Goal: Task Accomplishment & Management: Use online tool/utility

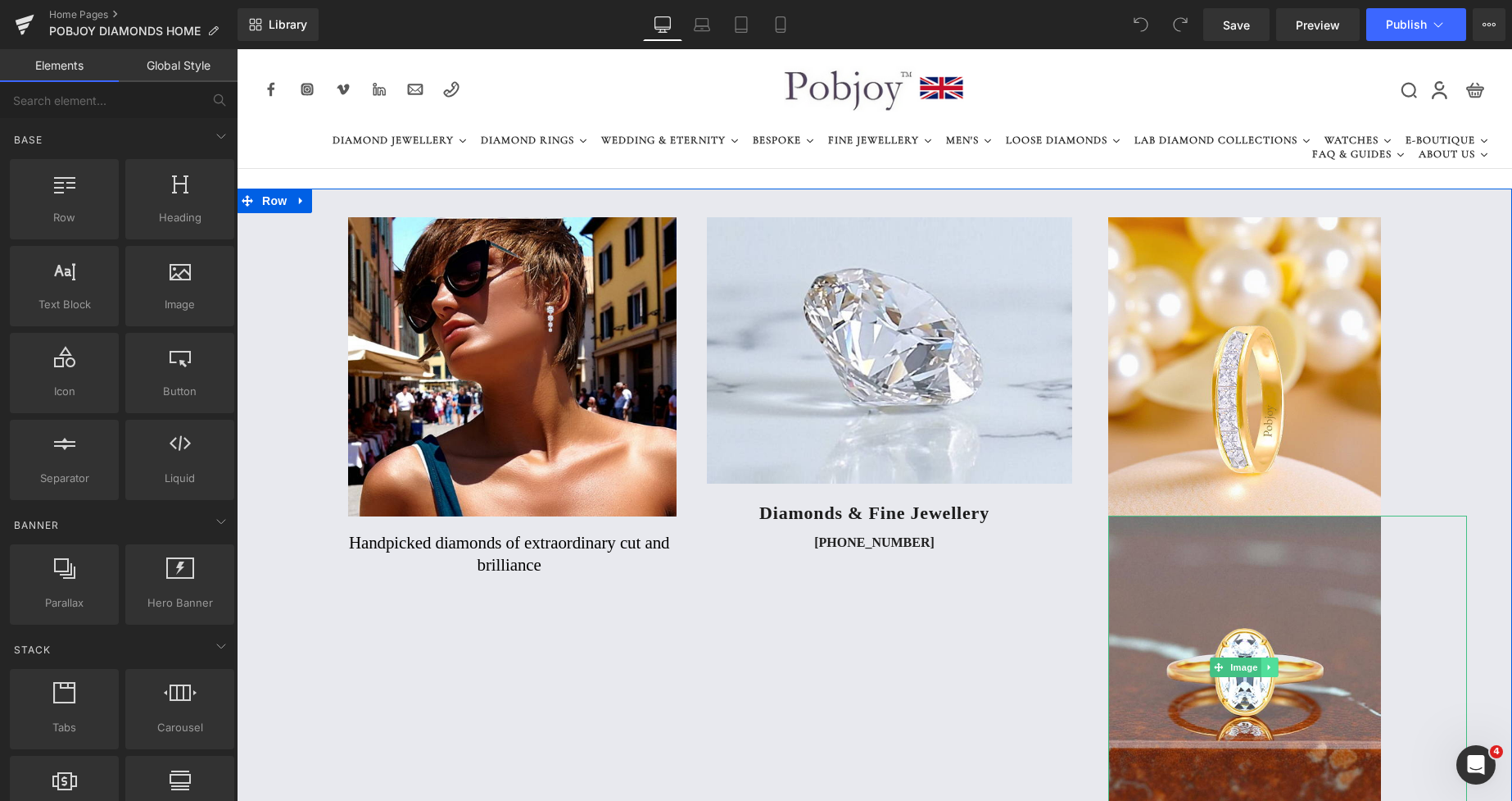
click at [1268, 667] on icon at bounding box center [1269, 666] width 3 height 6
click at [1274, 668] on icon at bounding box center [1279, 666] width 9 height 9
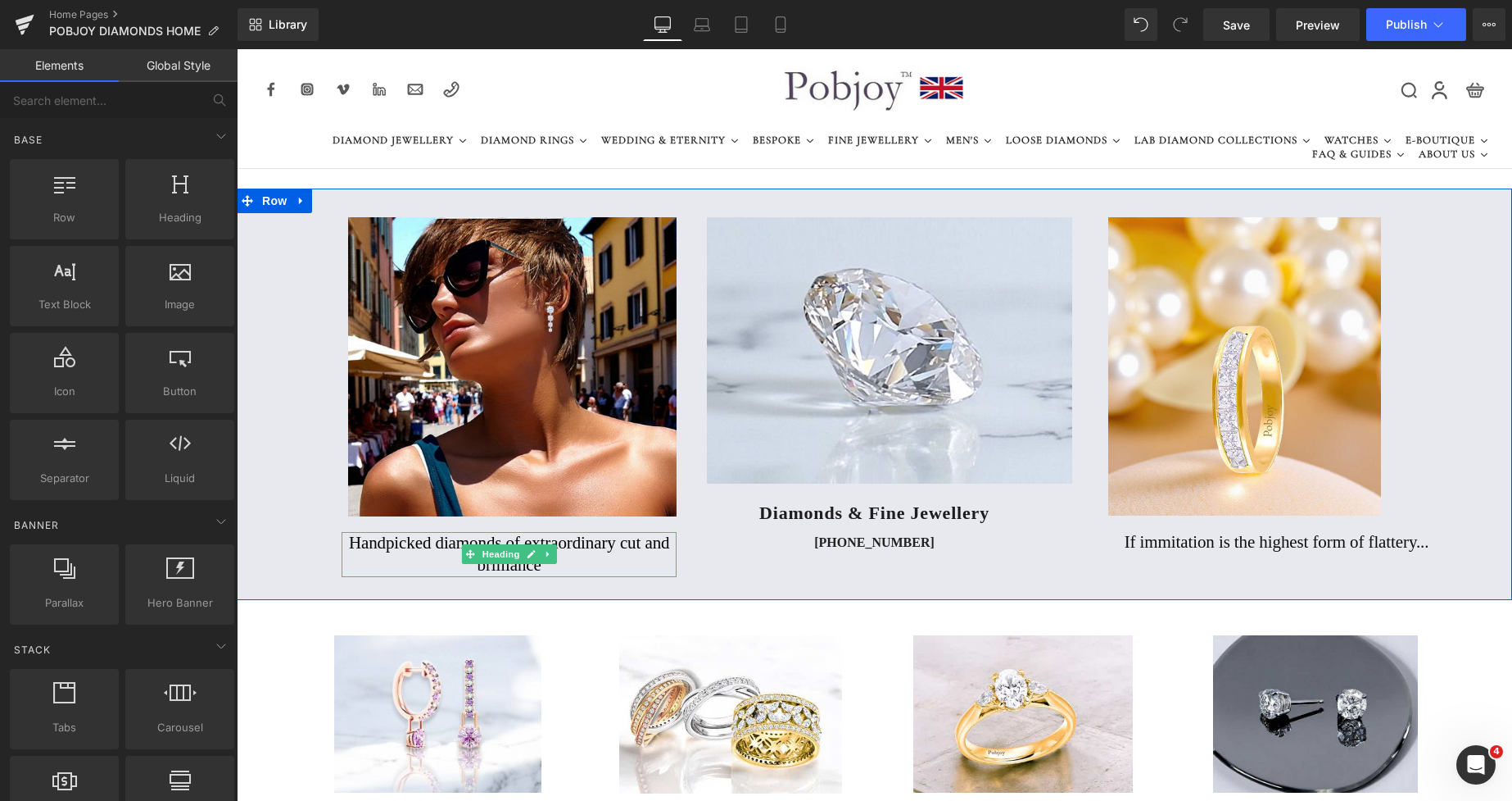
click at [534, 540] on h2 "Handpicked diamonds of extraordinary cut and brilliance" at bounding box center [509, 554] width 335 height 45
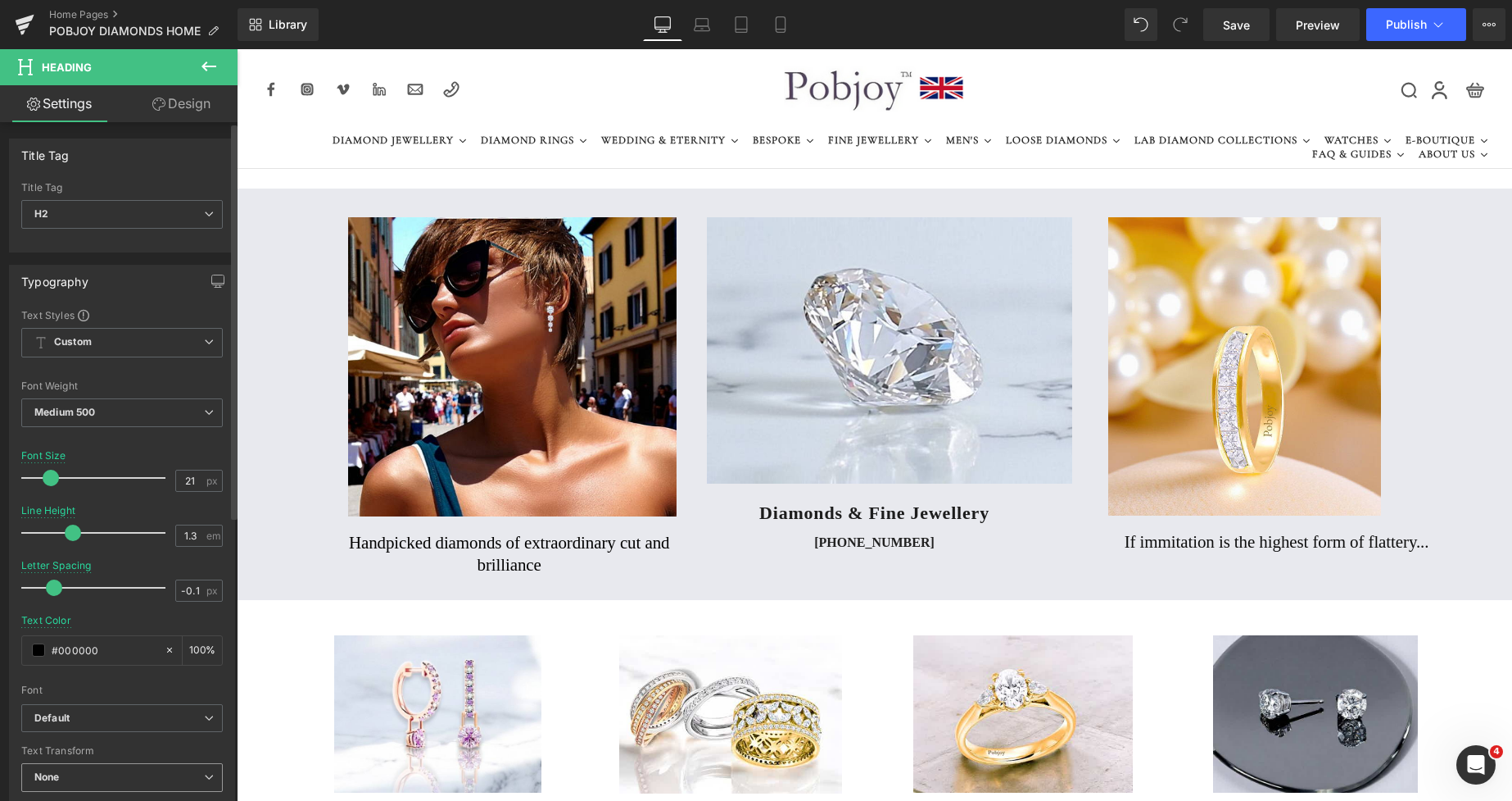
click at [86, 777] on span "None" at bounding box center [122, 777] width 201 height 28
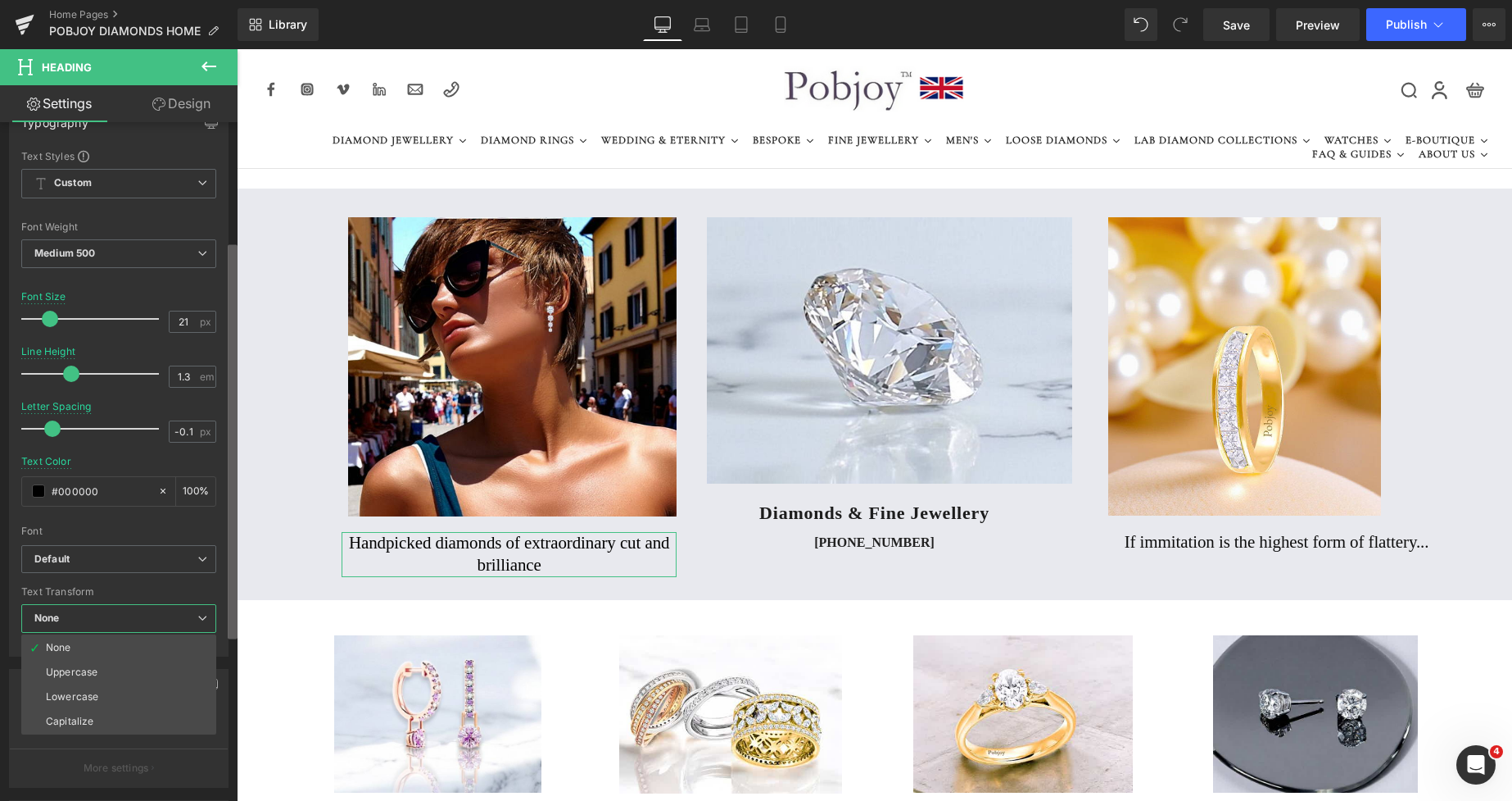
scroll to position [204, 0]
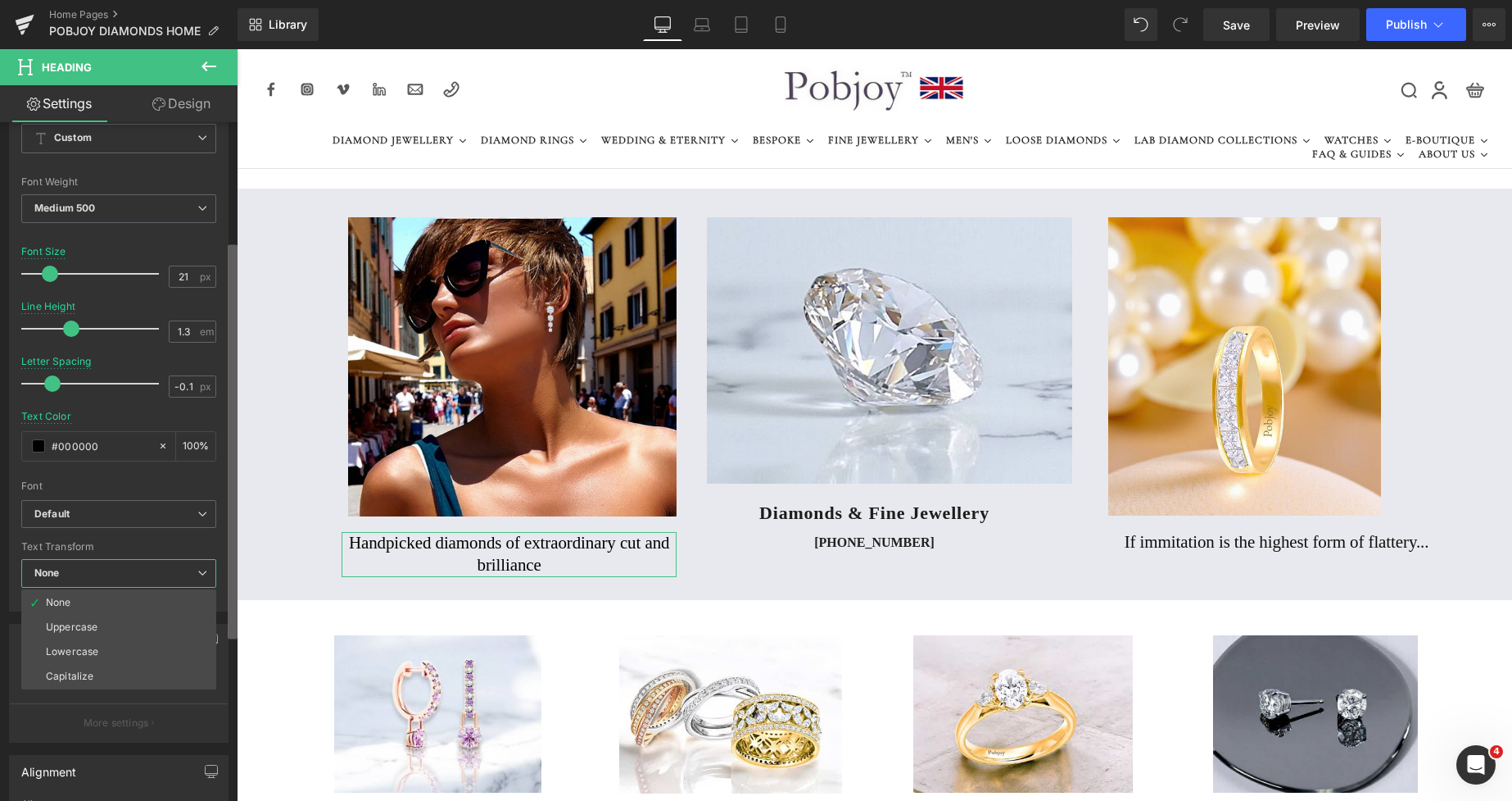
click at [231, 537] on b at bounding box center [232, 441] width 9 height 394
click at [98, 626] on div "Uppercase" at bounding box center [72, 627] width 52 height 11
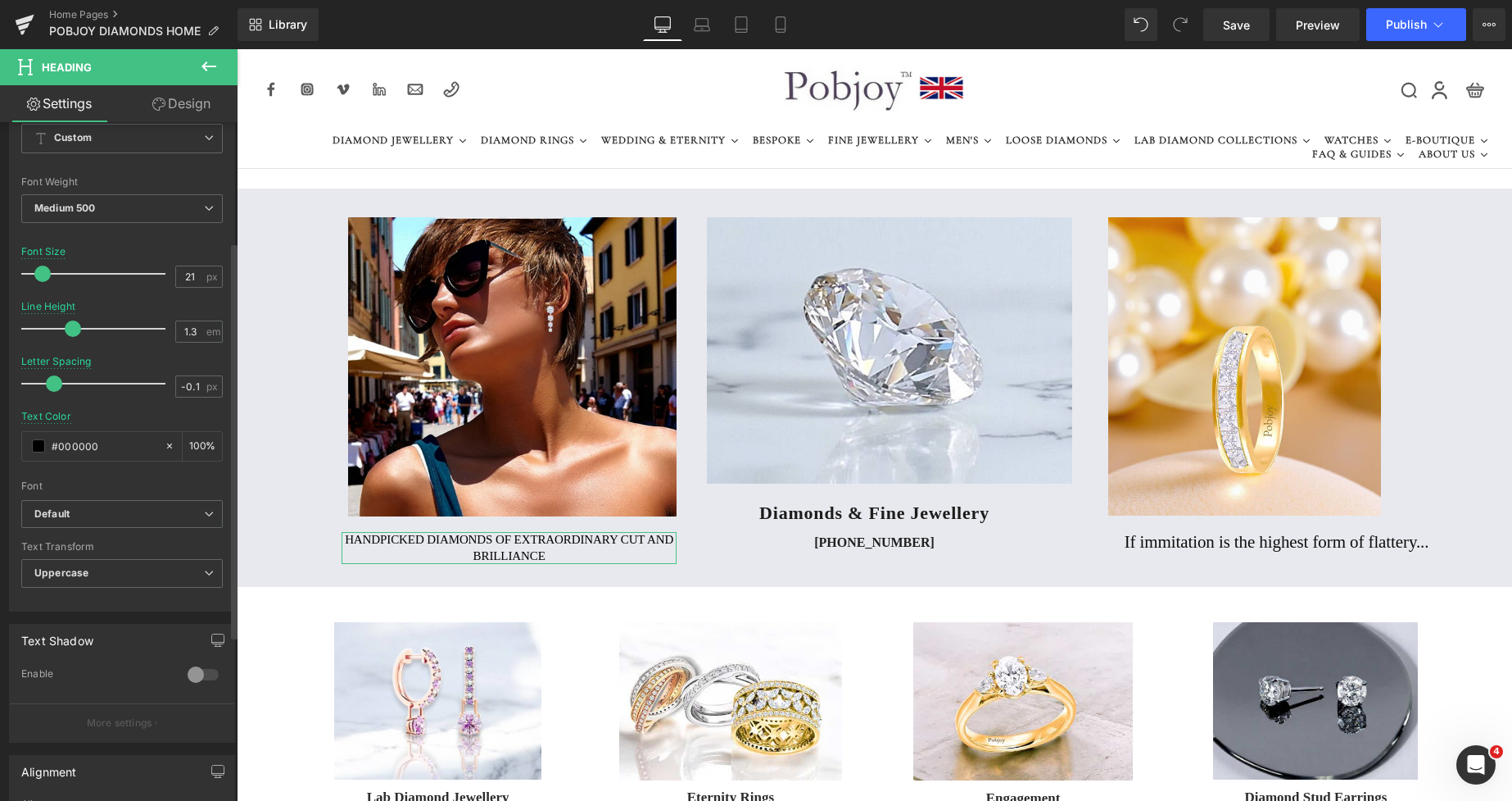
drag, startPoint x: 56, startPoint y: 277, endPoint x: 47, endPoint y: 275, distance: 9.2
click at [47, 275] on span at bounding box center [42, 273] width 16 height 16
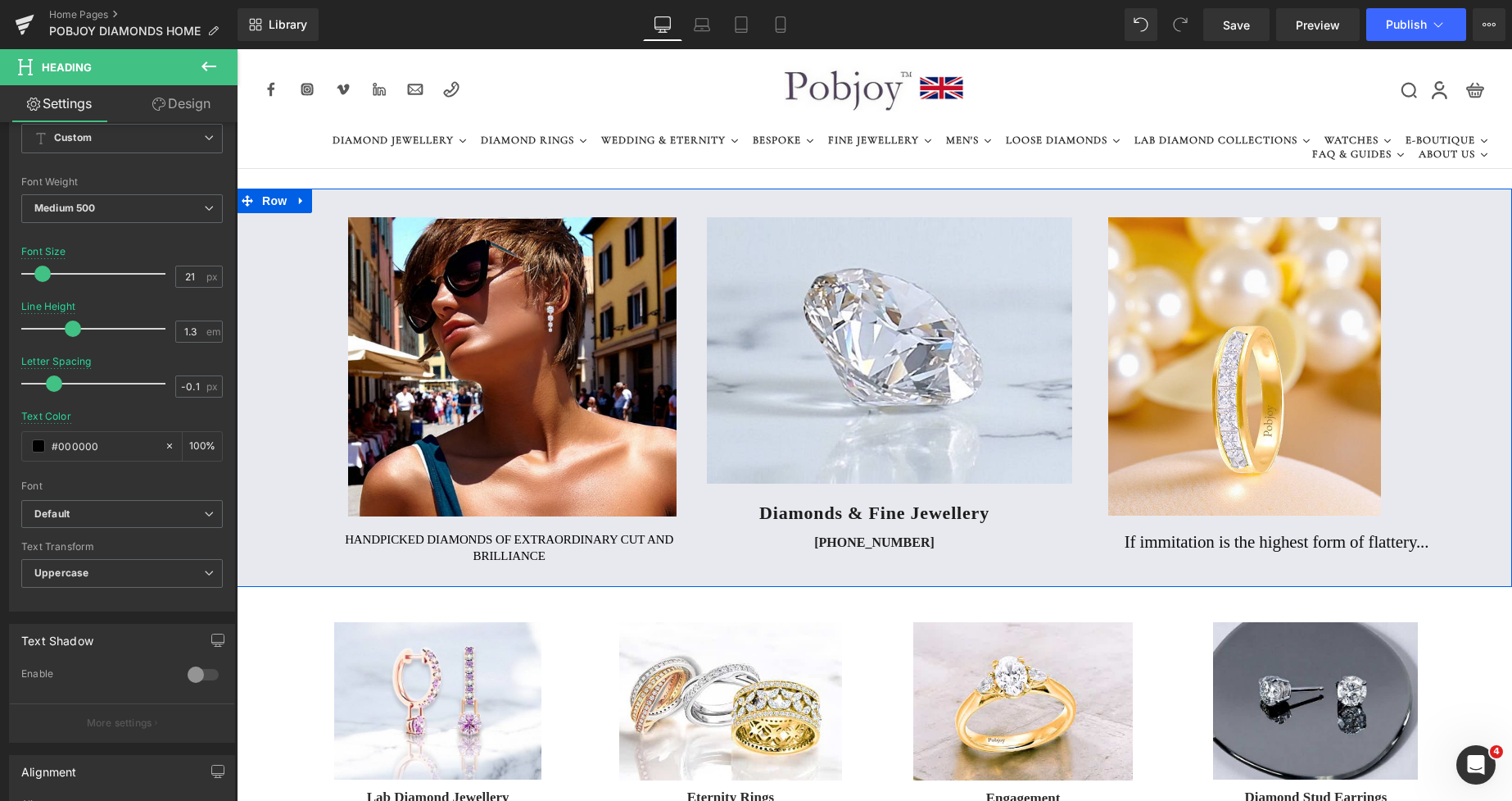
click at [1124, 548] on h2 "If immitation is the highest form of flattery..." at bounding box center [1296, 542] width 342 height 23
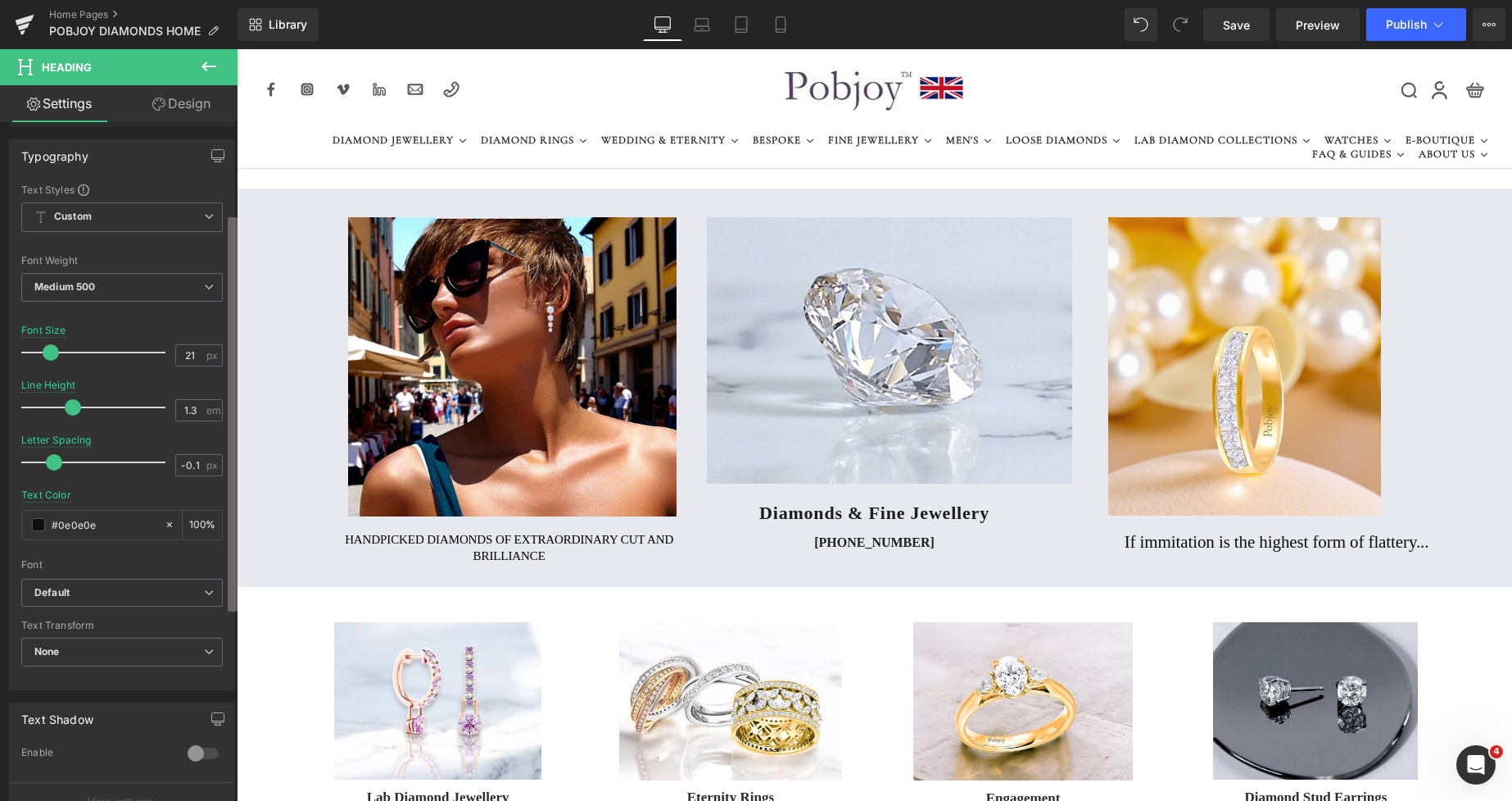
scroll to position [168, 0]
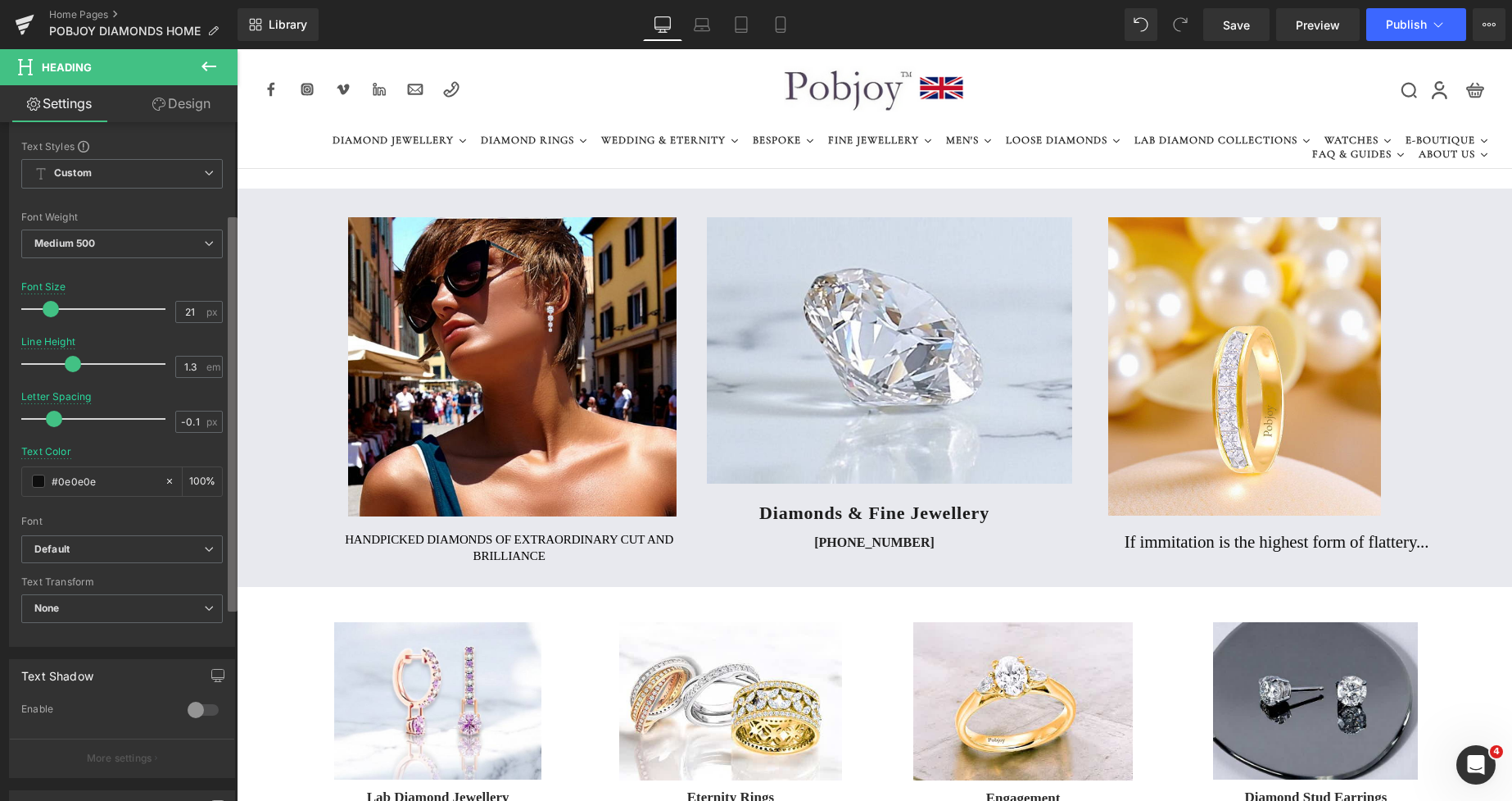
click at [232, 592] on b at bounding box center [232, 414] width 9 height 394
click at [131, 606] on span "None" at bounding box center [122, 608] width 201 height 28
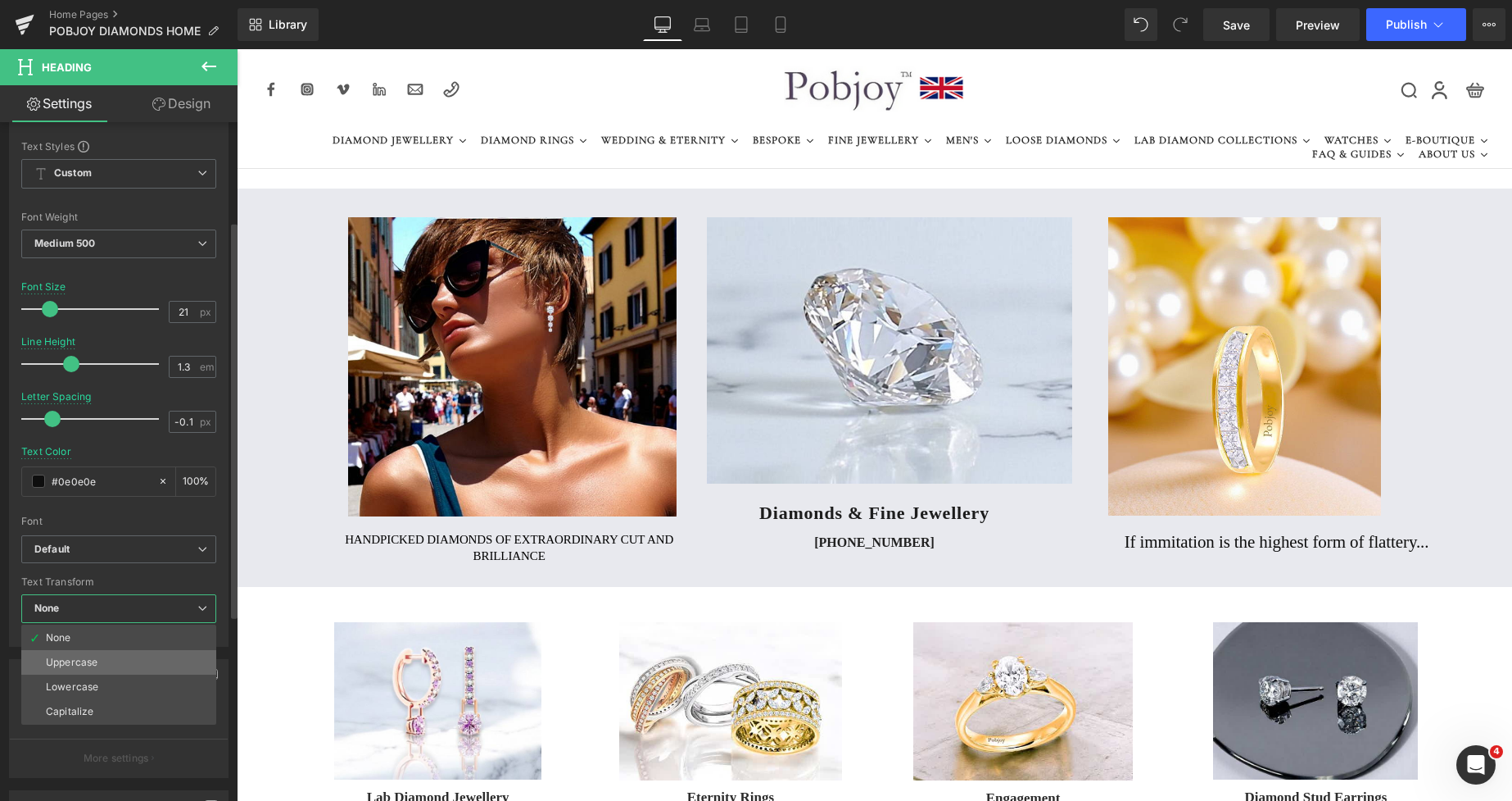
click at [106, 651] on li "Uppercase" at bounding box center [119, 662] width 195 height 24
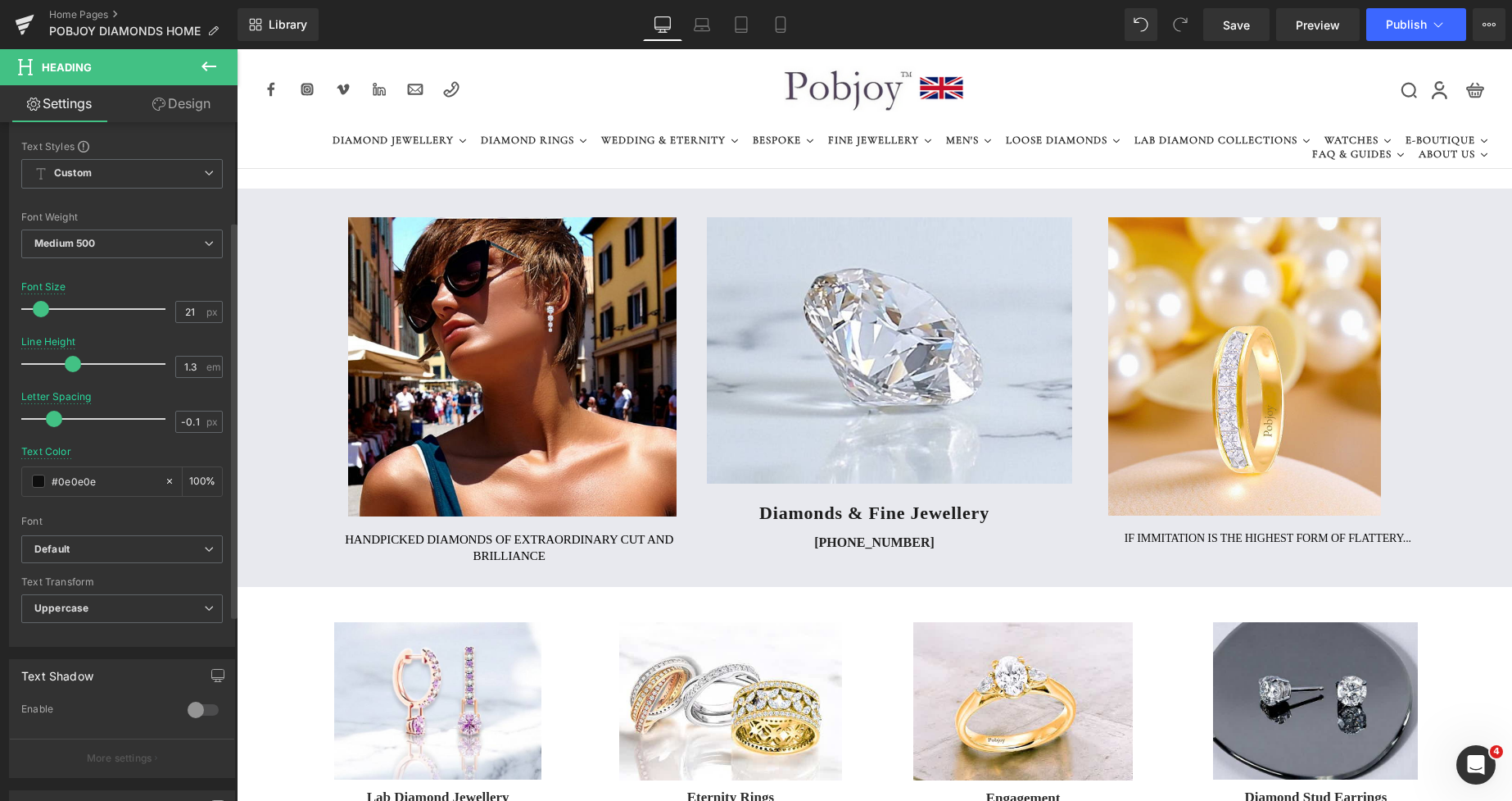
drag, startPoint x: 48, startPoint y: 308, endPoint x: 40, endPoint y: 308, distance: 8.0
click at [40, 308] on span at bounding box center [40, 309] width 16 height 16
click at [40, 309] on span at bounding box center [42, 309] width 16 height 16
click at [775, 29] on icon at bounding box center [780, 24] width 16 height 16
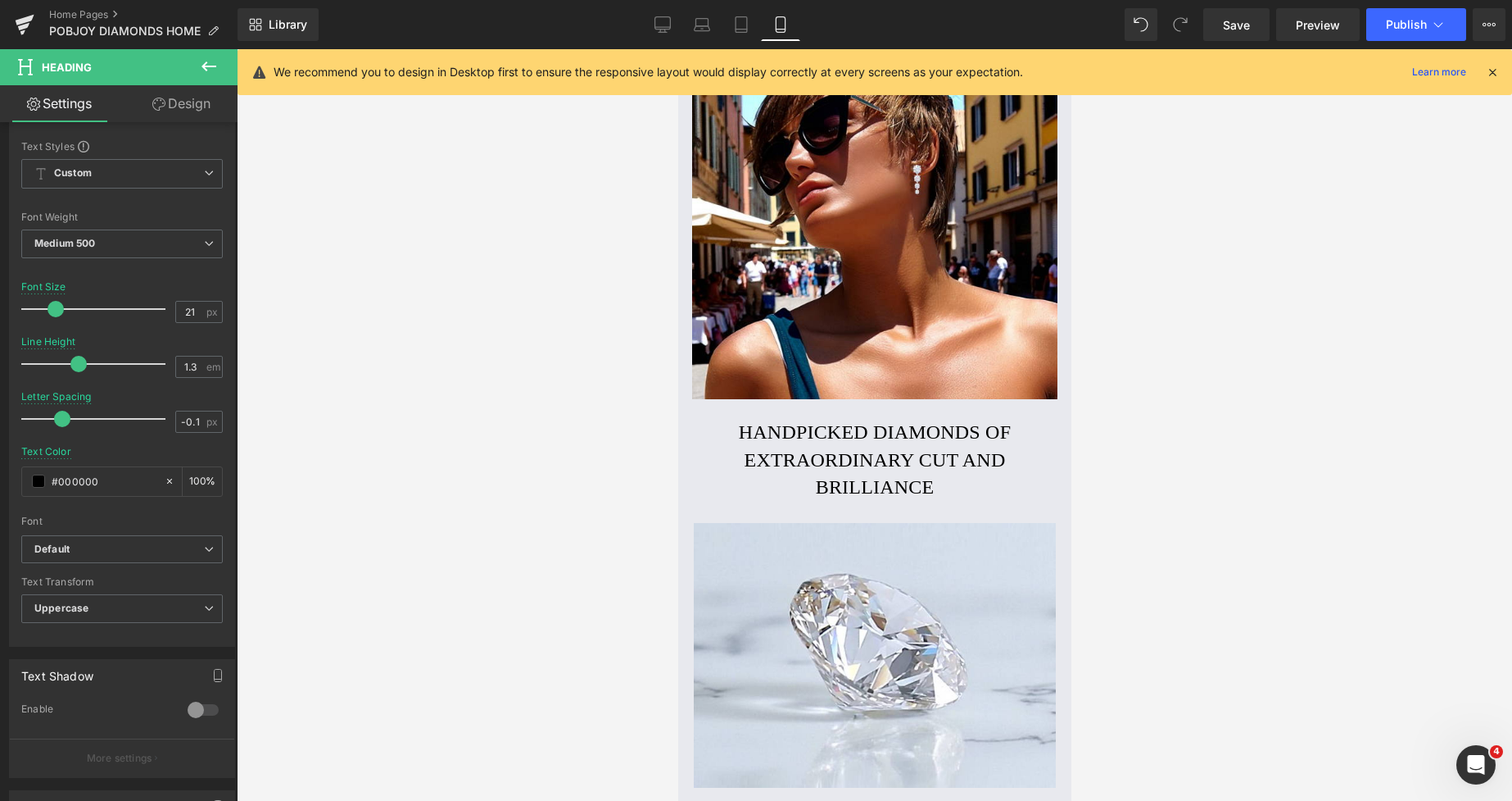
scroll to position [353, 0]
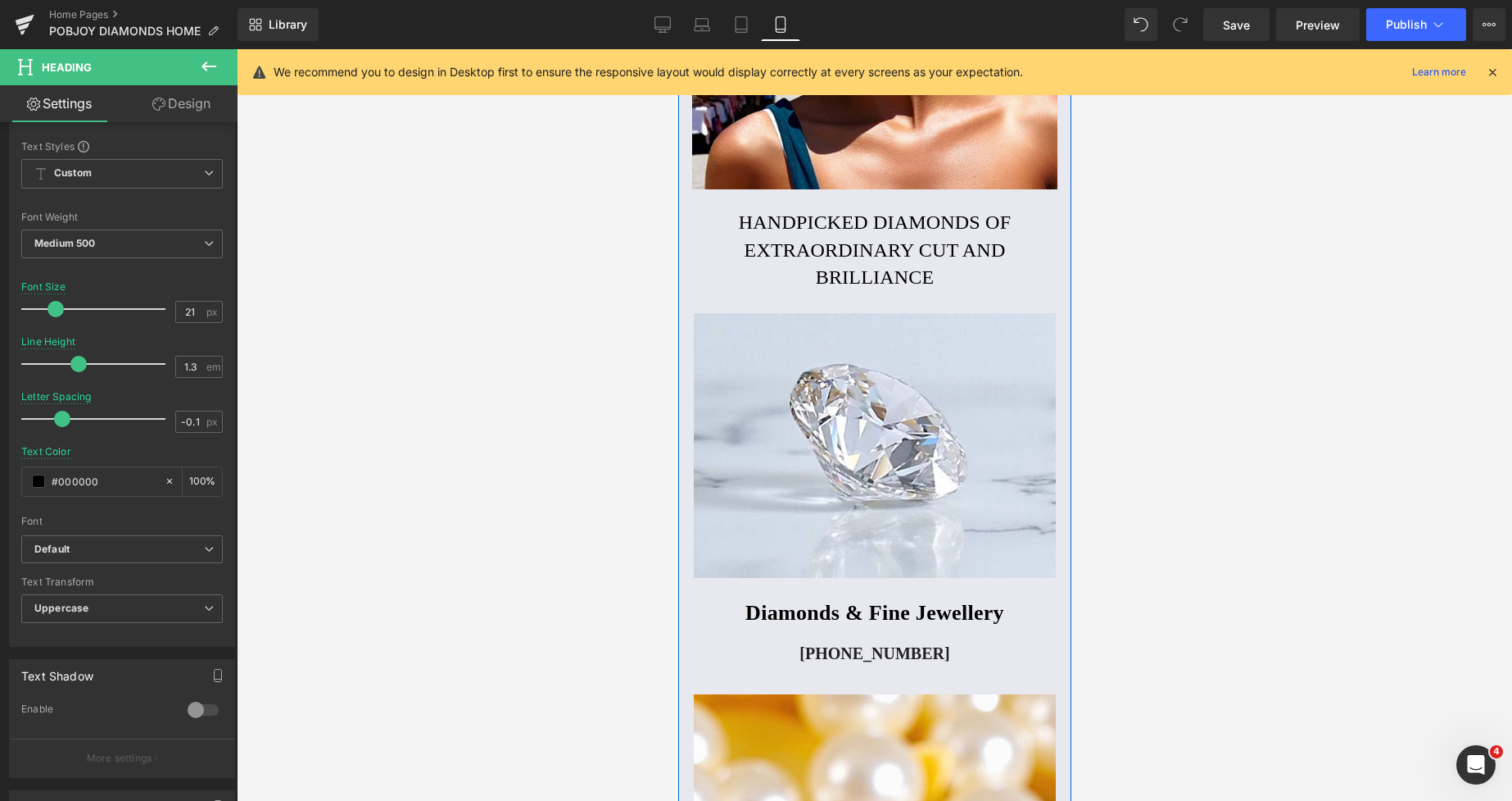
click at [747, 227] on h2 "Handpicked diamonds of extraordinary cut and brilliance" at bounding box center [874, 250] width 358 height 83
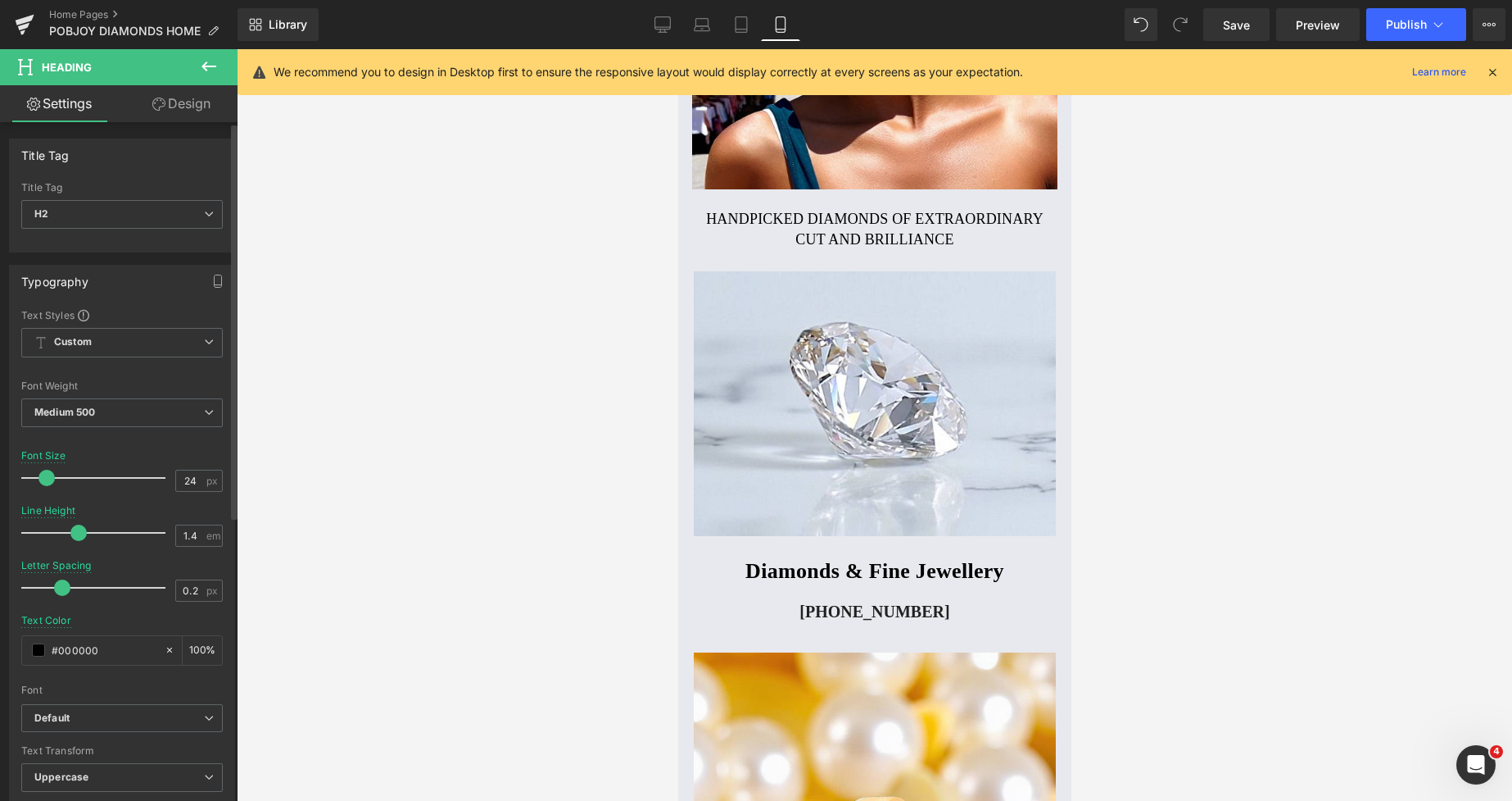
drag, startPoint x: 57, startPoint y: 476, endPoint x: 49, endPoint y: 478, distance: 8.2
click at [49, 478] on span at bounding box center [46, 477] width 16 height 16
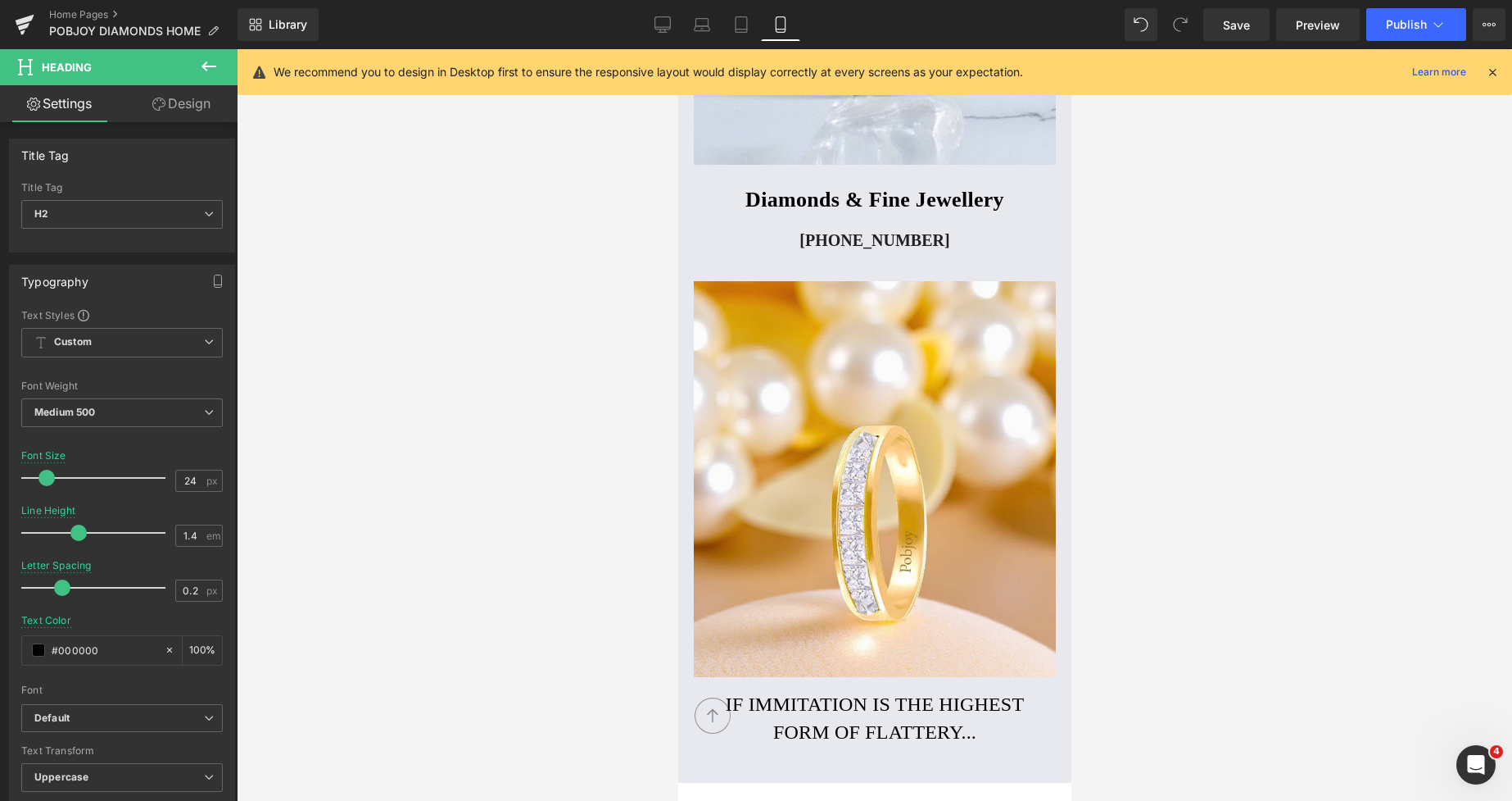
scroll to position [944, 0]
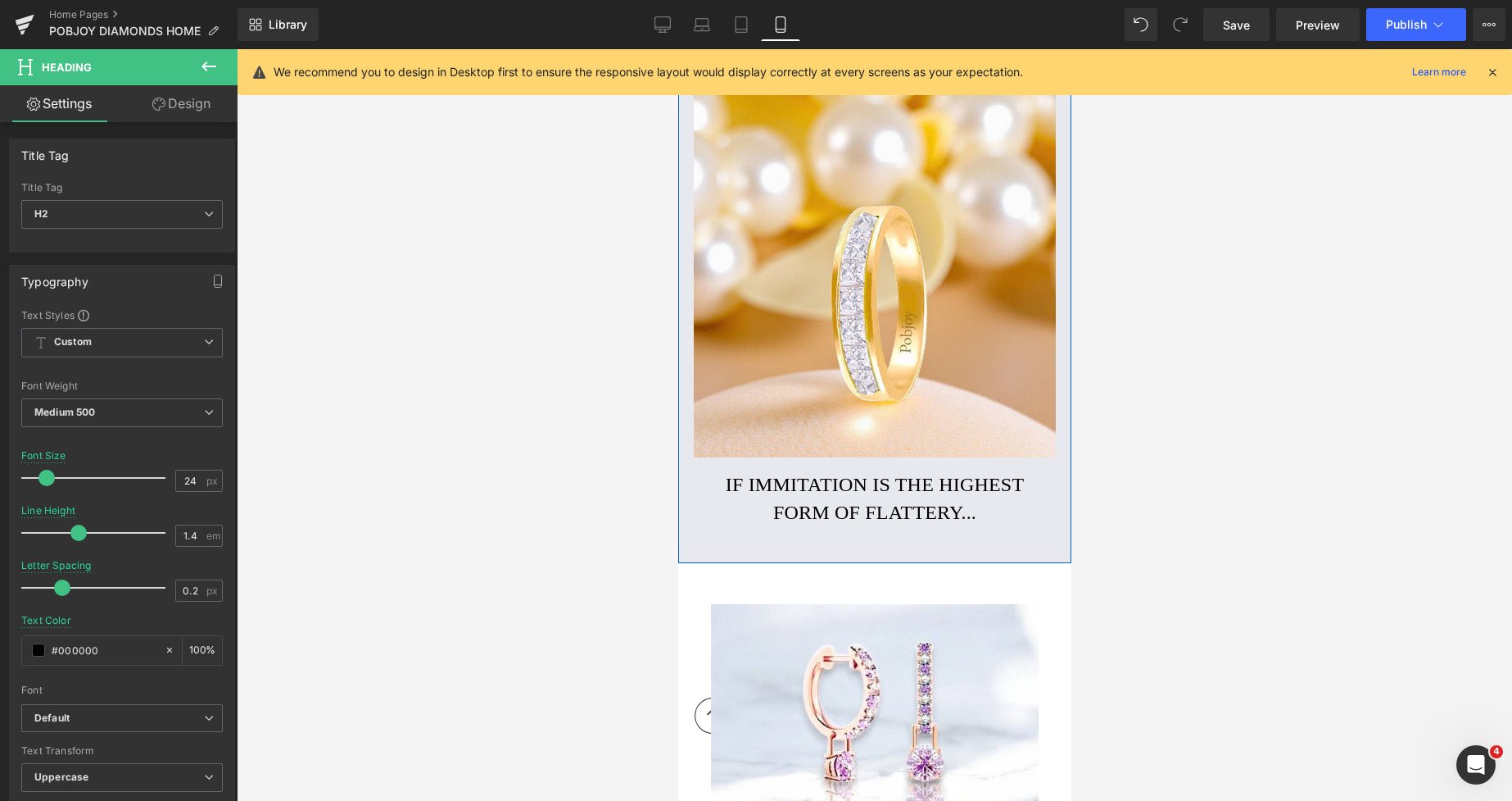
click at [733, 487] on h2 "If immitation is the highest form of flattery..." at bounding box center [874, 499] width 314 height 55
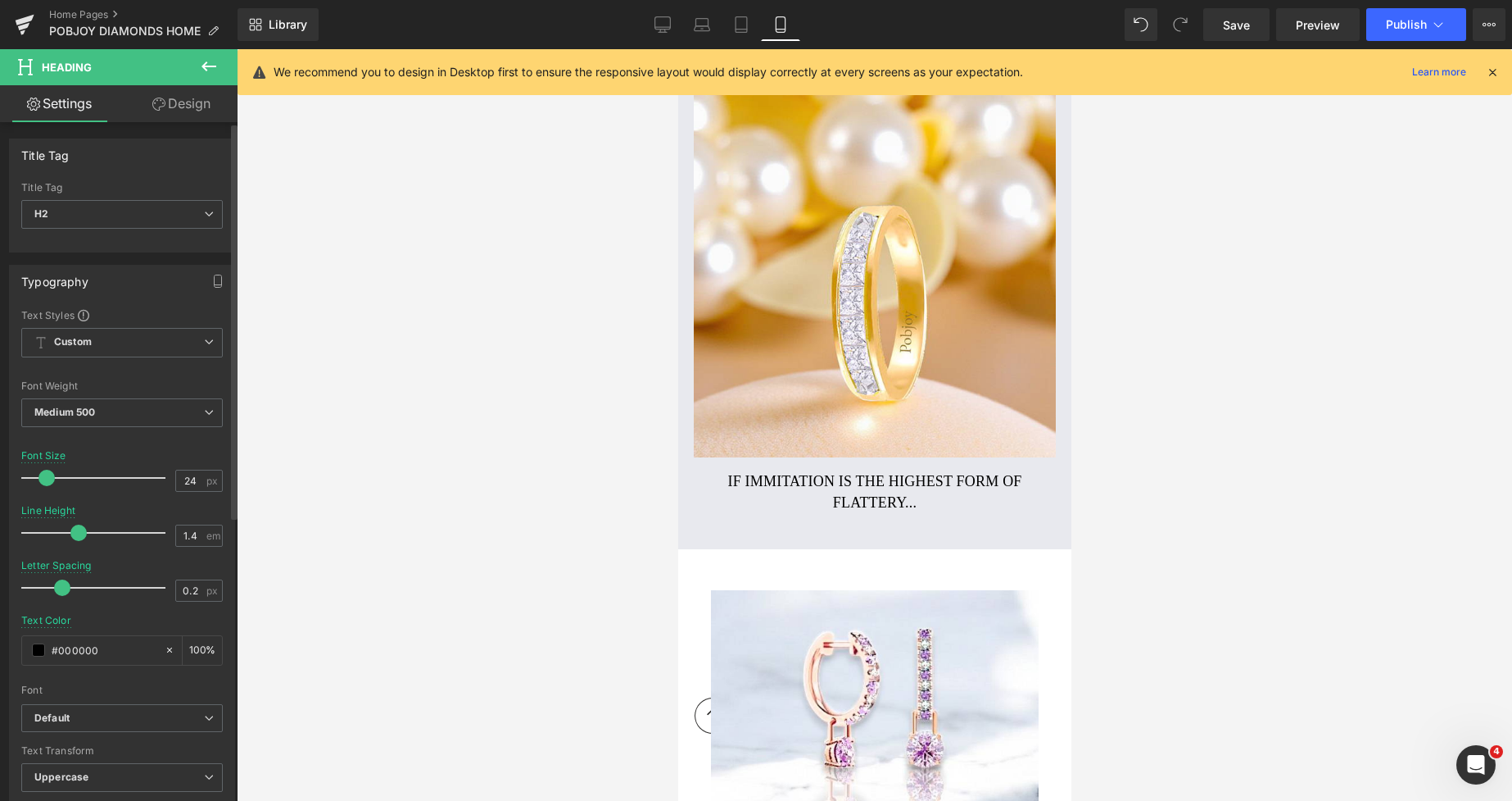
drag, startPoint x: 56, startPoint y: 478, endPoint x: 48, endPoint y: 482, distance: 8.9
click at [48, 482] on span at bounding box center [46, 477] width 16 height 16
click at [706, 31] on icon at bounding box center [702, 28] width 16 height 5
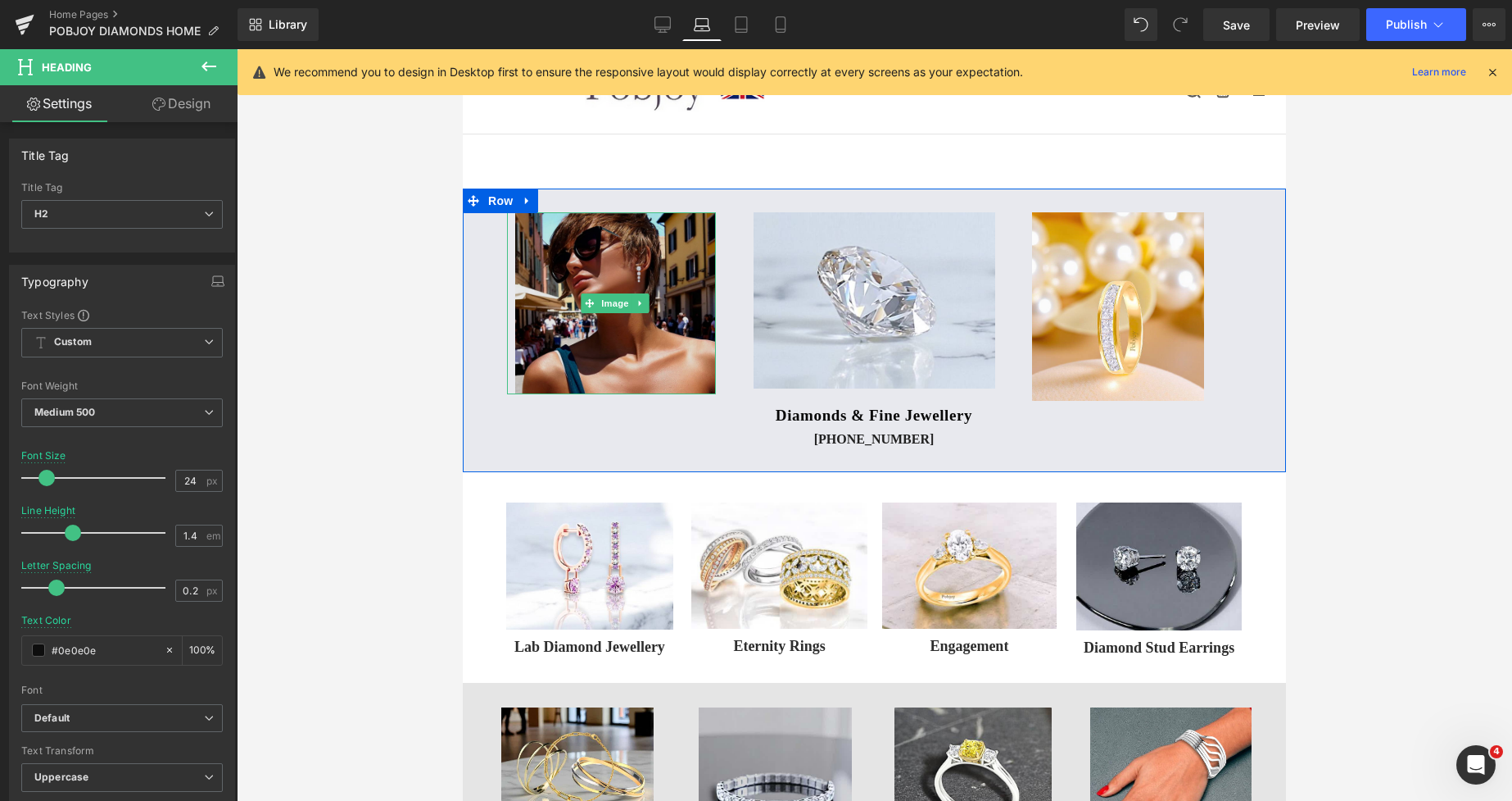
click at [676, 249] on img at bounding box center [615, 303] width 199 height 182
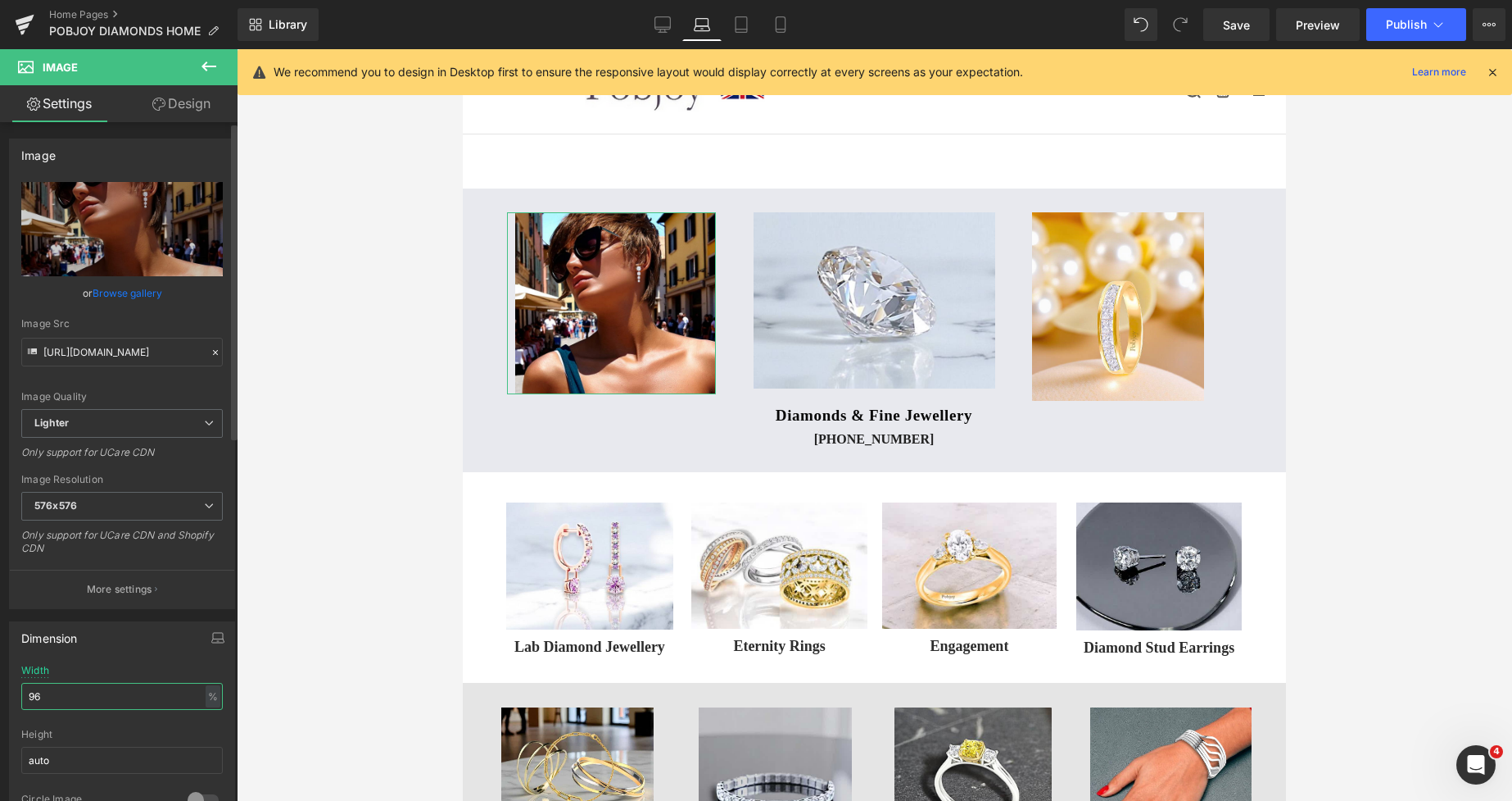
drag, startPoint x: 57, startPoint y: 700, endPoint x: 18, endPoint y: 700, distance: 39.0
click at [18, 700] on div "96% Width 96 % % px auto Height auto 0 Circle Image" at bounding box center [121, 746] width 225 height 164
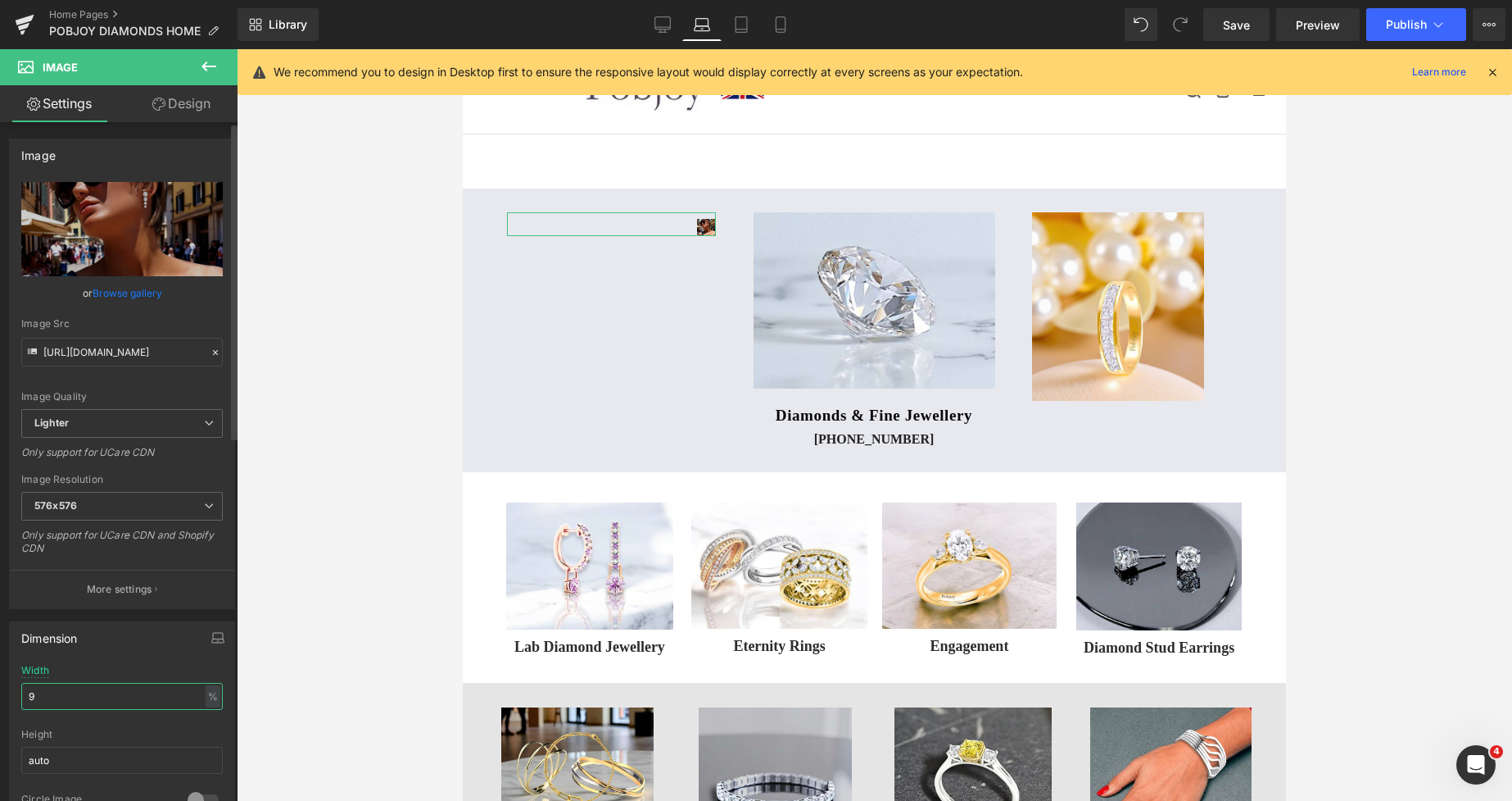
type input "99"
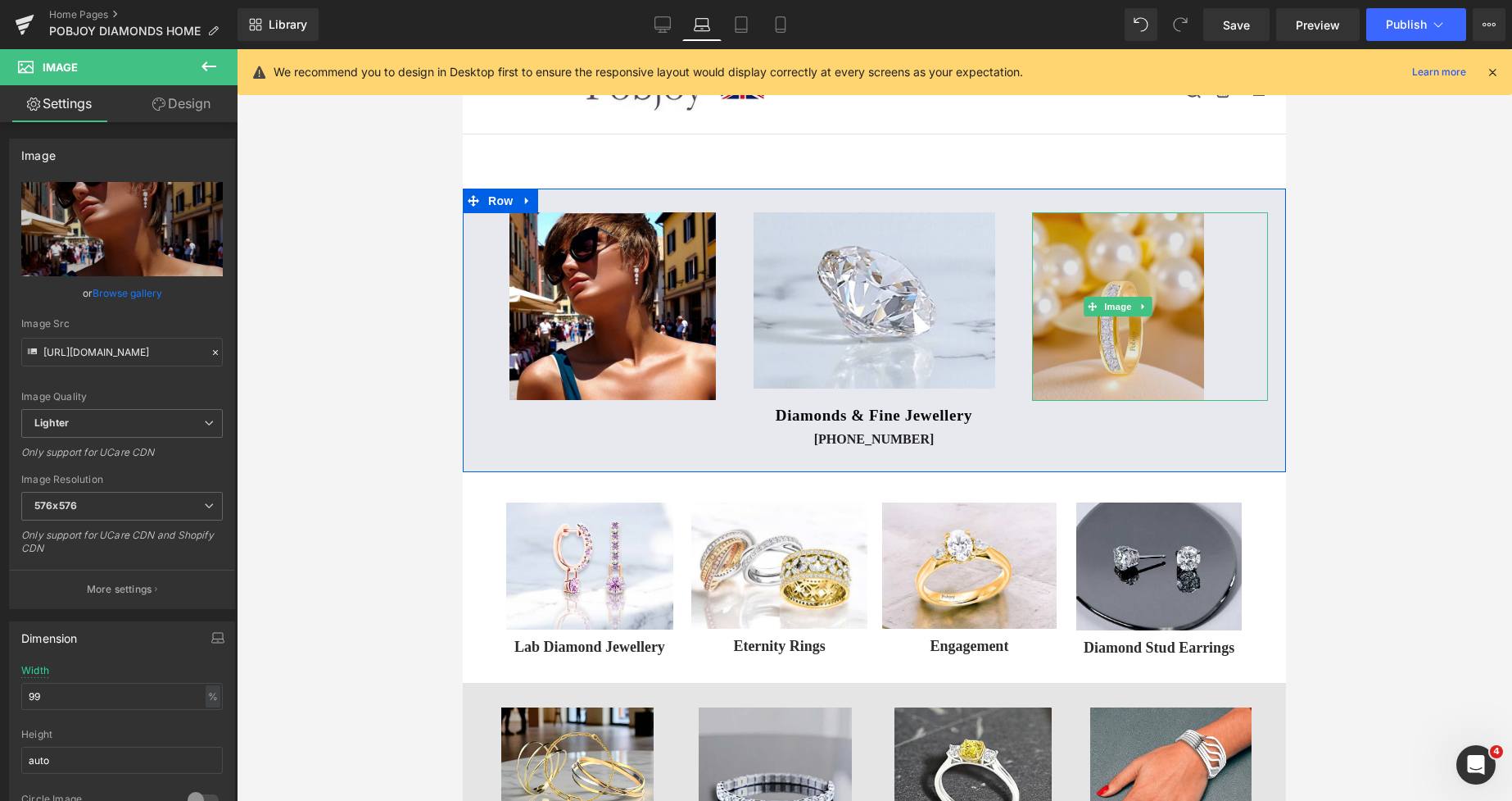
click at [1037, 308] on img at bounding box center [1118, 307] width 172 height 188
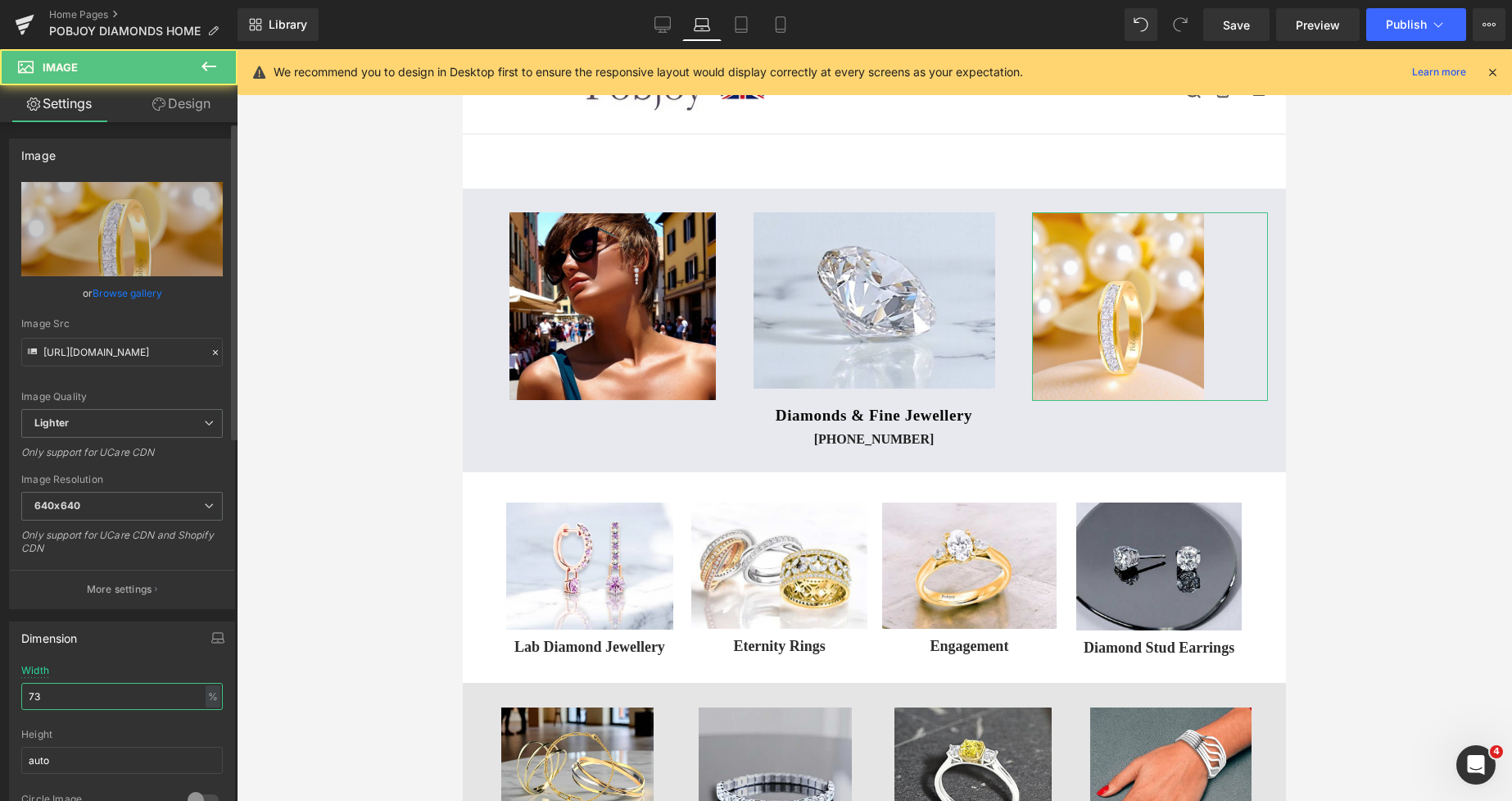
click at [56, 697] on input "73" at bounding box center [122, 696] width 201 height 27
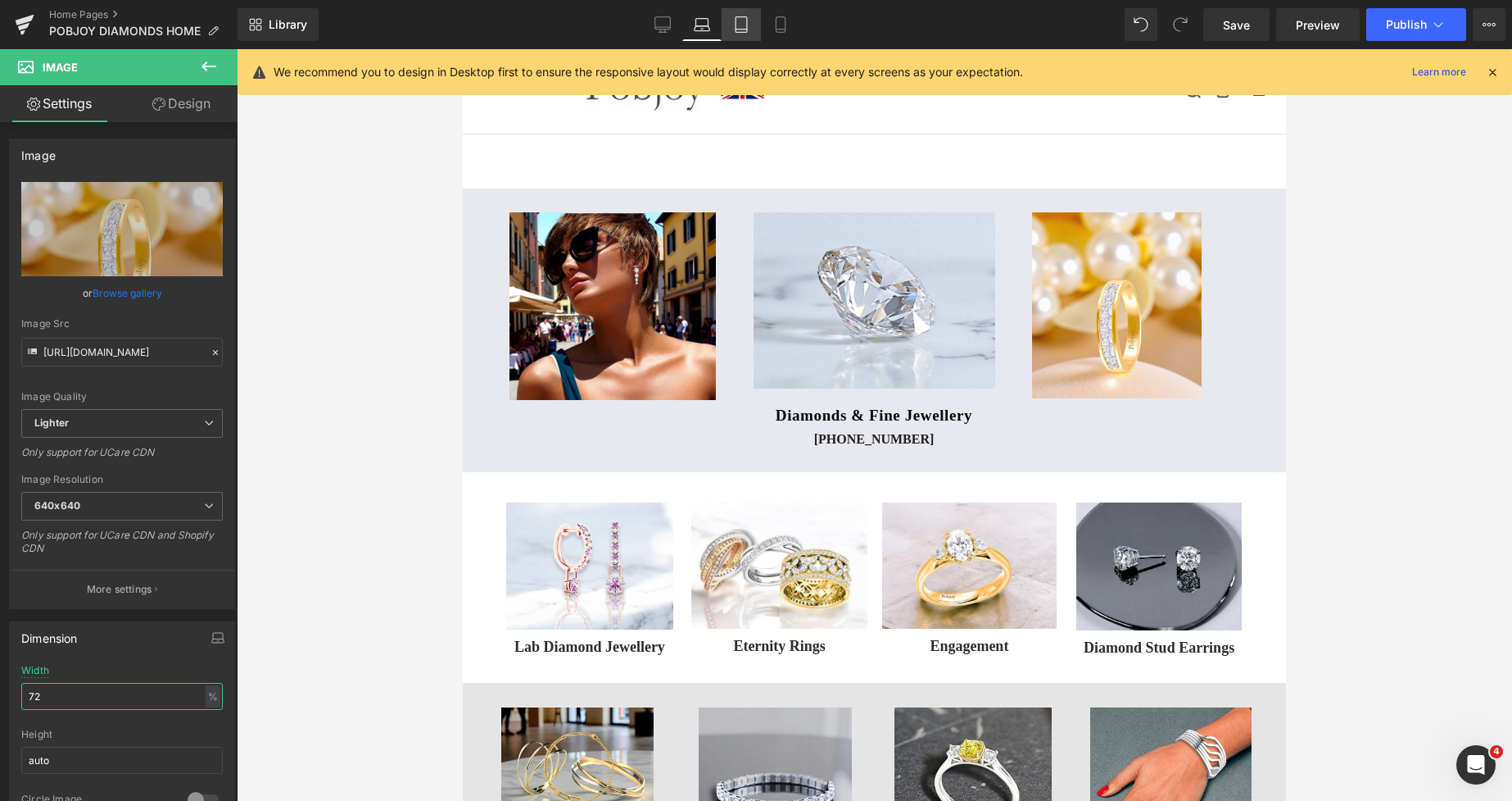
type input "72"
click at [749, 33] on link "Tablet" at bounding box center [741, 24] width 40 height 33
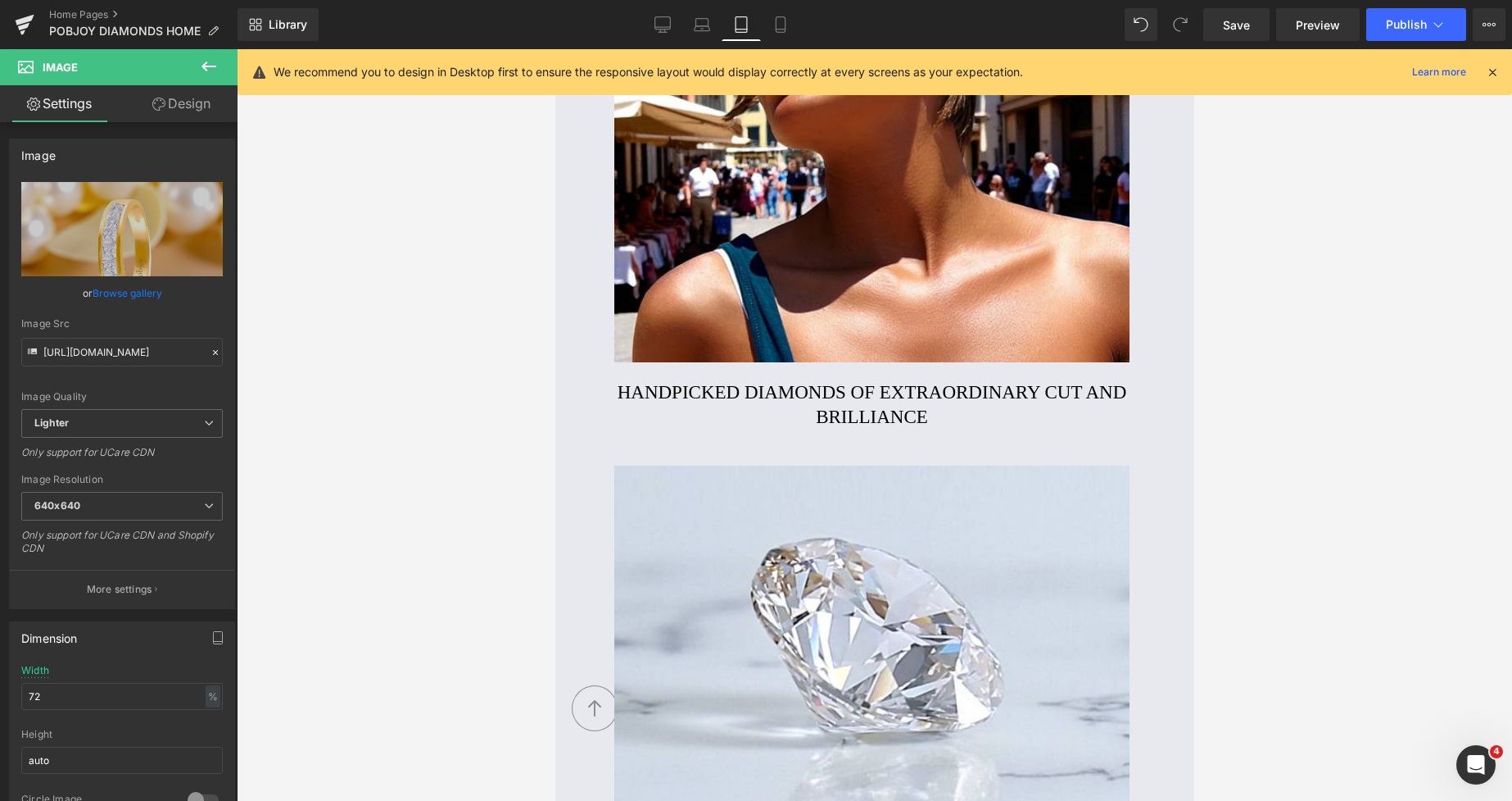
scroll to position [466, 0]
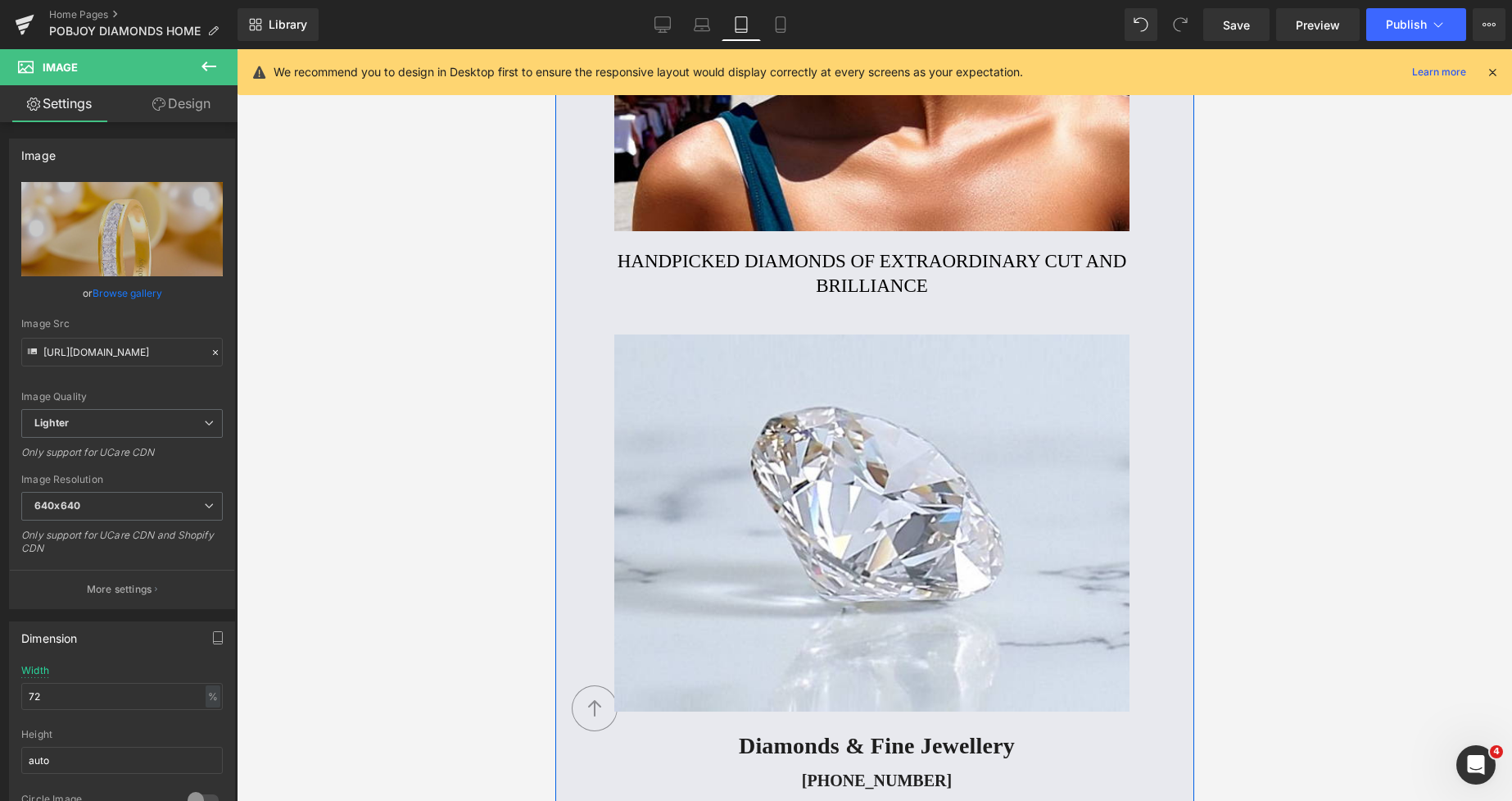
click at [705, 264] on h2 "Handpicked diamonds of extraordinary cut and brilliance" at bounding box center [871, 274] width 613 height 49
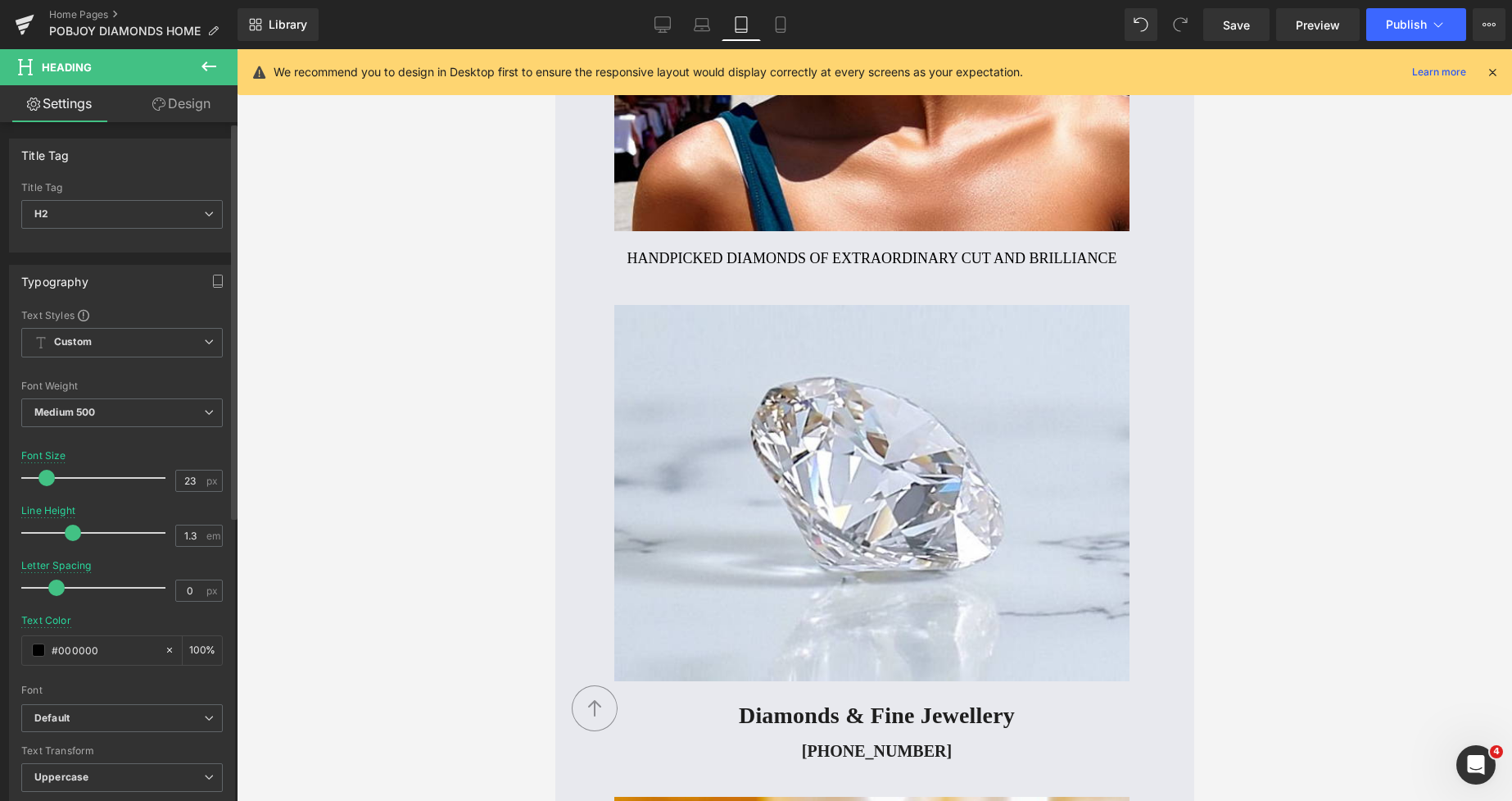
click at [47, 483] on span at bounding box center [46, 477] width 16 height 16
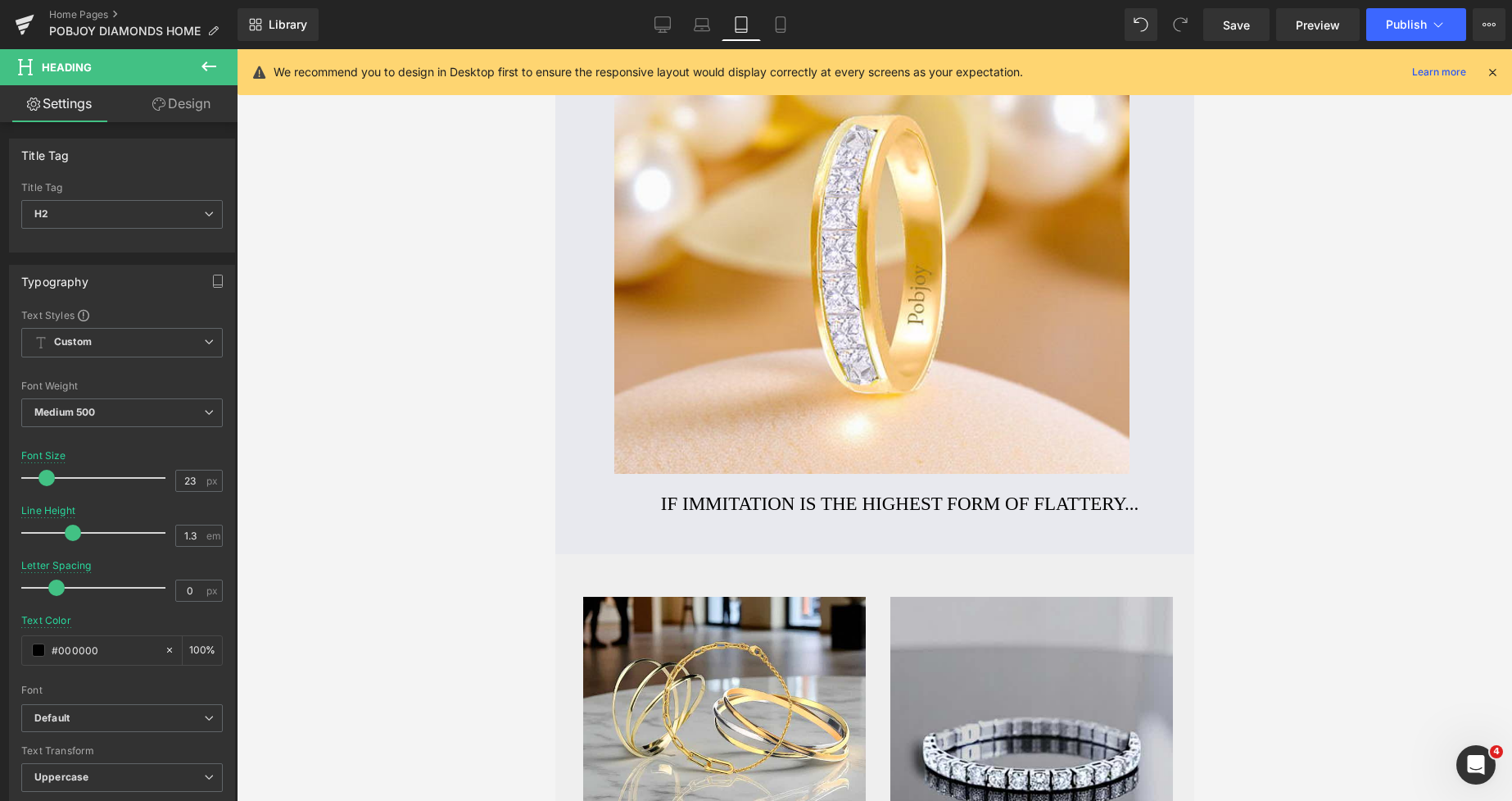
scroll to position [1686, 0]
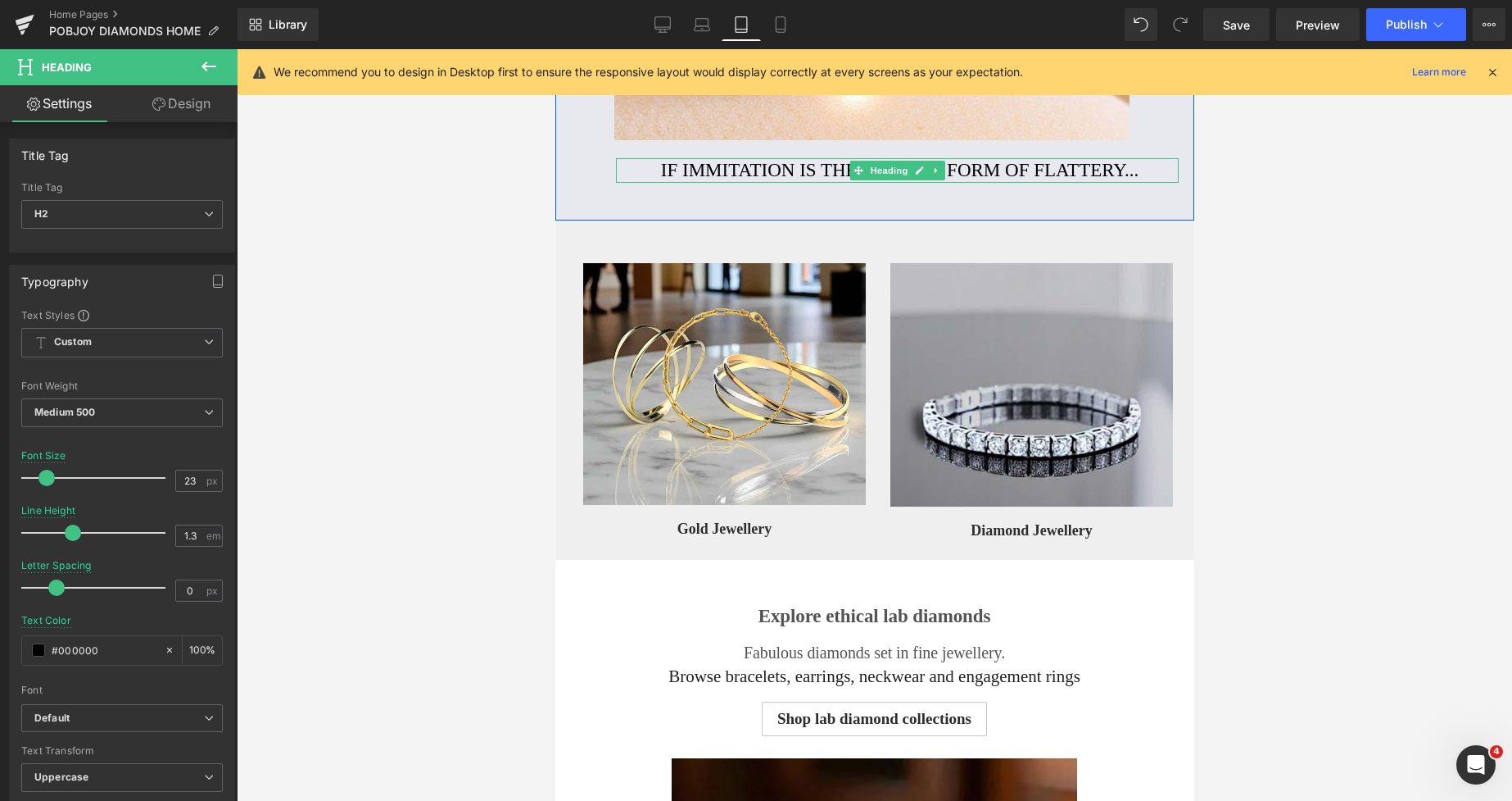
click at [783, 173] on h2 "If immitation is the highest form of flattery..." at bounding box center [899, 170] width 558 height 24
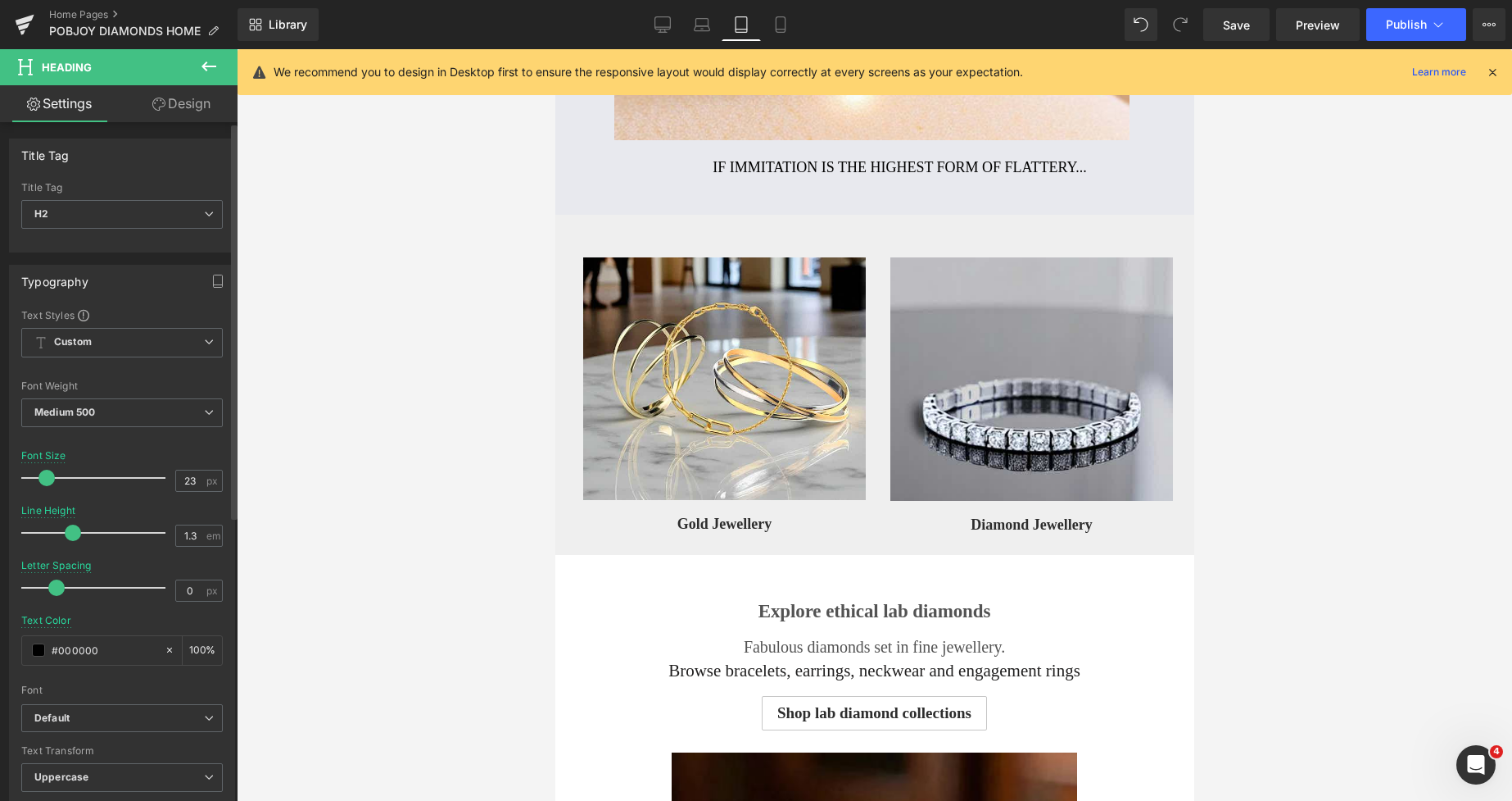
click at [44, 483] on span at bounding box center [46, 477] width 16 height 16
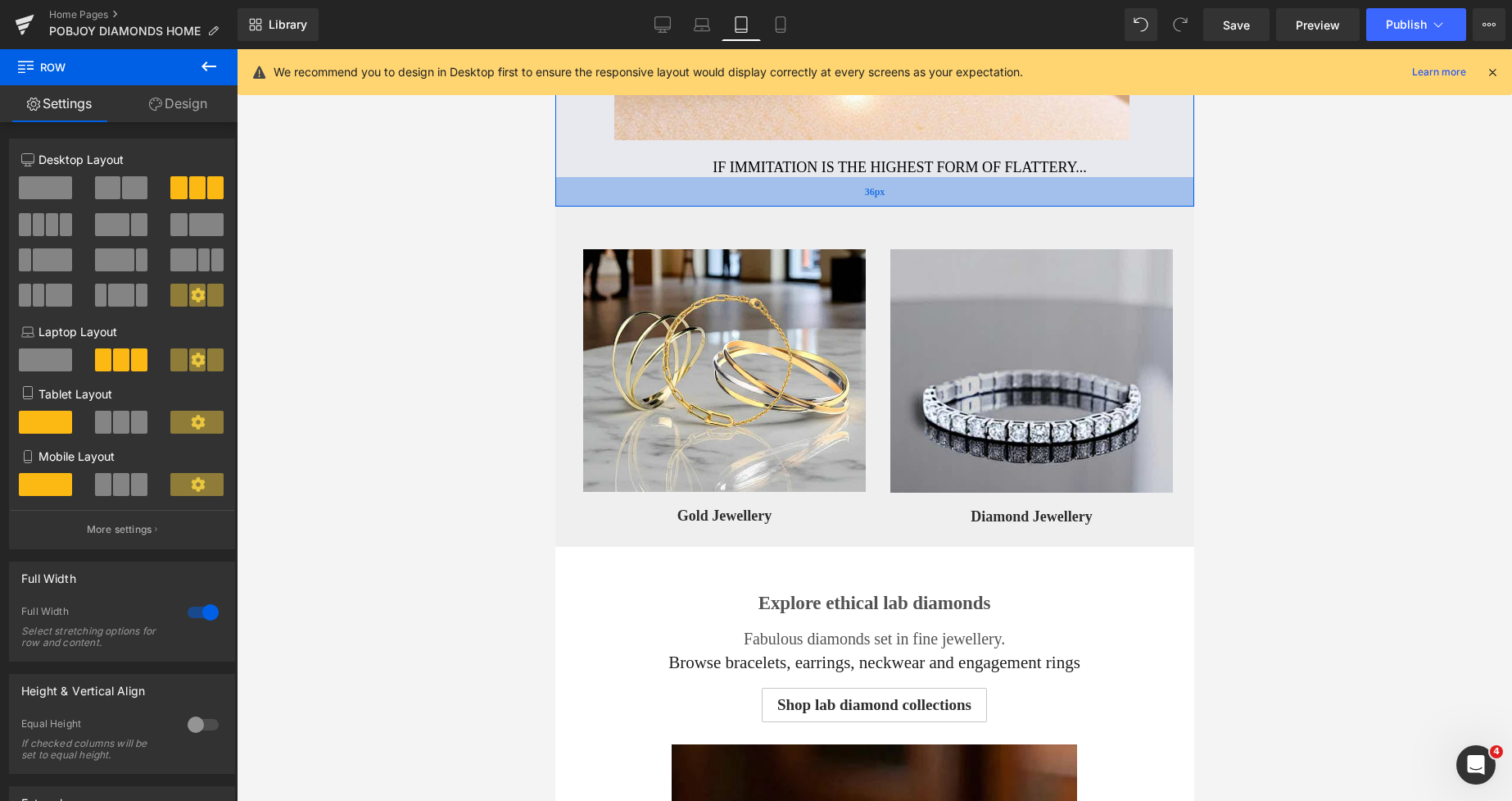
drag, startPoint x: 994, startPoint y: 213, endPoint x: 982, endPoint y: 204, distance: 15.0
click at [982, 204] on div "36px" at bounding box center [873, 191] width 639 height 29
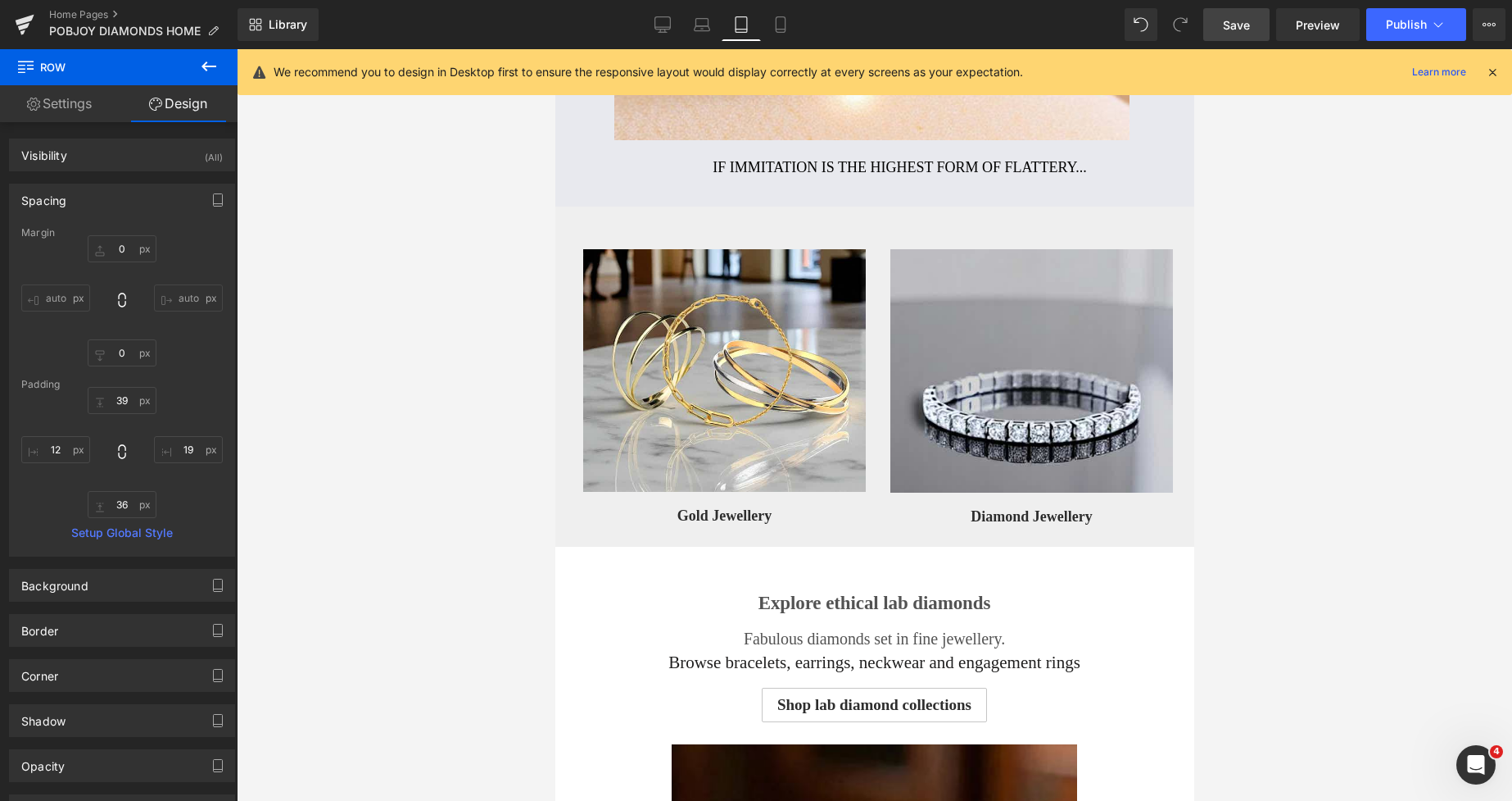
drag, startPoint x: 1238, startPoint y: 19, endPoint x: 634, endPoint y: 143, distance: 616.6
click at [1238, 19] on span "Save" at bounding box center [1236, 24] width 27 height 17
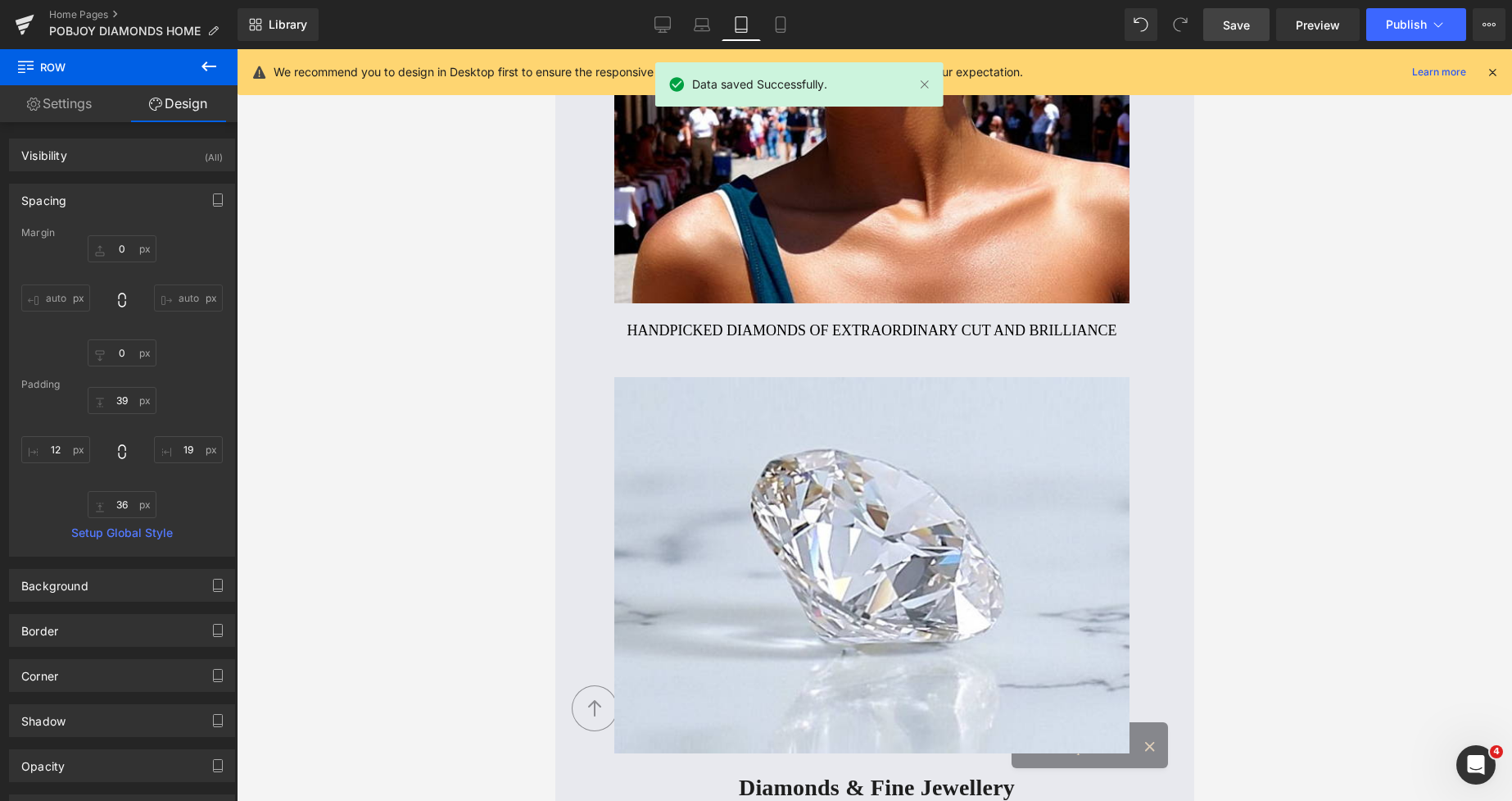
scroll to position [131, 0]
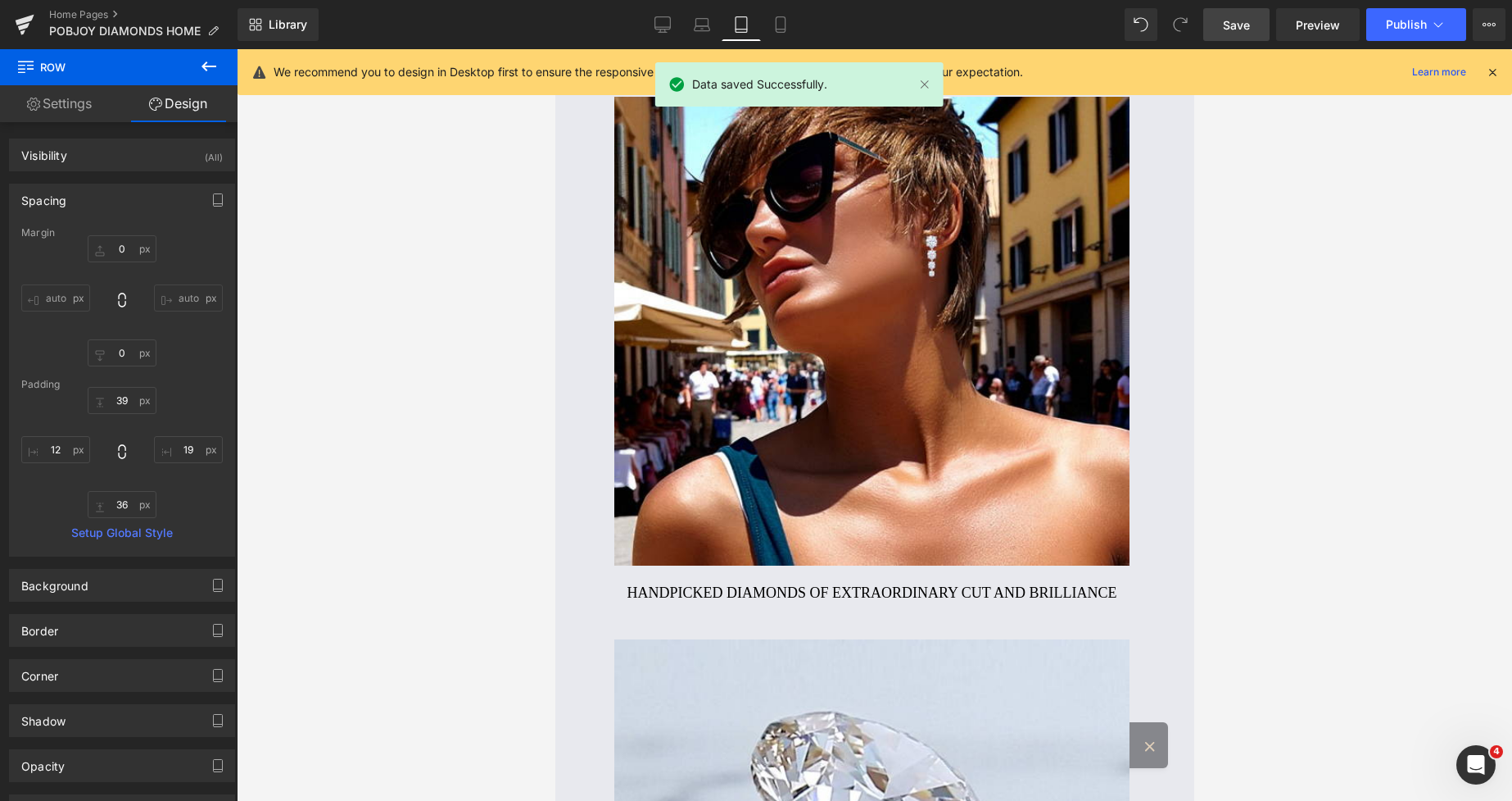
drag, startPoint x: 1186, startPoint y: 204, endPoint x: 1282, endPoint y: 71, distance: 164.0
click at [675, 21] on link "Desktop" at bounding box center [662, 24] width 40 height 33
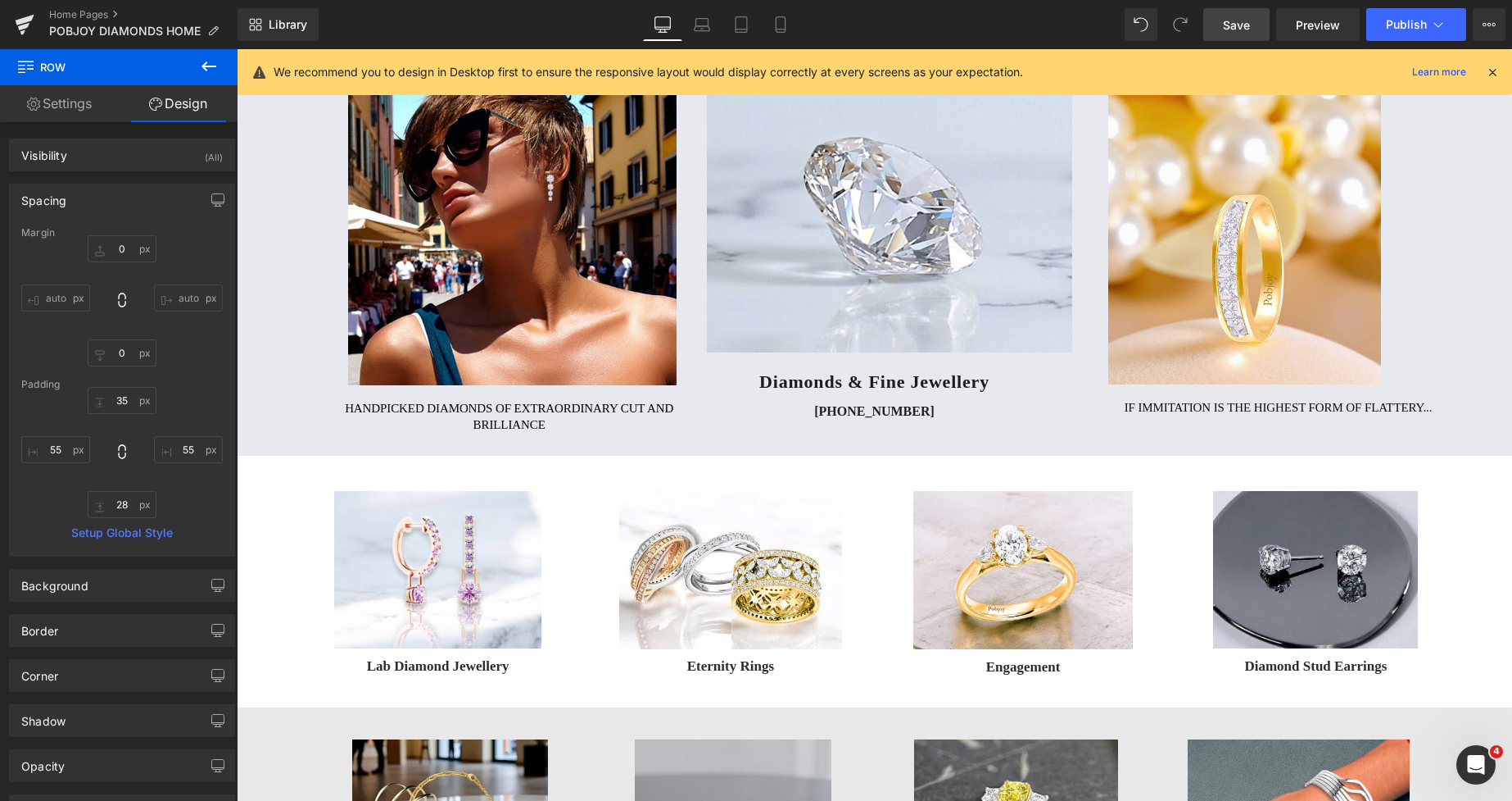
click at [1237, 26] on span "Save" at bounding box center [1236, 24] width 27 height 17
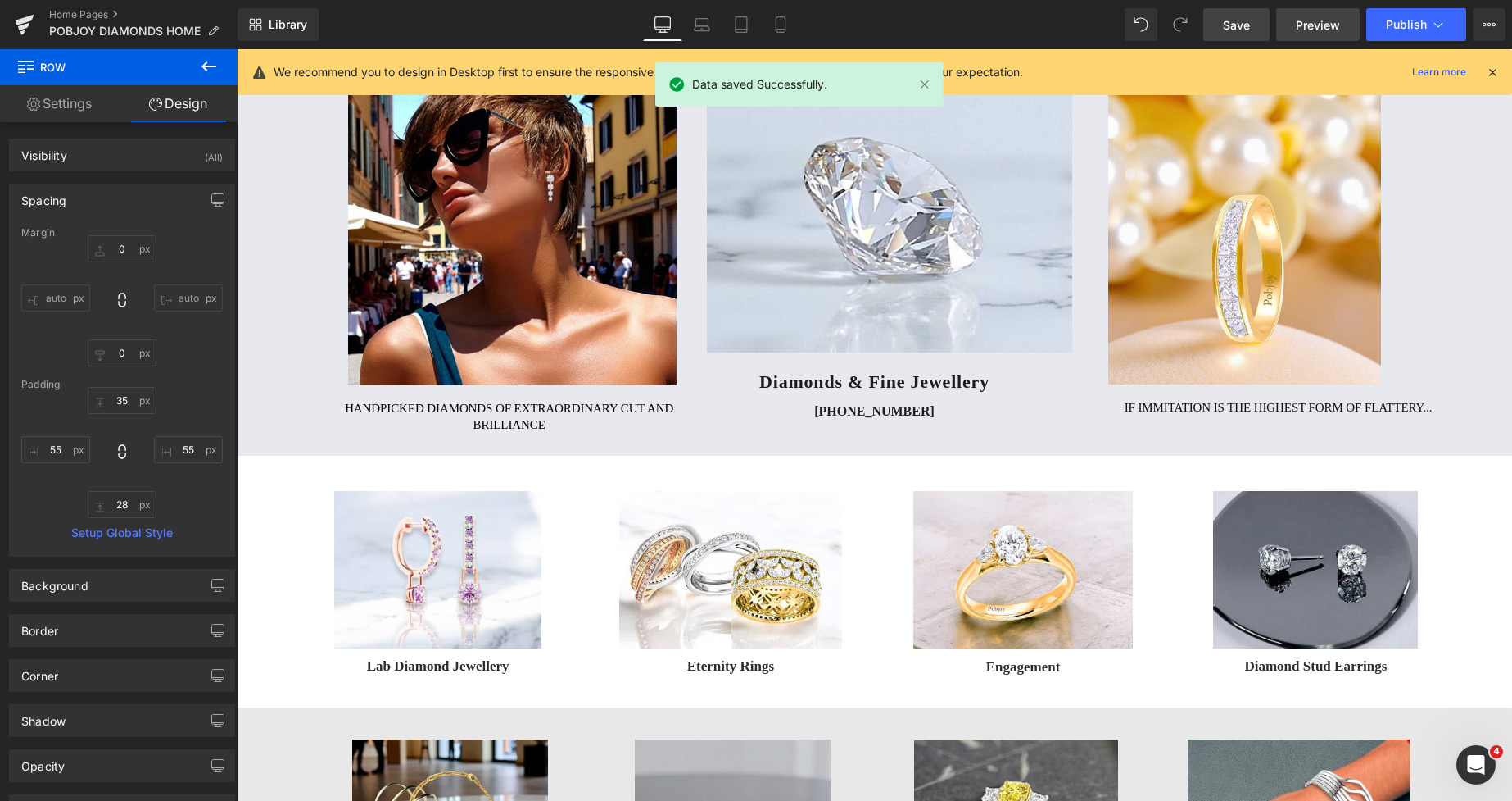
click at [1321, 19] on span "Preview" at bounding box center [1317, 24] width 44 height 17
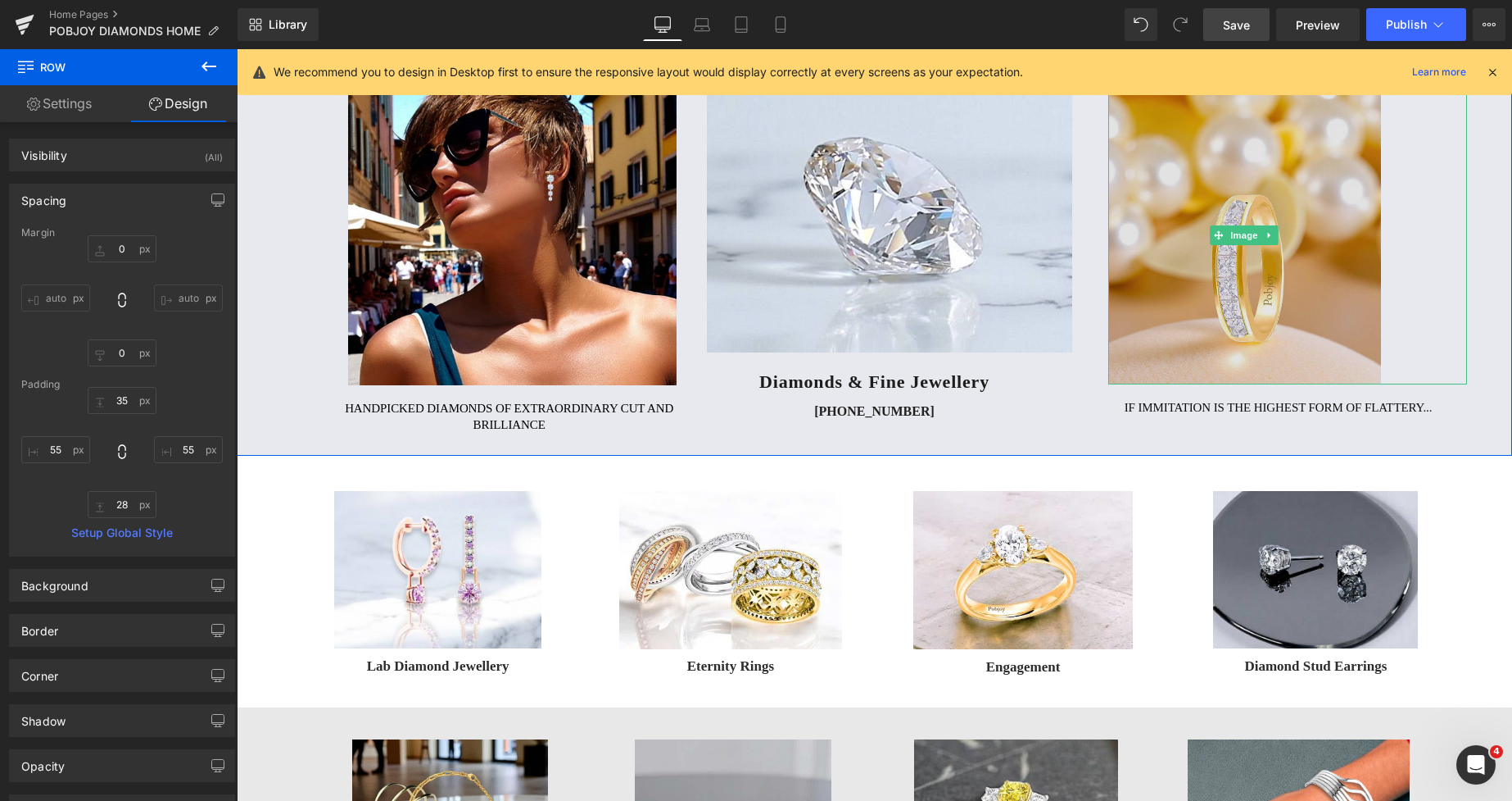
click at [1138, 212] on img at bounding box center [1245, 234] width 273 height 298
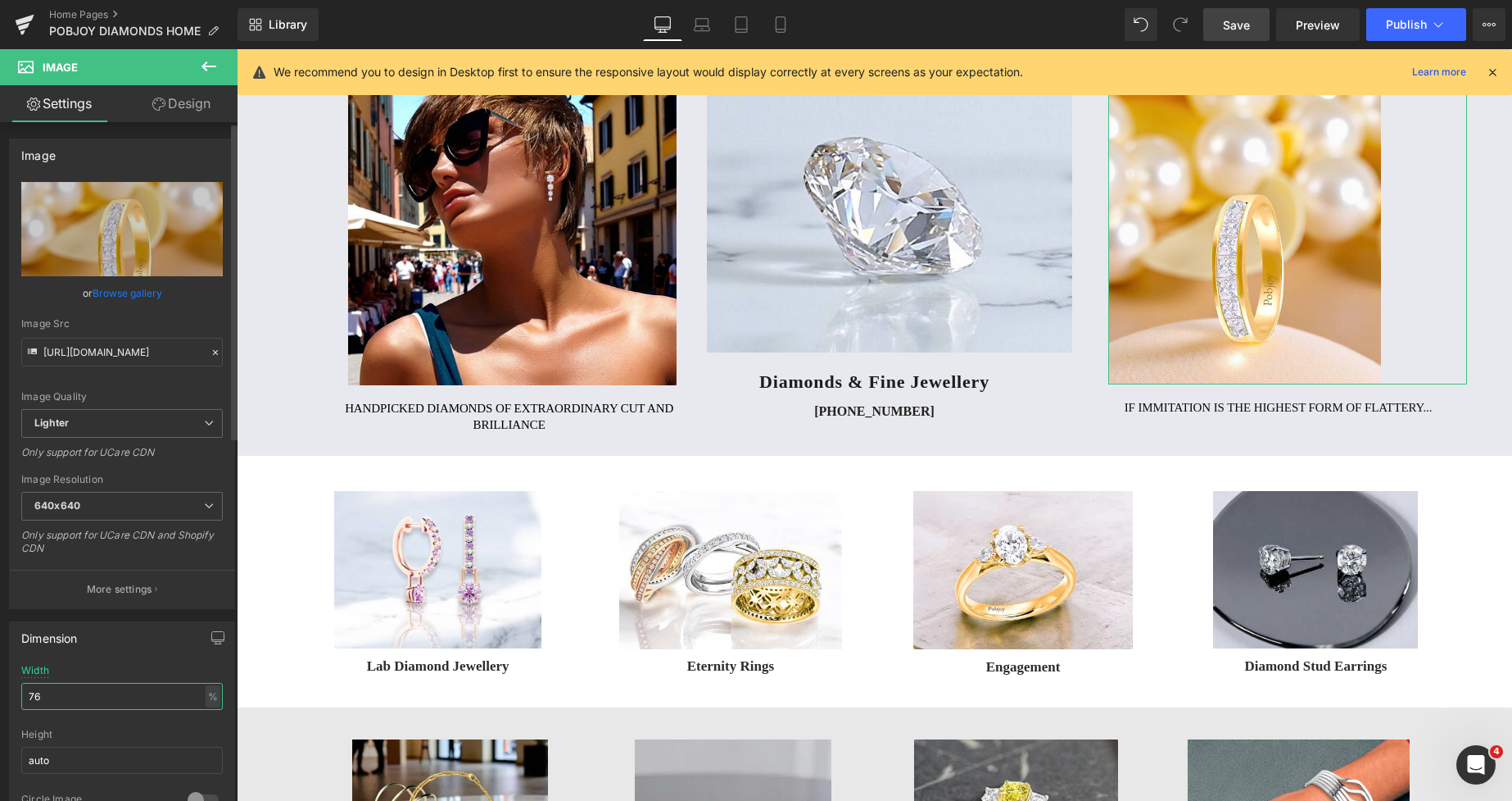
click at [83, 683] on input "76" at bounding box center [122, 696] width 201 height 27
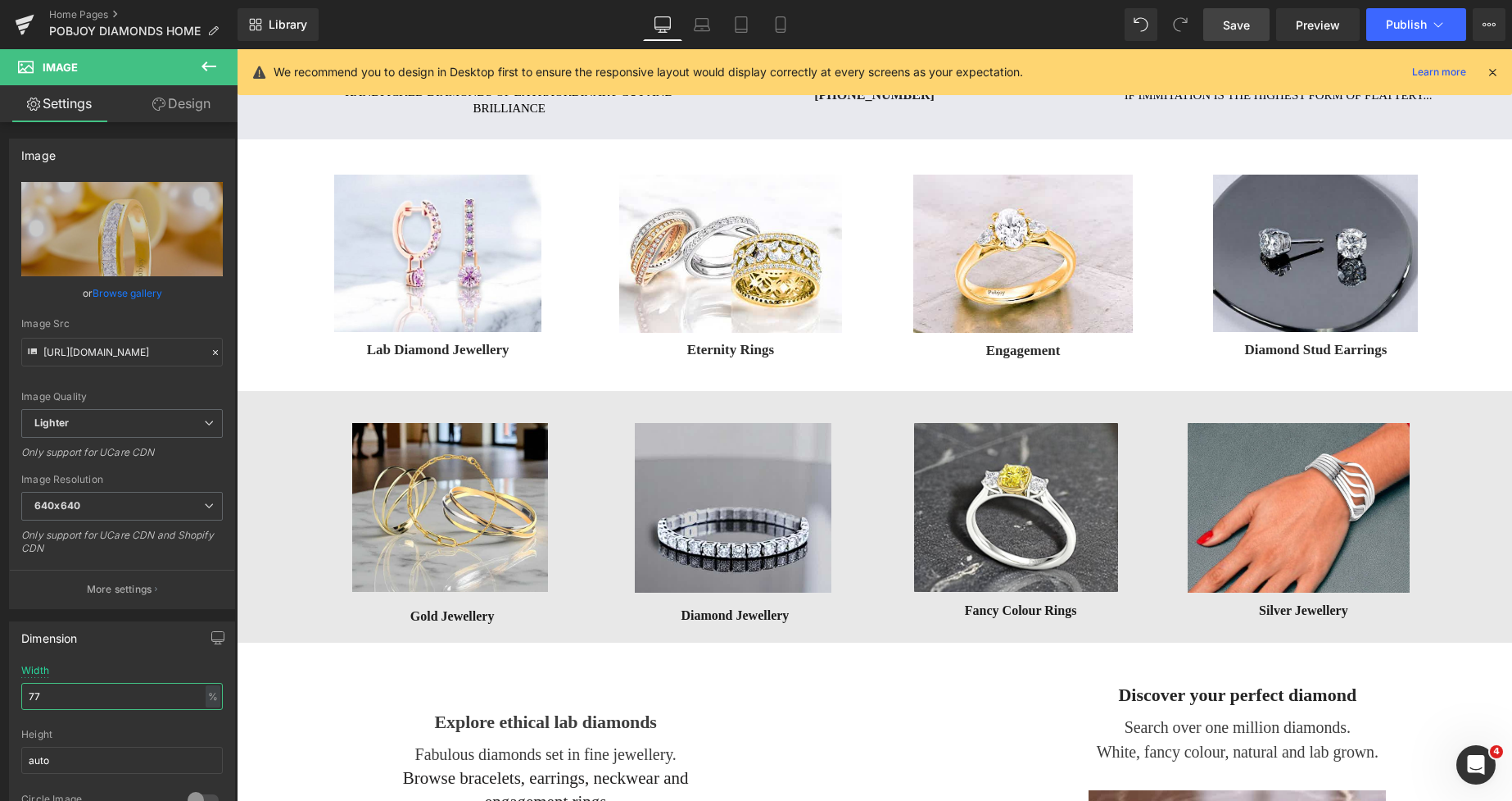
scroll to position [433, 0]
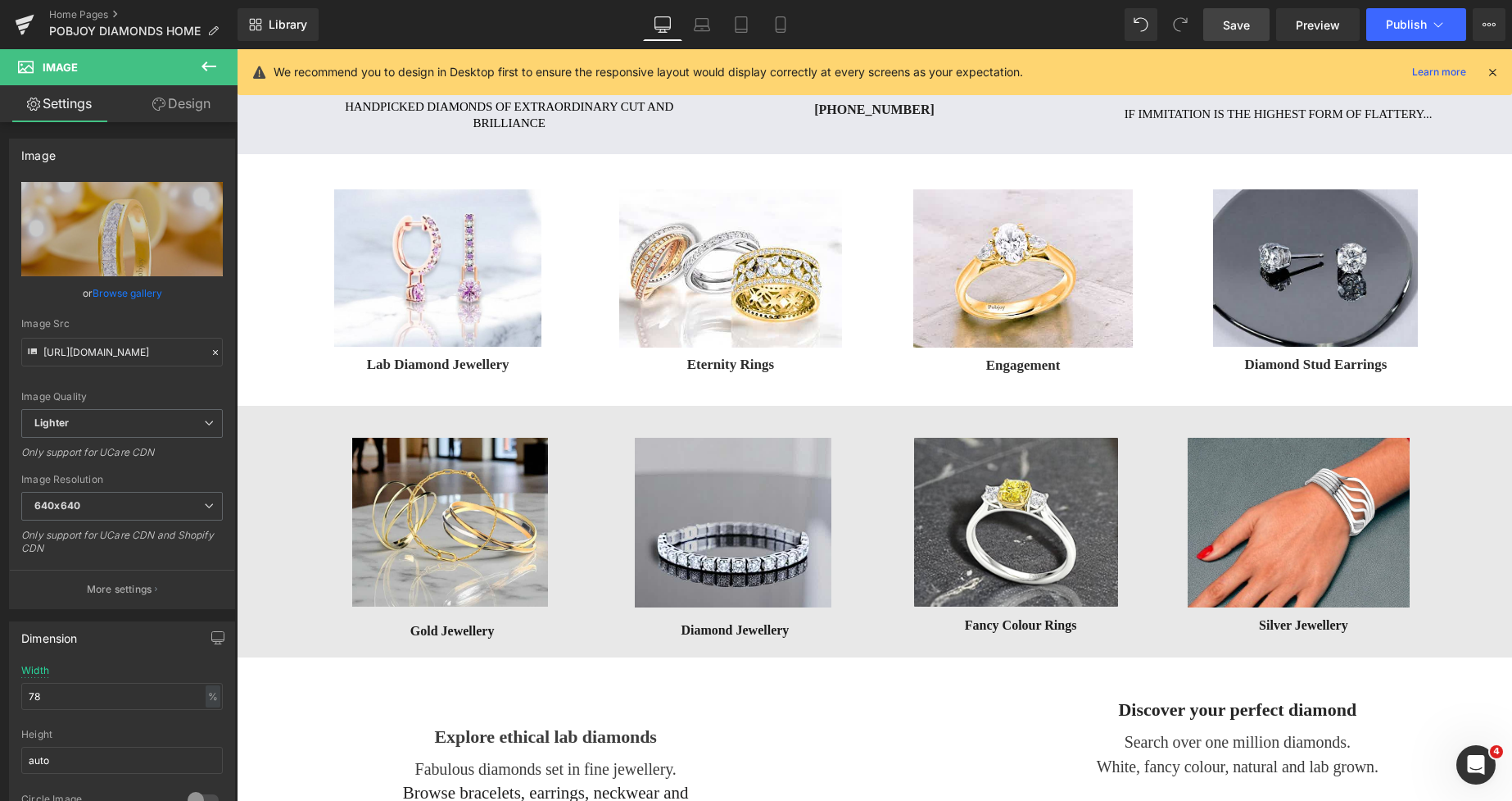
click at [1254, 23] on link "Save" at bounding box center [1236, 24] width 67 height 33
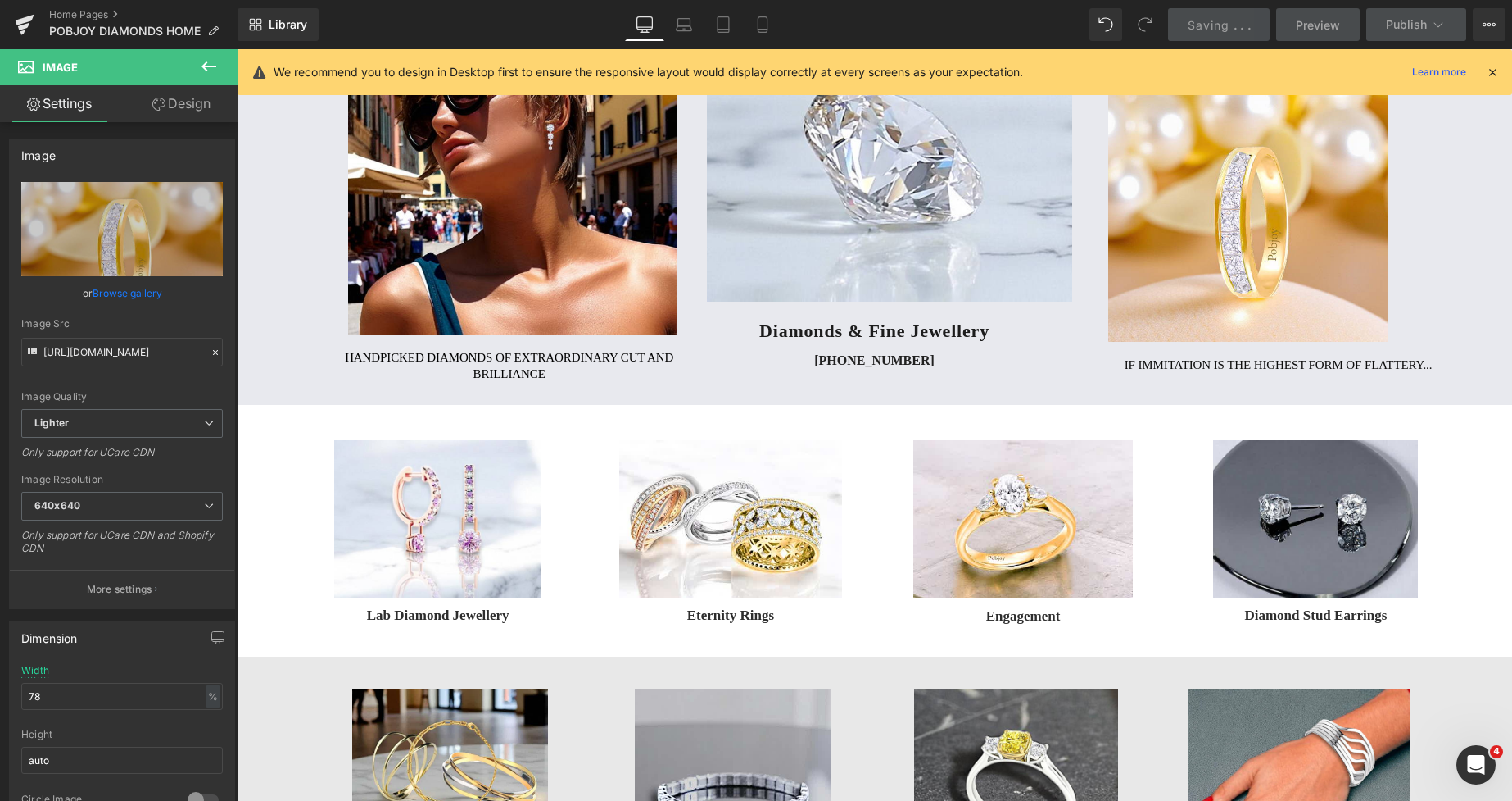
scroll to position [20, 0]
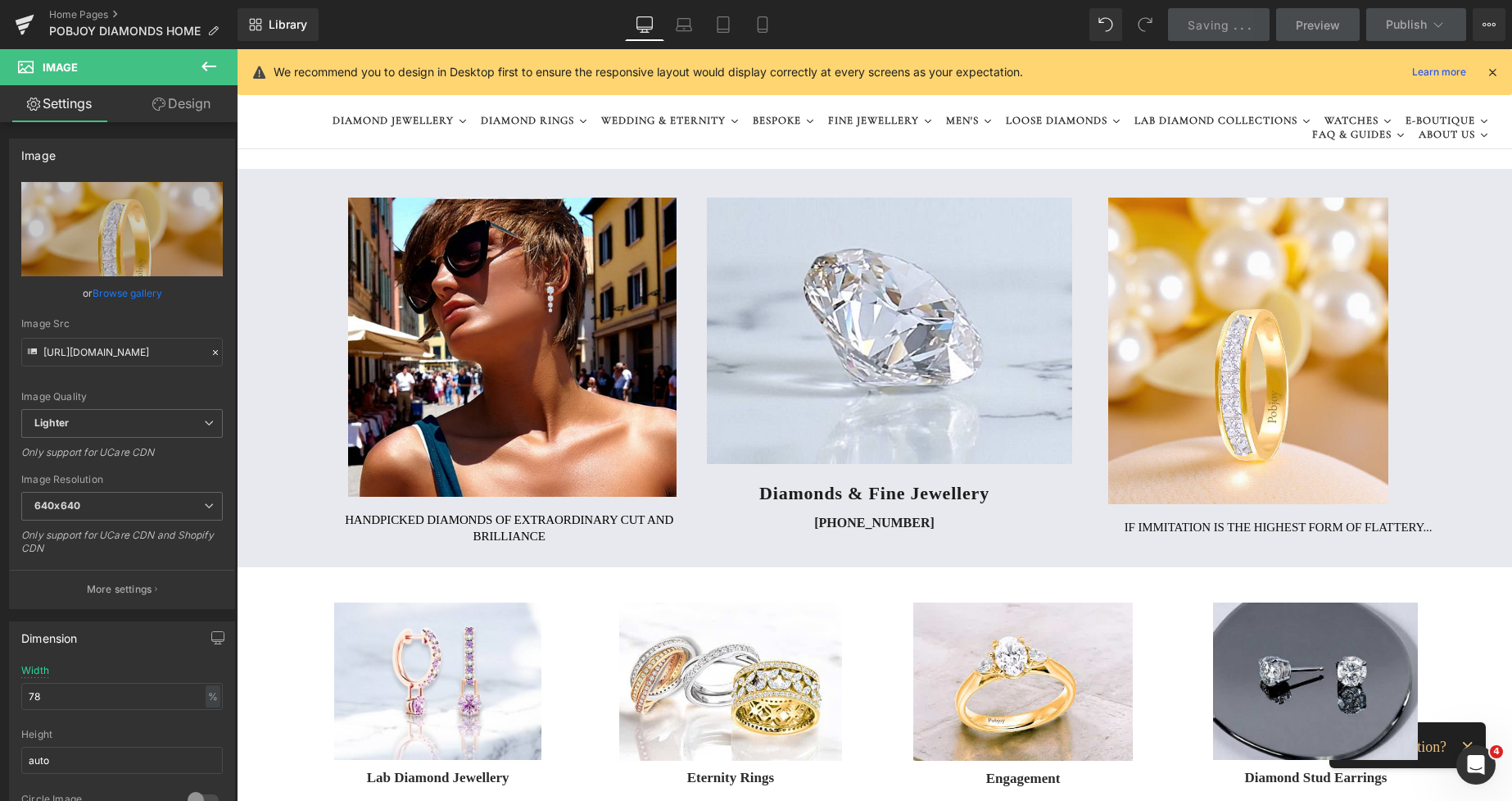
drag, startPoint x: 1509, startPoint y: 149, endPoint x: 1533, endPoint y: 76, distance: 76.8
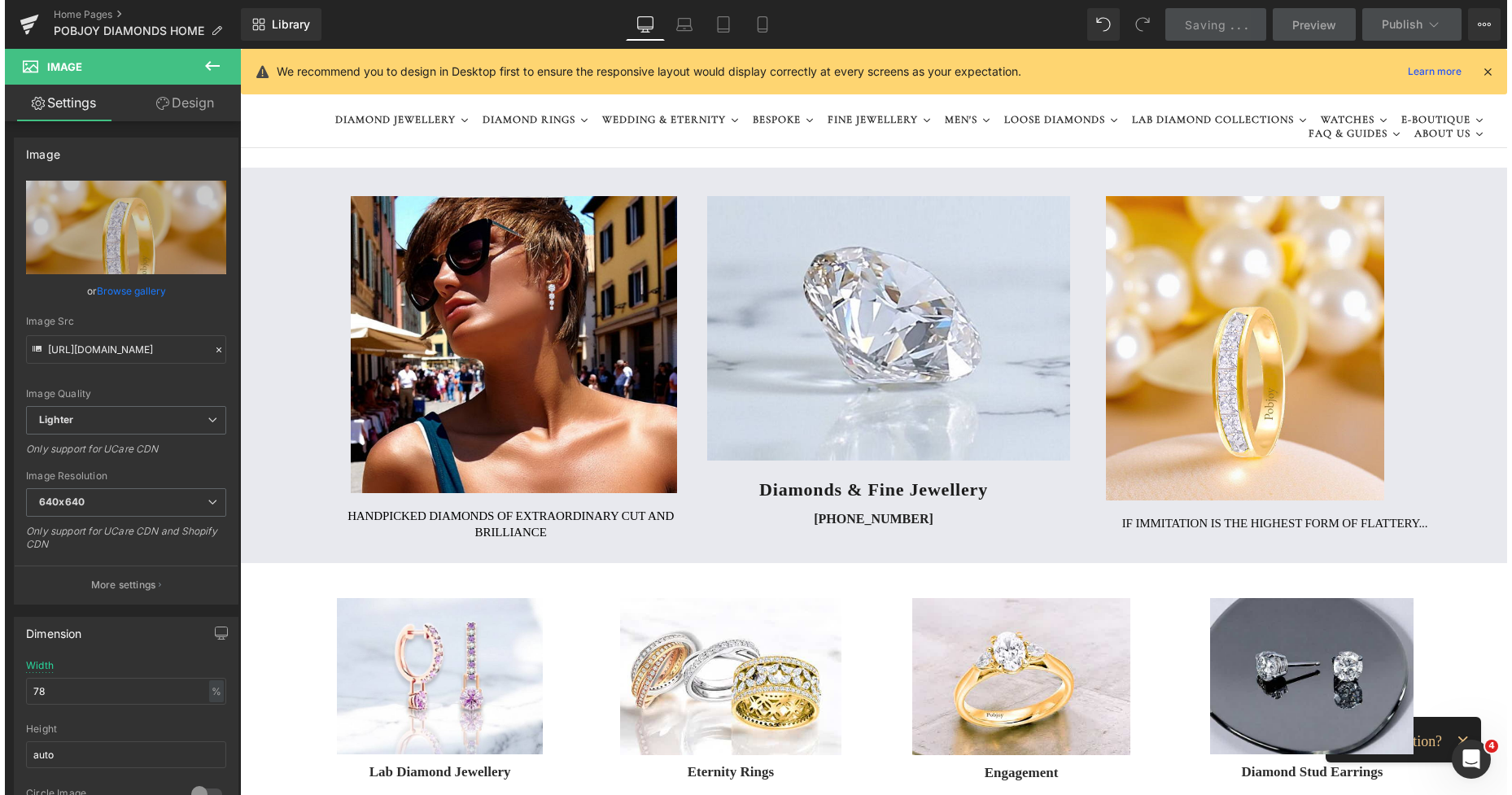
scroll to position [0, 0]
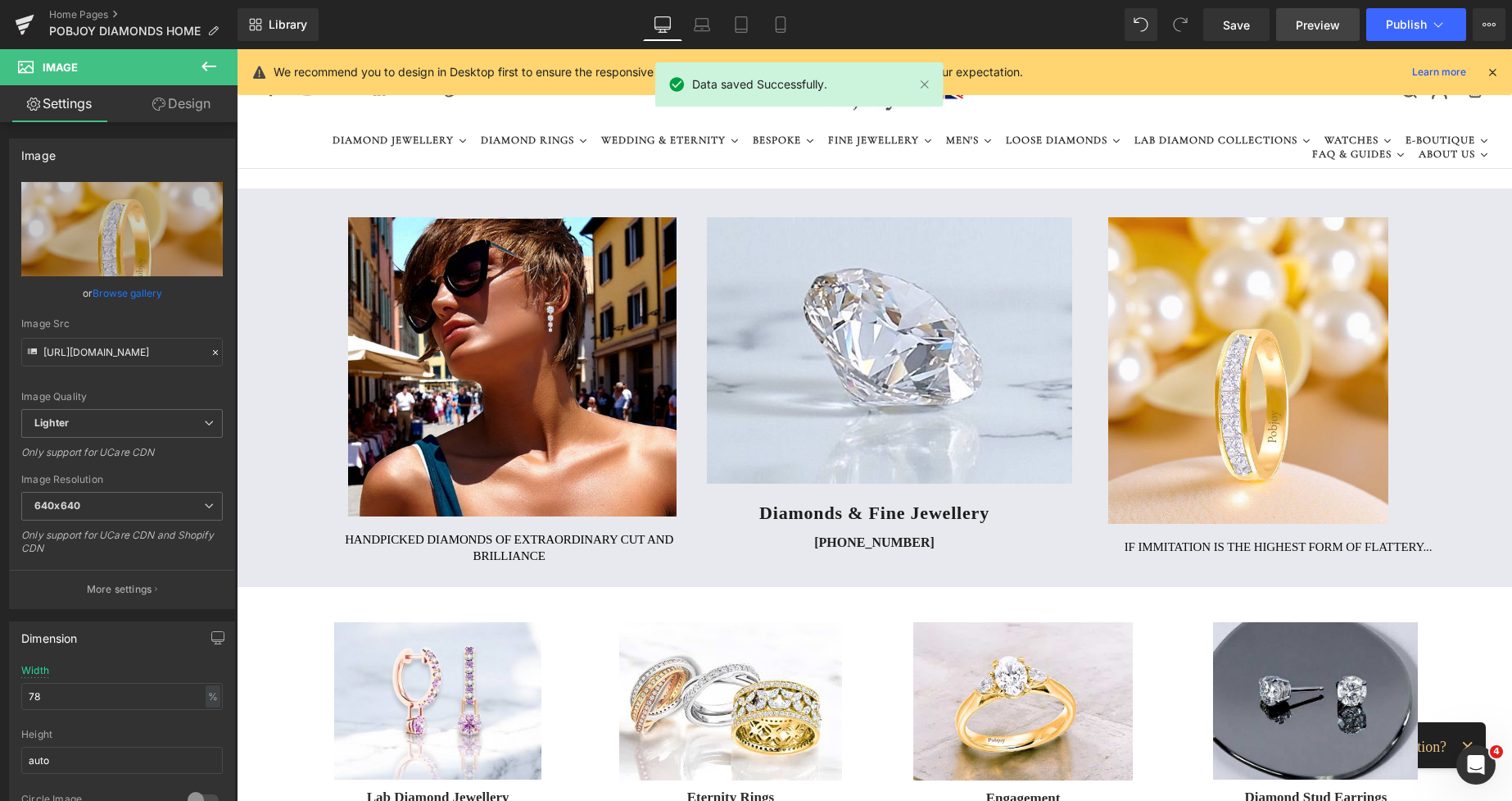
click at [1302, 24] on span "Preview" at bounding box center [1317, 24] width 44 height 17
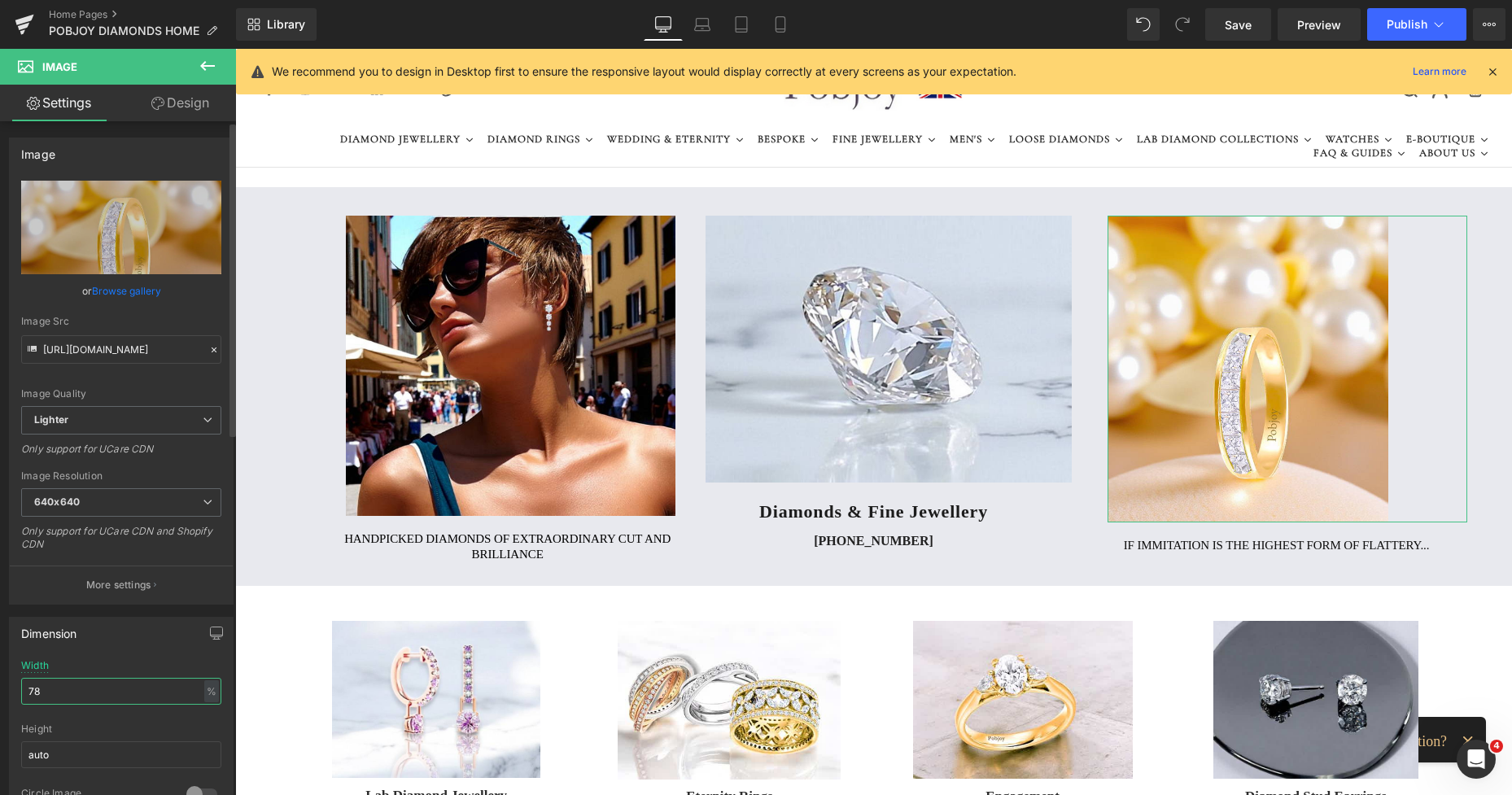
click at [54, 701] on input "78" at bounding box center [121, 690] width 200 height 27
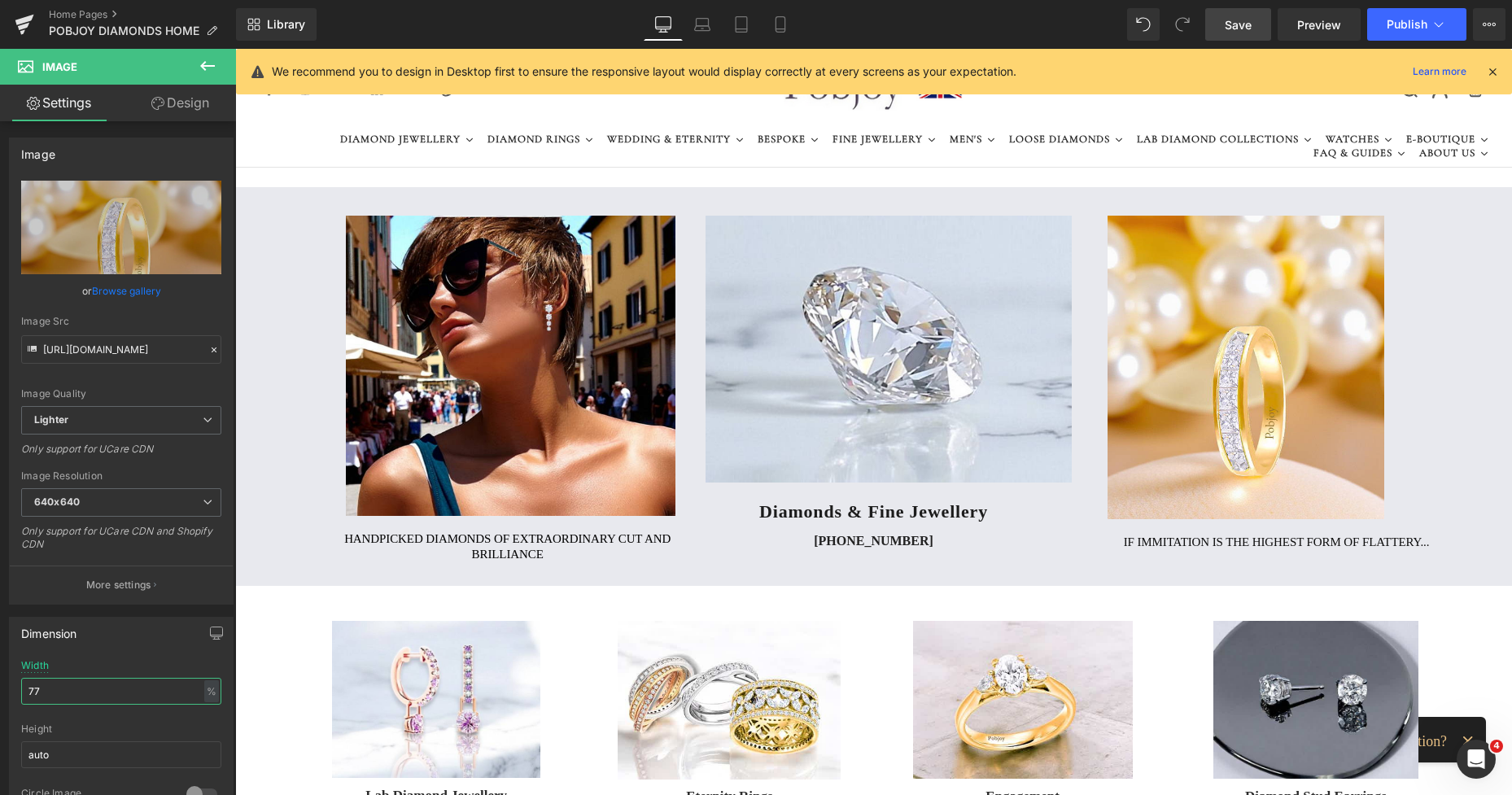
type input "77"
click at [1231, 21] on span "Save" at bounding box center [1237, 24] width 27 height 17
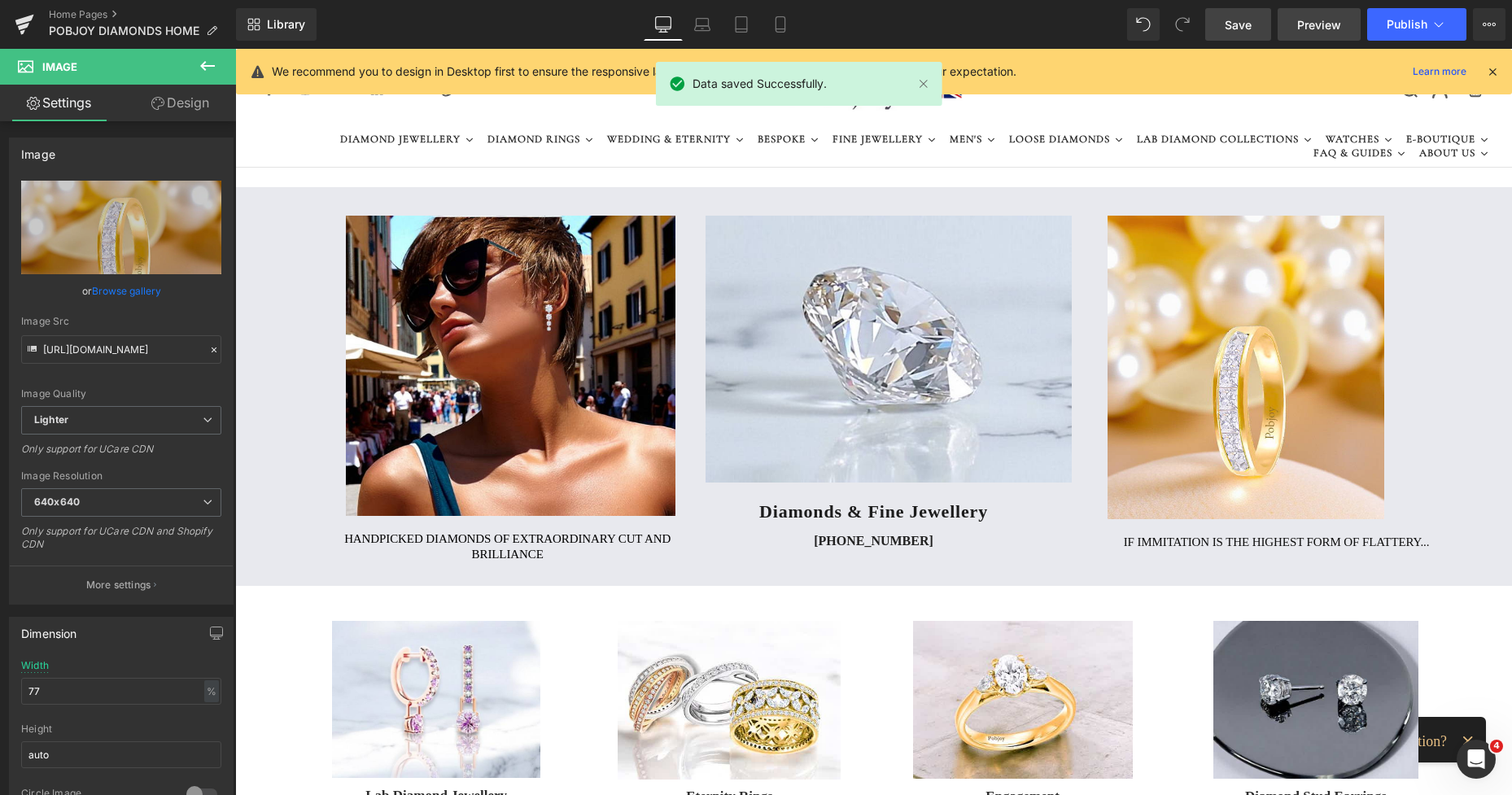
click at [1306, 23] on span "Preview" at bounding box center [1319, 24] width 44 height 17
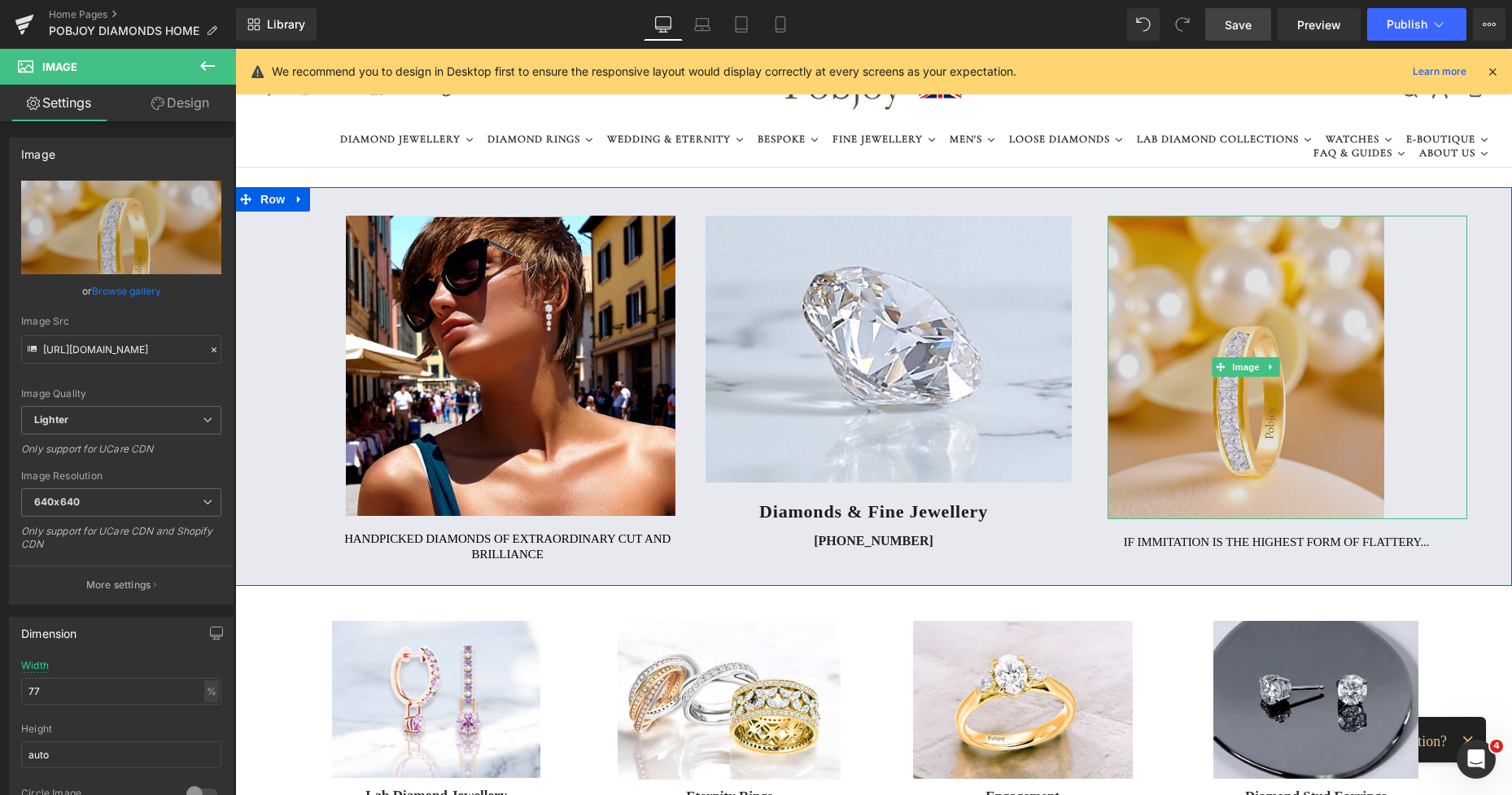
click at [1175, 267] on img at bounding box center [1246, 367] width 278 height 304
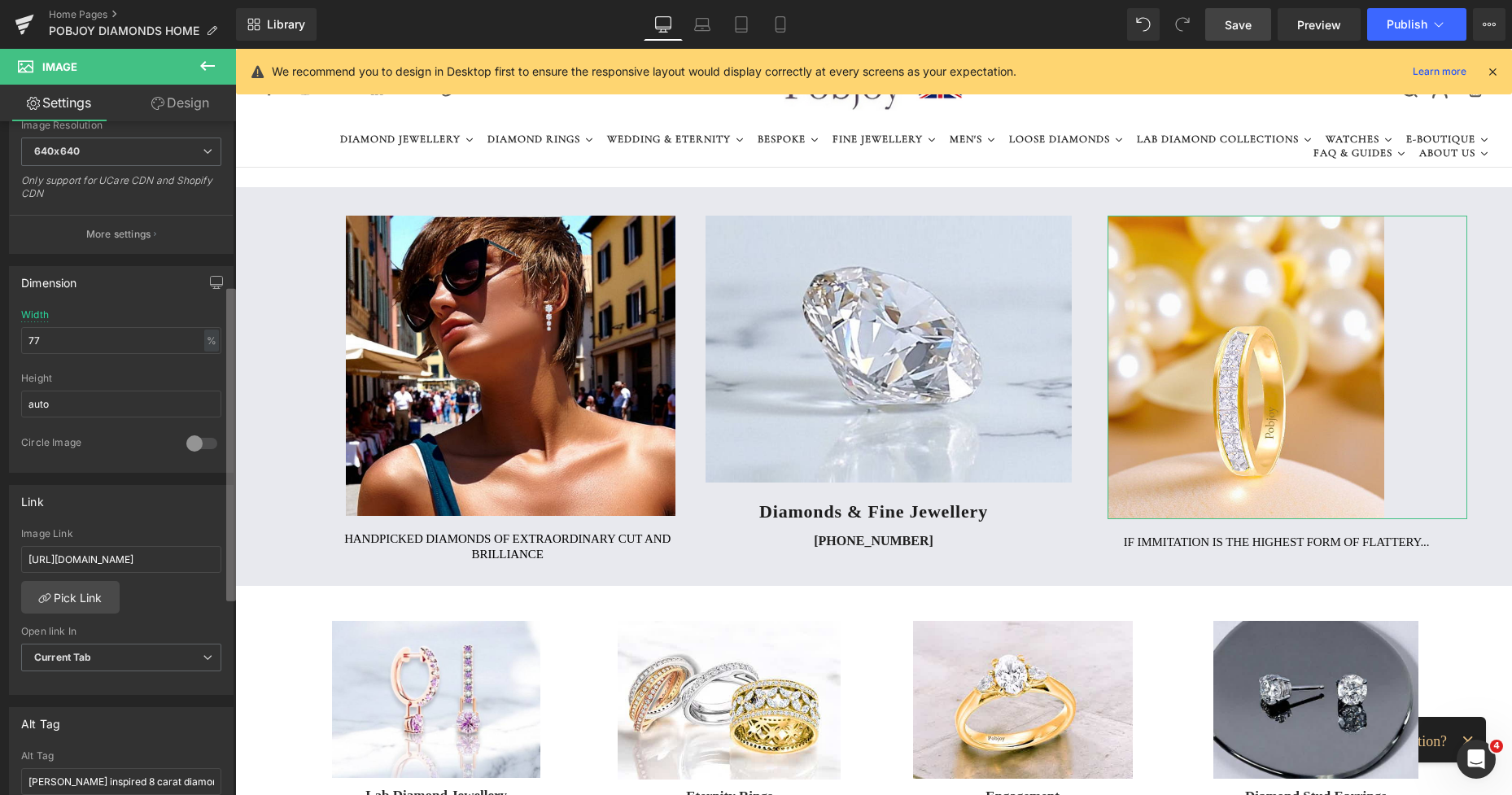
click at [231, 544] on b at bounding box center [231, 445] width 9 height 312
drag, startPoint x: 30, startPoint y: 558, endPoint x: 222, endPoint y: 557, distance: 192.0
click at [222, 557] on div "[URL][DOMAIN_NAME] Image Link [URL][DOMAIN_NAME] Pick Link Current Tab New Tab …" at bounding box center [121, 609] width 223 height 166
type input "[URL][DOMAIN_NAME]"
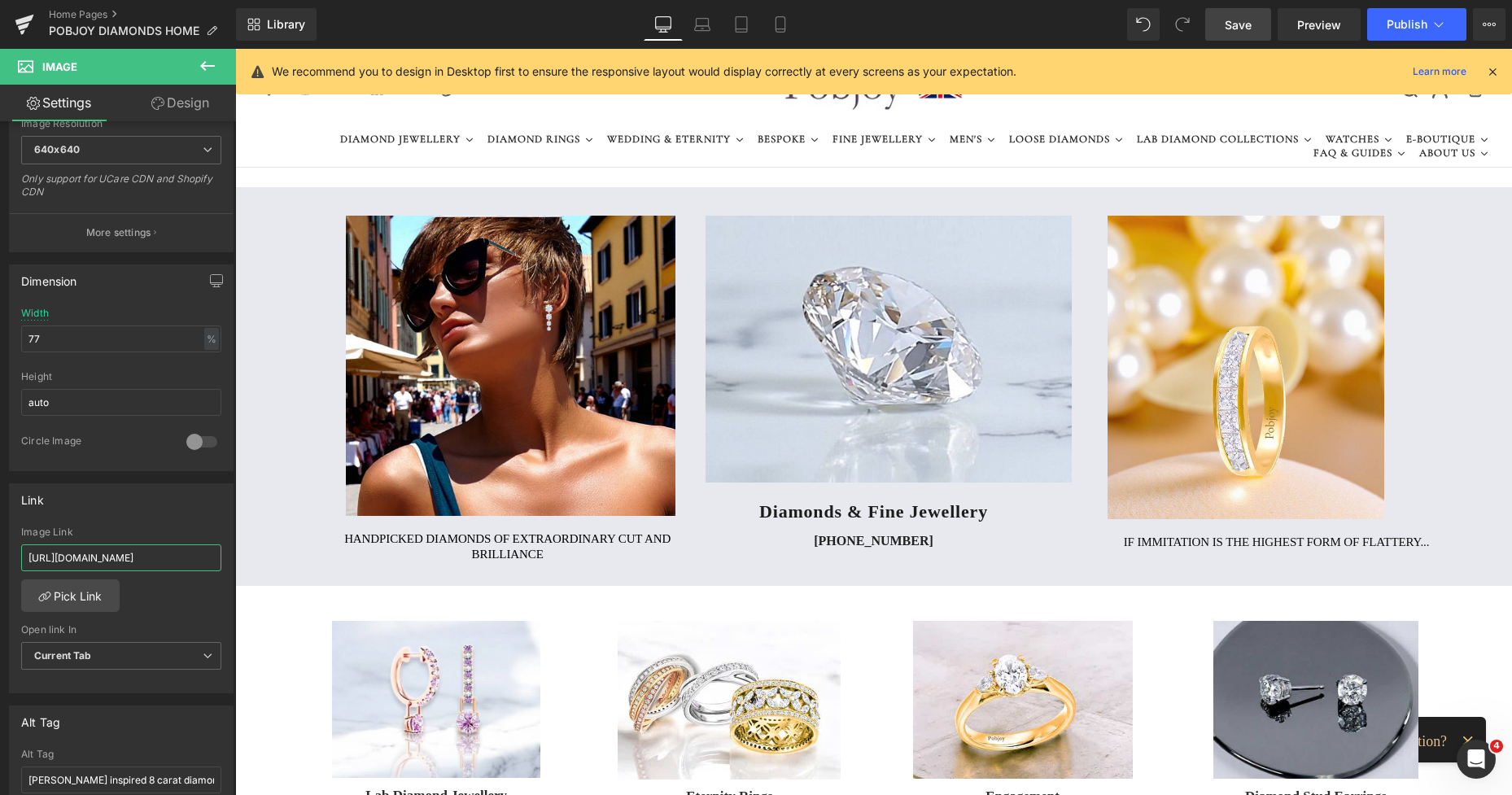
scroll to position [0, 237]
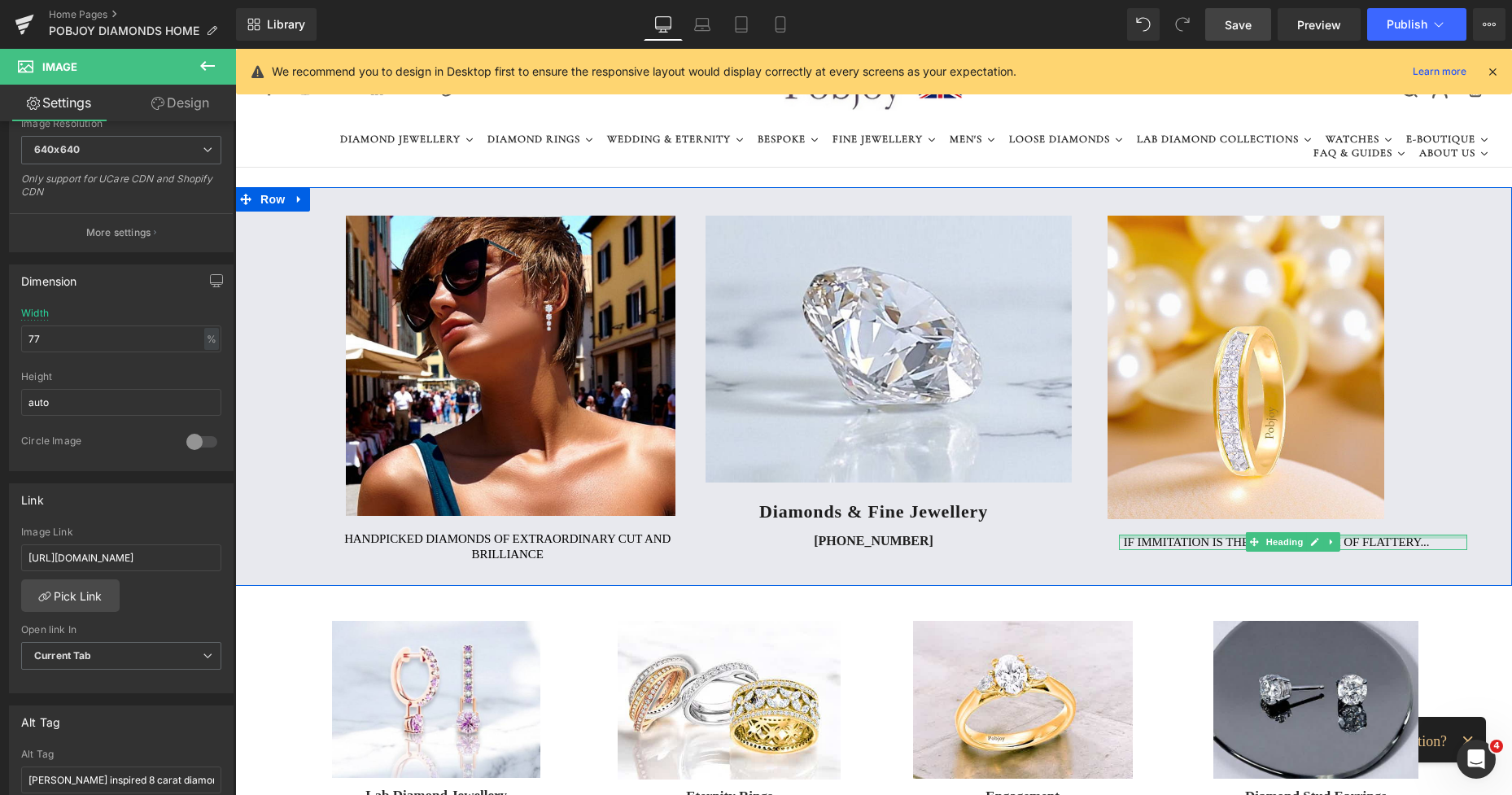
click at [1155, 537] on div at bounding box center [1292, 536] width 349 height 4
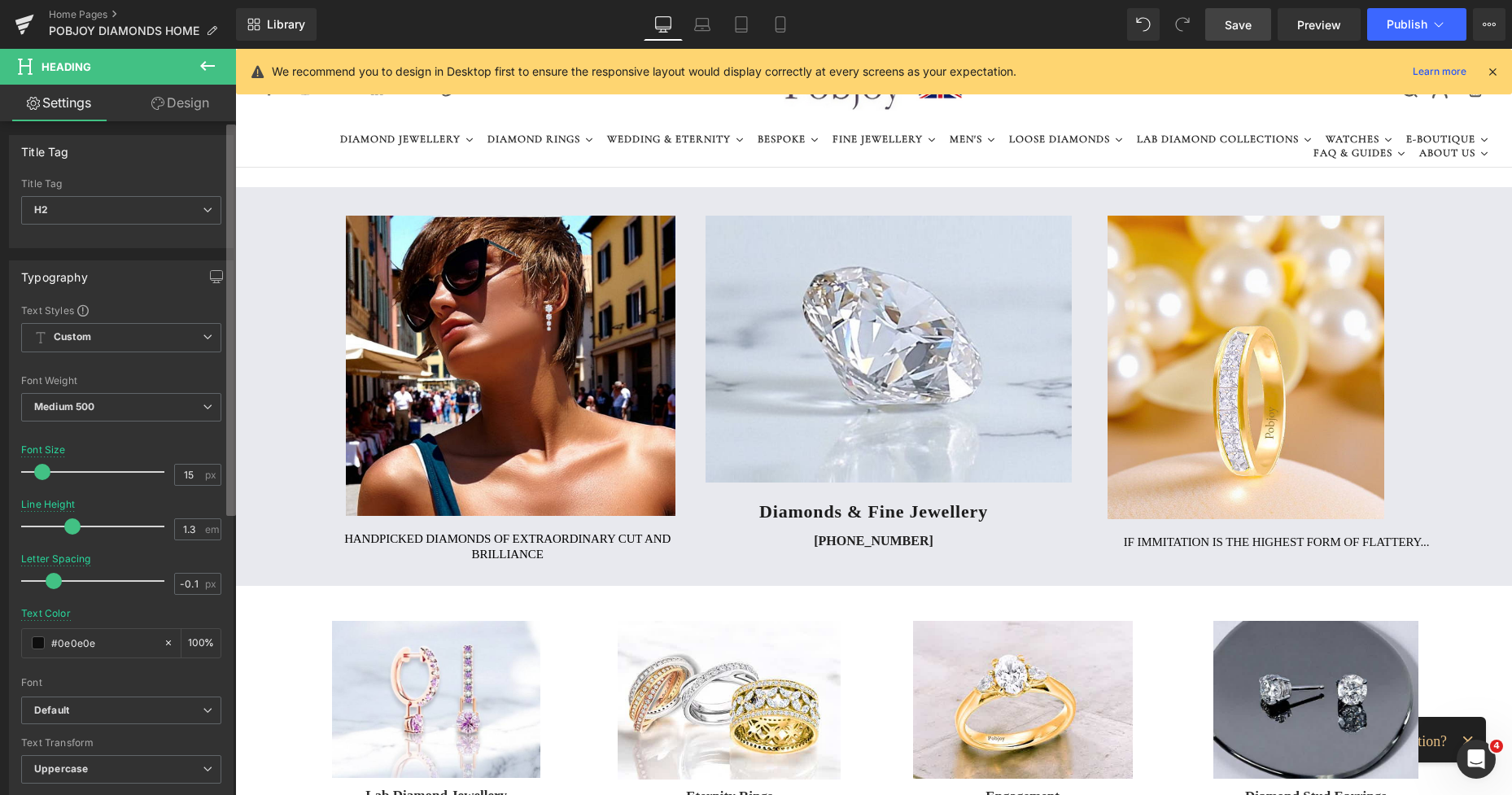
scroll to position [0, 0]
click at [205, 340] on div "Title Tag H1 H2 H3 H4 H5 H6 Title Tag H2 H1 H2 H3 H4 H5 H6 Typography Text Styl…" at bounding box center [118, 461] width 235 height 681
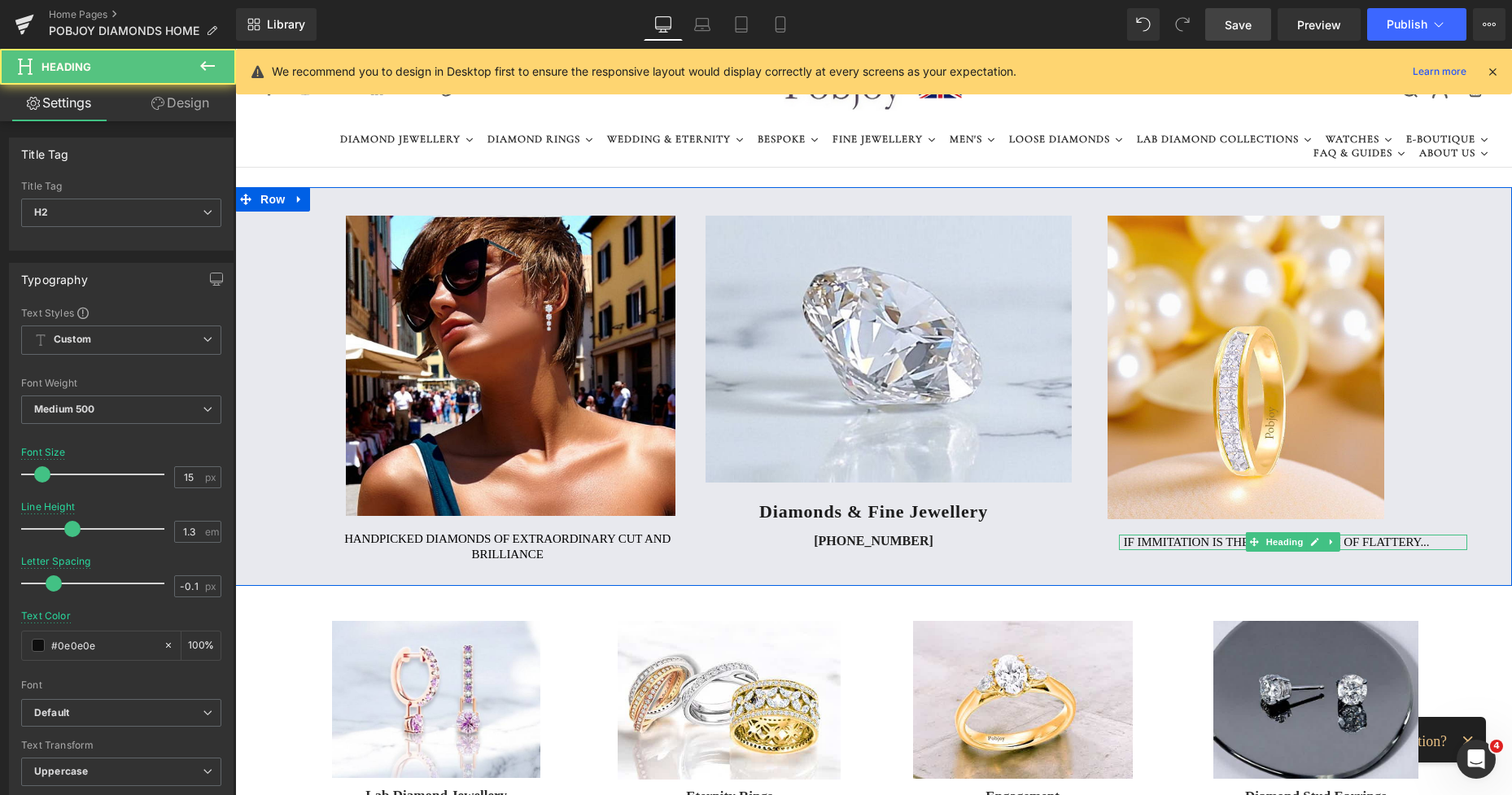
click at [1160, 540] on h2 "If immitation is the highest form of flattery..." at bounding box center [1294, 542] width 343 height 16
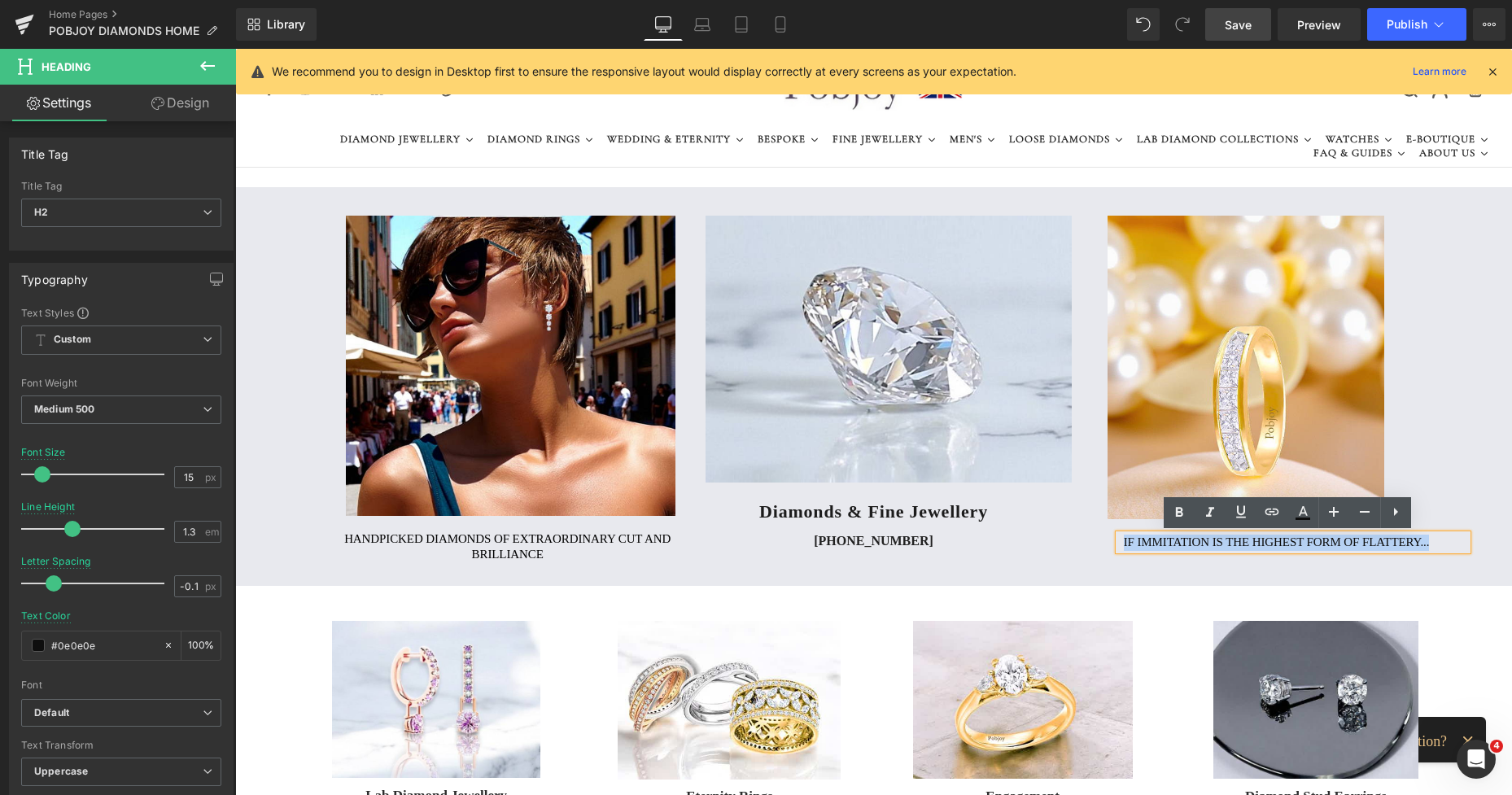
drag, startPoint x: 1431, startPoint y: 540, endPoint x: 1117, endPoint y: 545, distance: 314.0
click at [1119, 545] on div "If immitation is the highest form of flattery..." at bounding box center [1292, 542] width 349 height 16
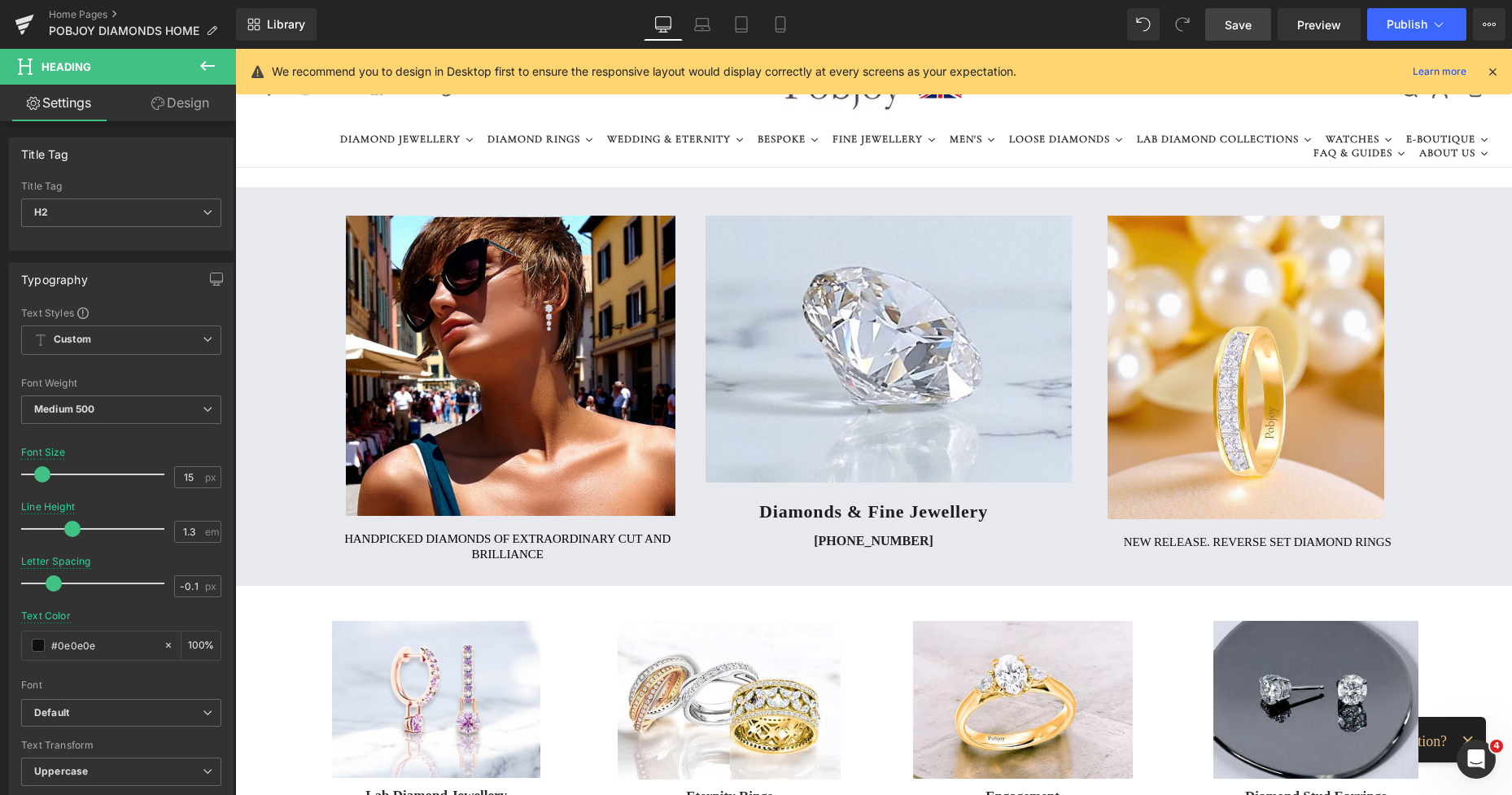
click at [1225, 26] on span "Save" at bounding box center [1237, 24] width 27 height 17
click at [1224, 18] on link "Save" at bounding box center [1237, 24] width 66 height 33
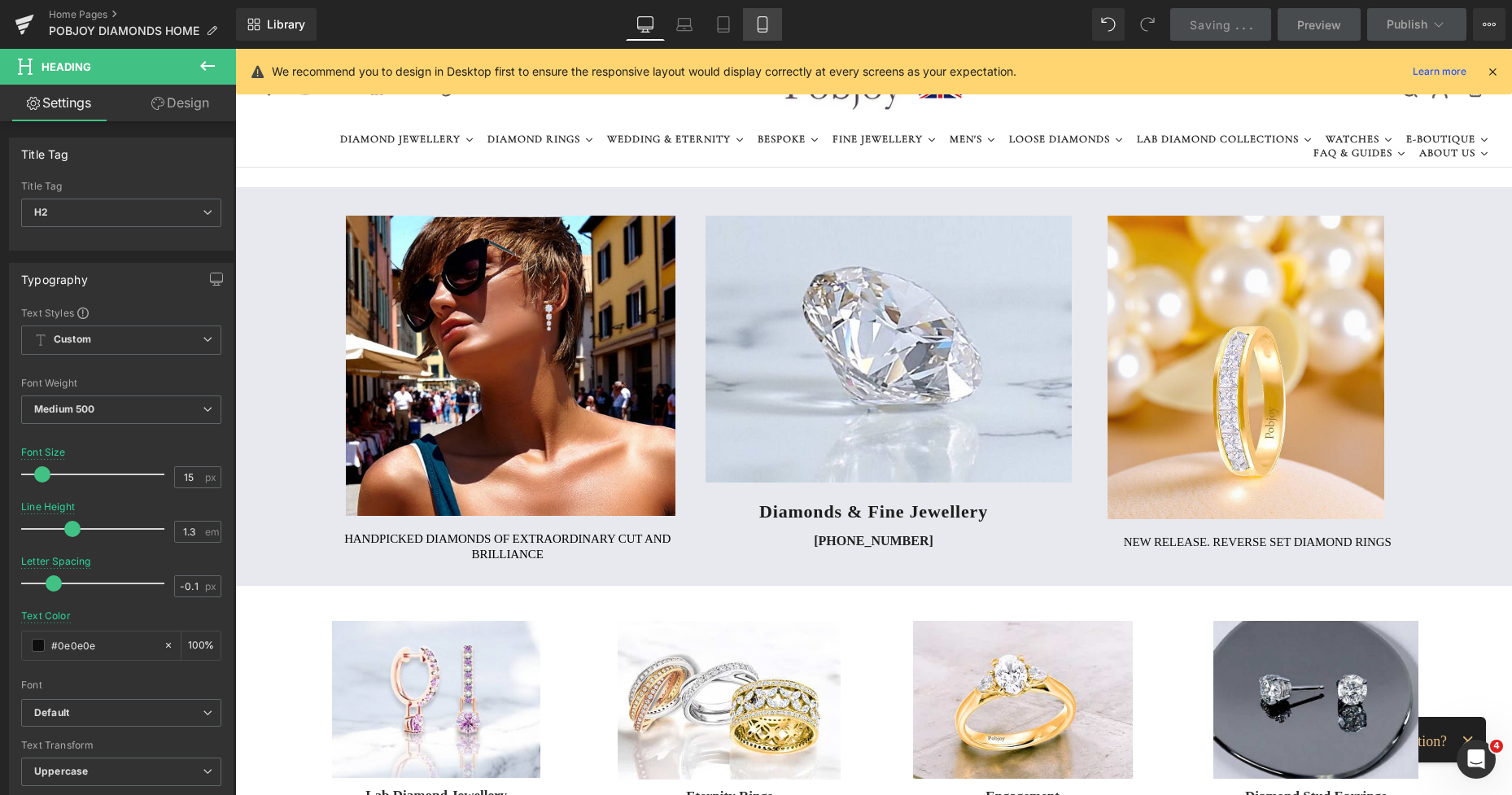
click at [760, 25] on icon at bounding box center [762, 23] width 16 height 16
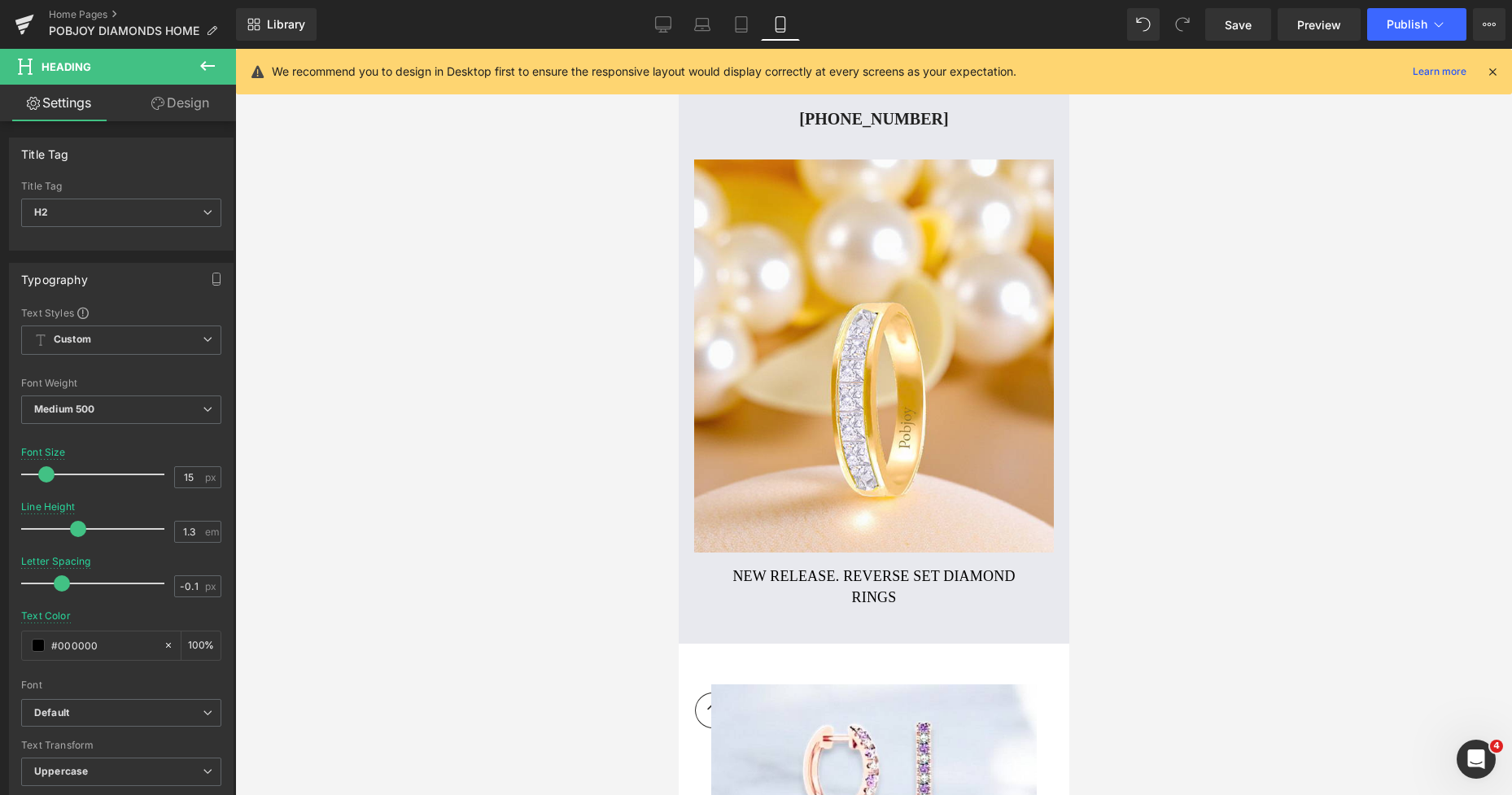
scroll to position [947, 0]
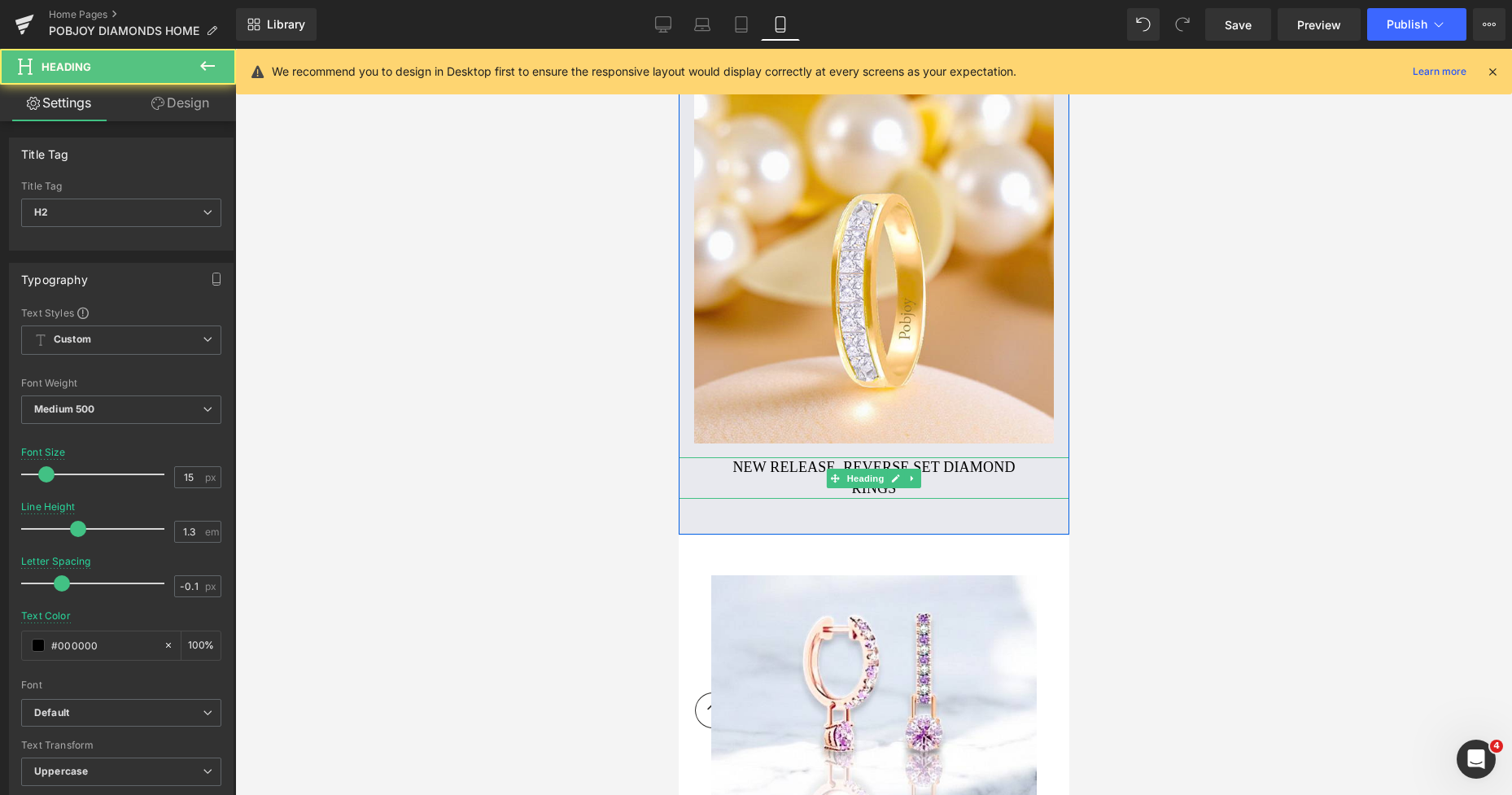
click at [762, 466] on h2 "NEW RELEASE. REVERSE SET DIAMOND RINGS" at bounding box center [873, 477] width 312 height 41
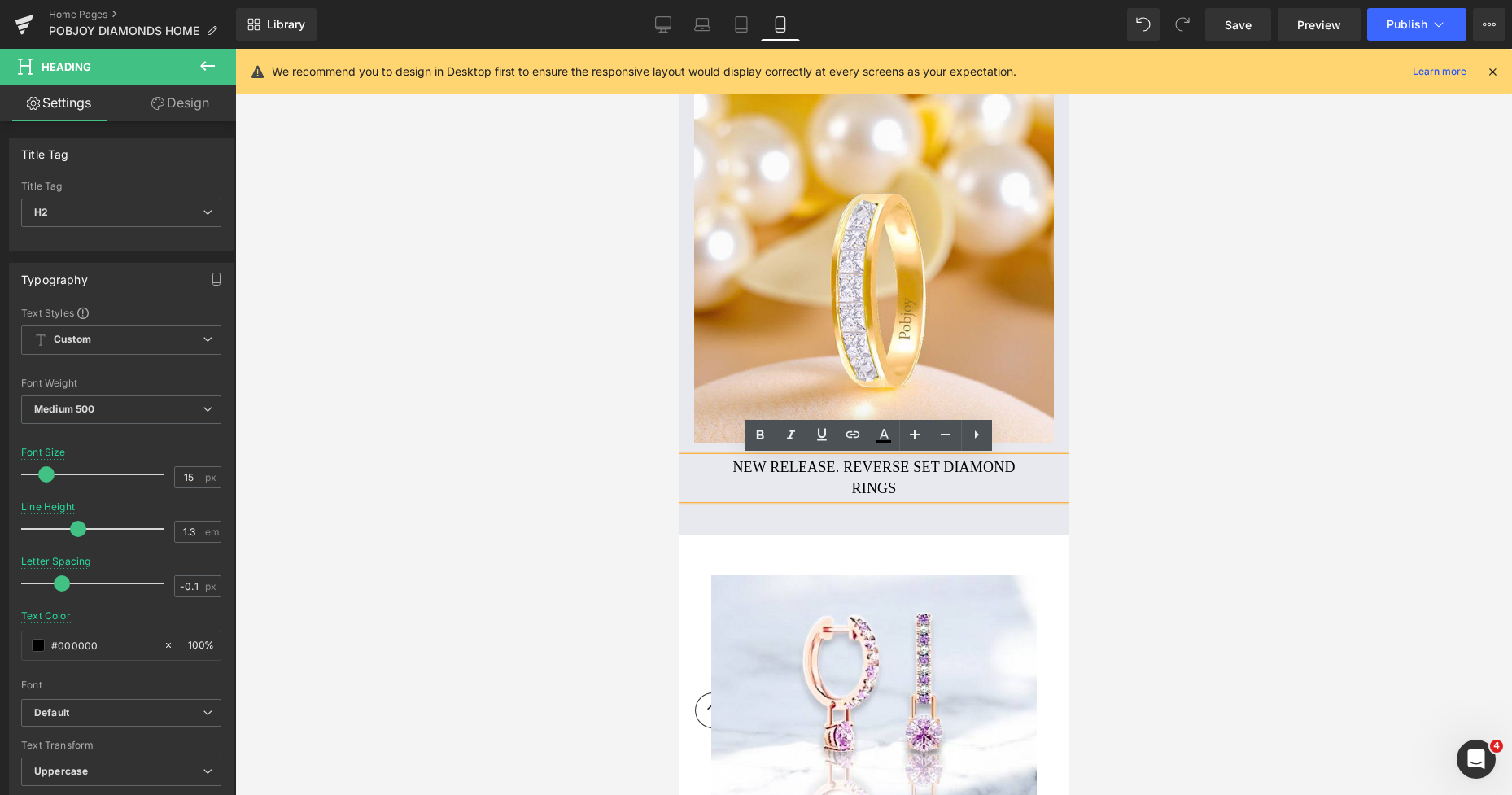
click at [740, 469] on h2 "NEW RELEASE. REVERSE SET DIAMOND RINGS" at bounding box center [873, 477] width 312 height 41
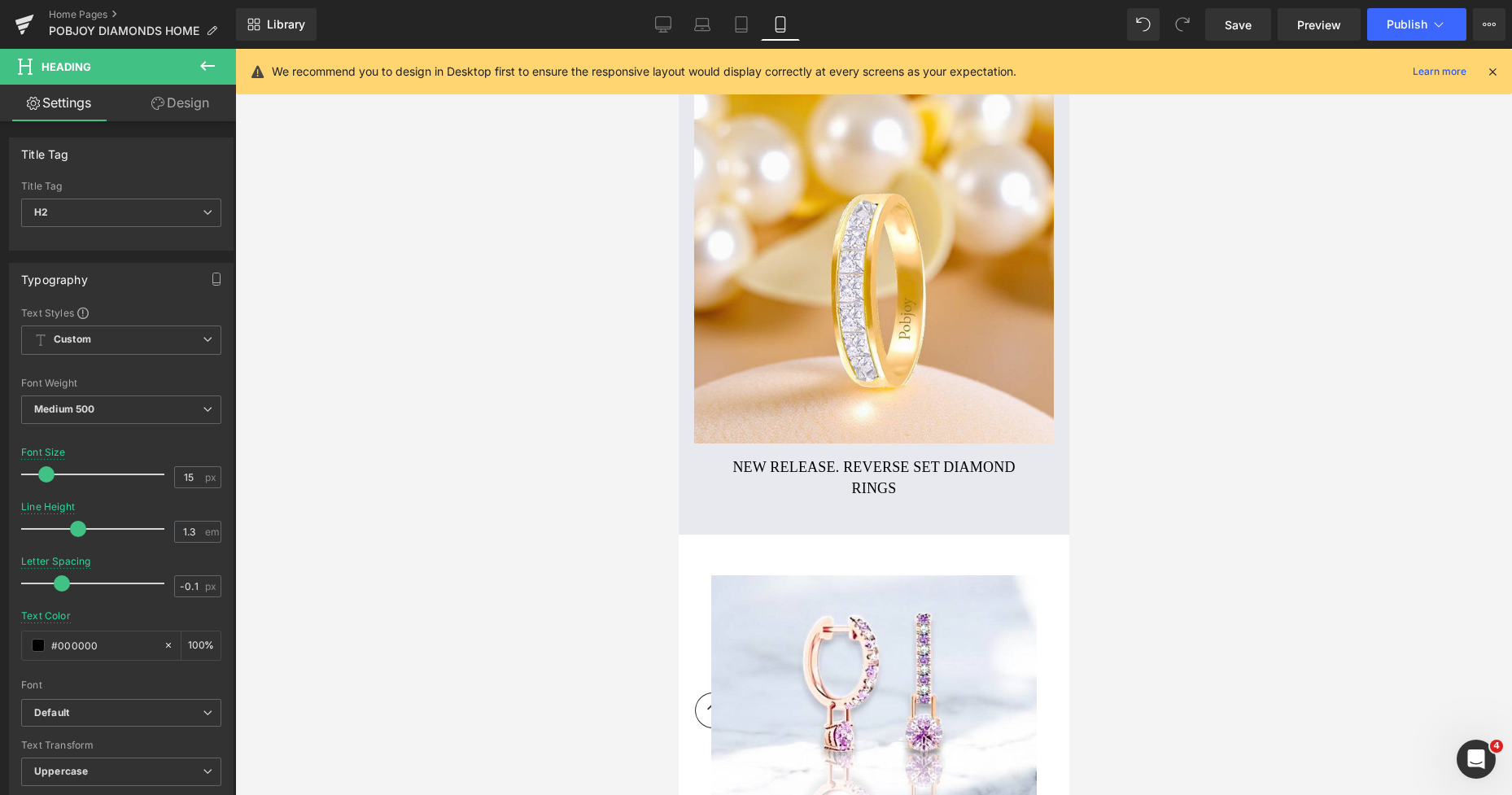
click at [186, 106] on link "Design" at bounding box center [180, 103] width 118 height 36
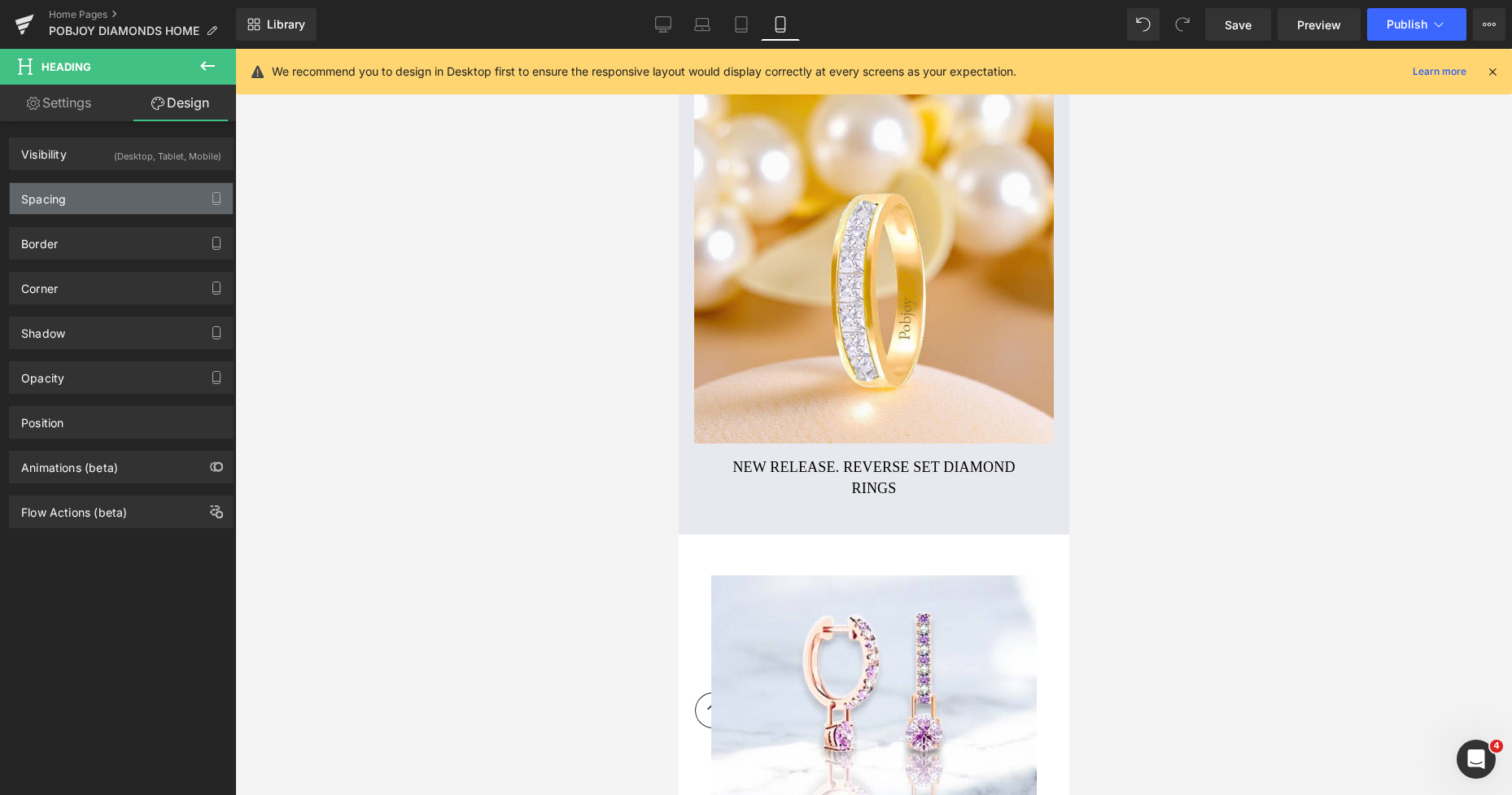
click at [101, 189] on div "Spacing" at bounding box center [121, 198] width 223 height 31
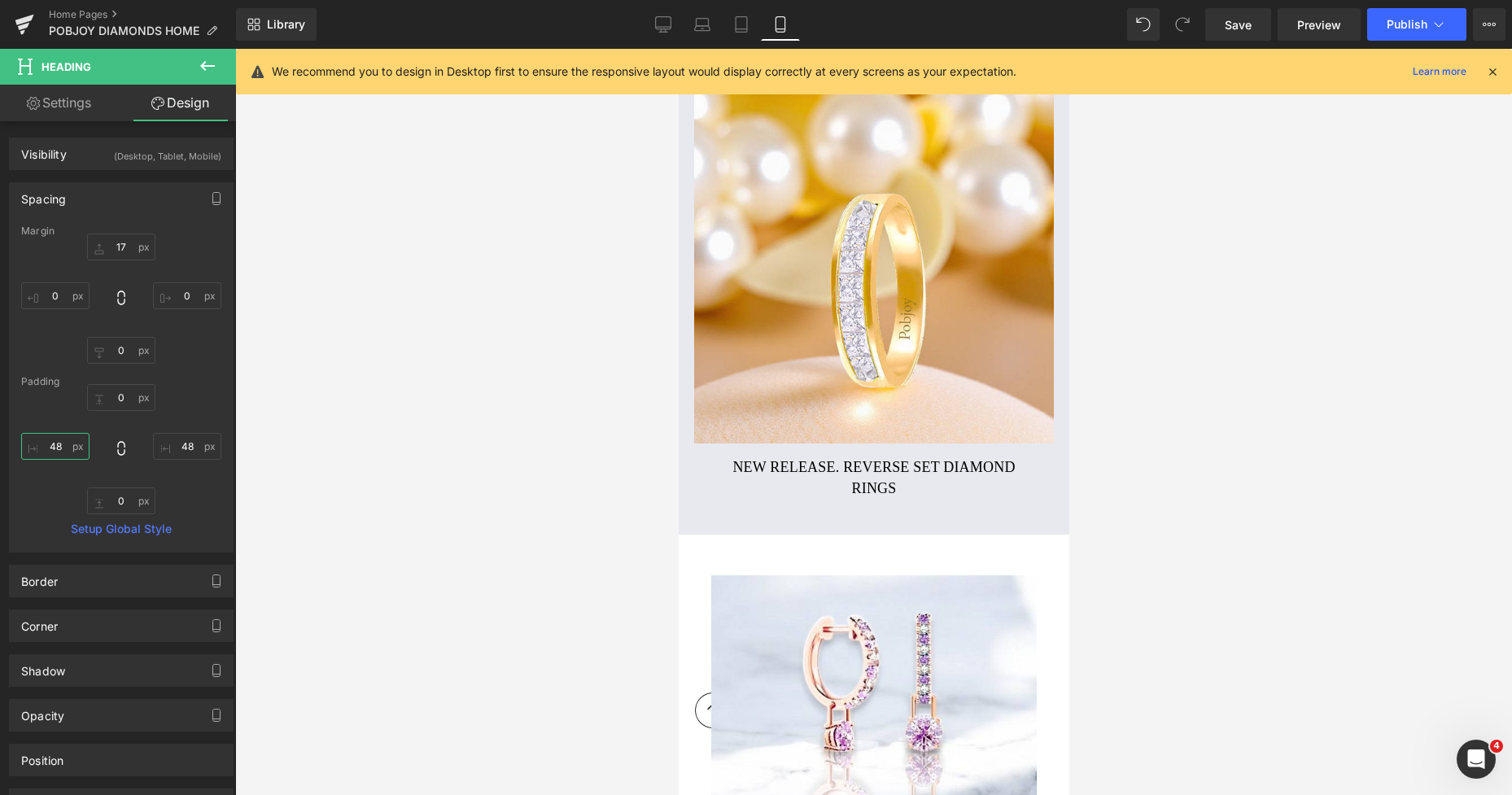
click at [51, 444] on input "text" at bounding box center [55, 446] width 68 height 27
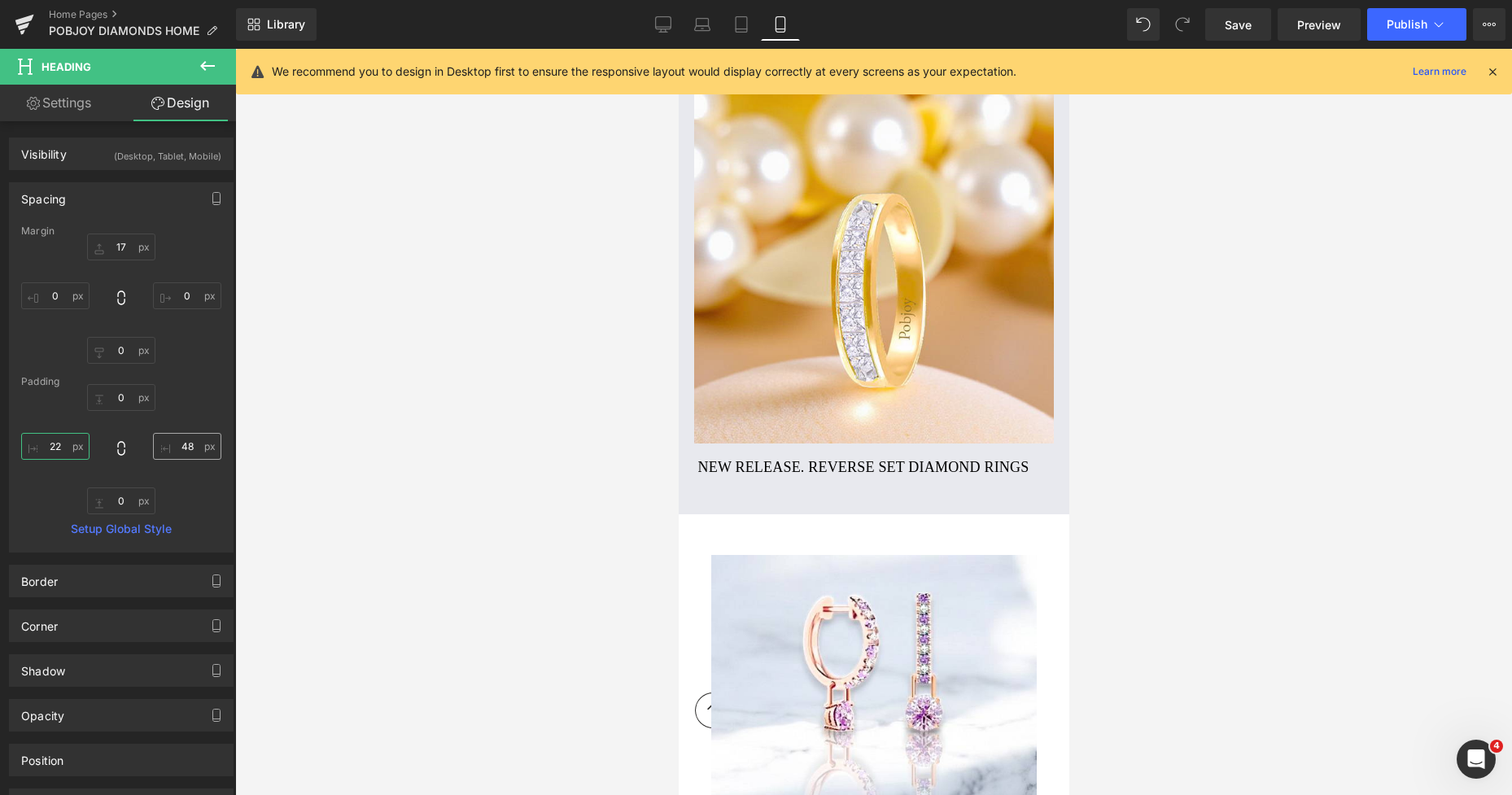
type input "22"
click at [180, 451] on input "text" at bounding box center [187, 446] width 68 height 27
type input "22"
click at [70, 105] on link "Settings" at bounding box center [59, 103] width 118 height 36
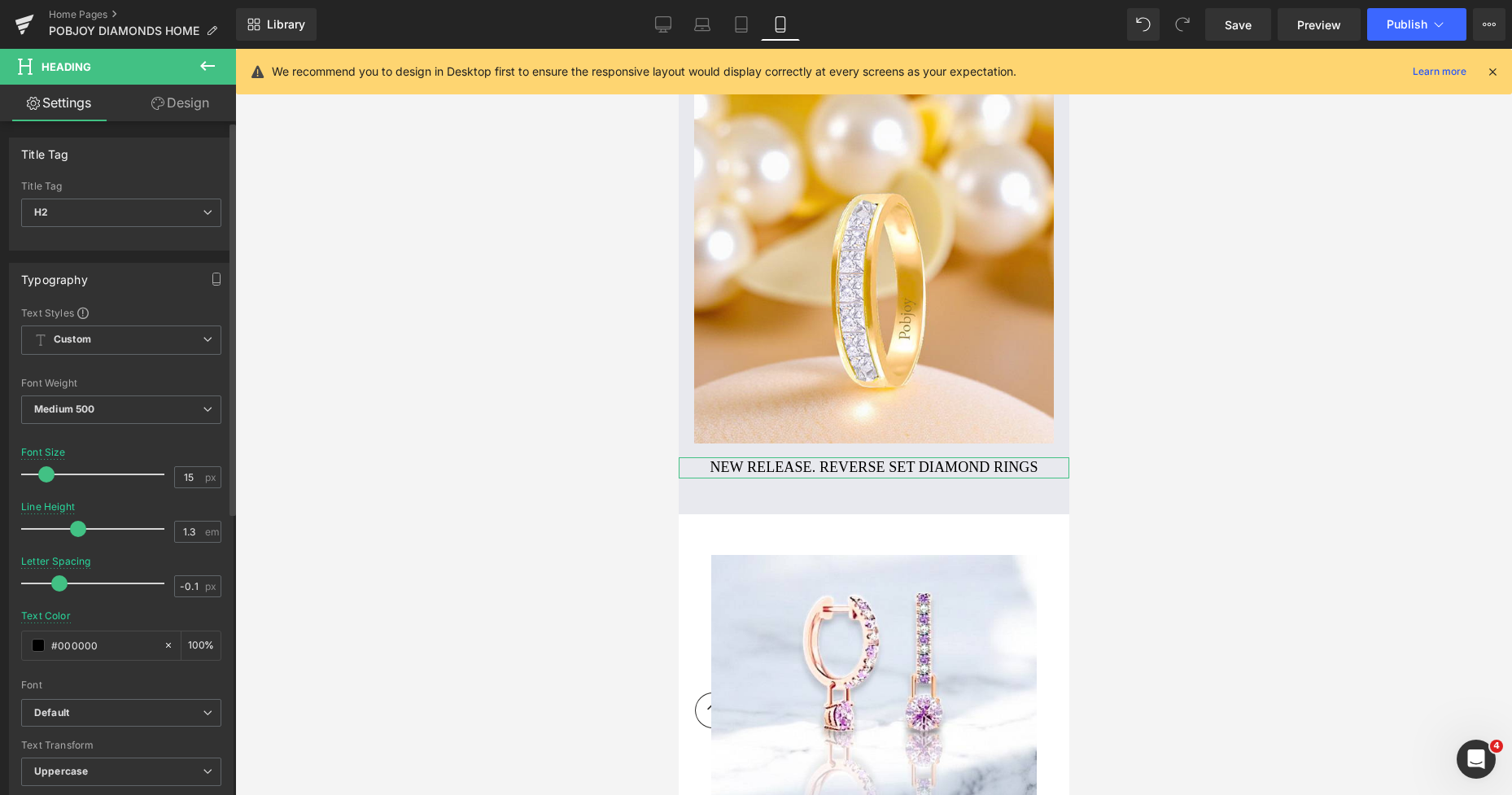
click at [61, 581] on span at bounding box center [59, 583] width 16 height 16
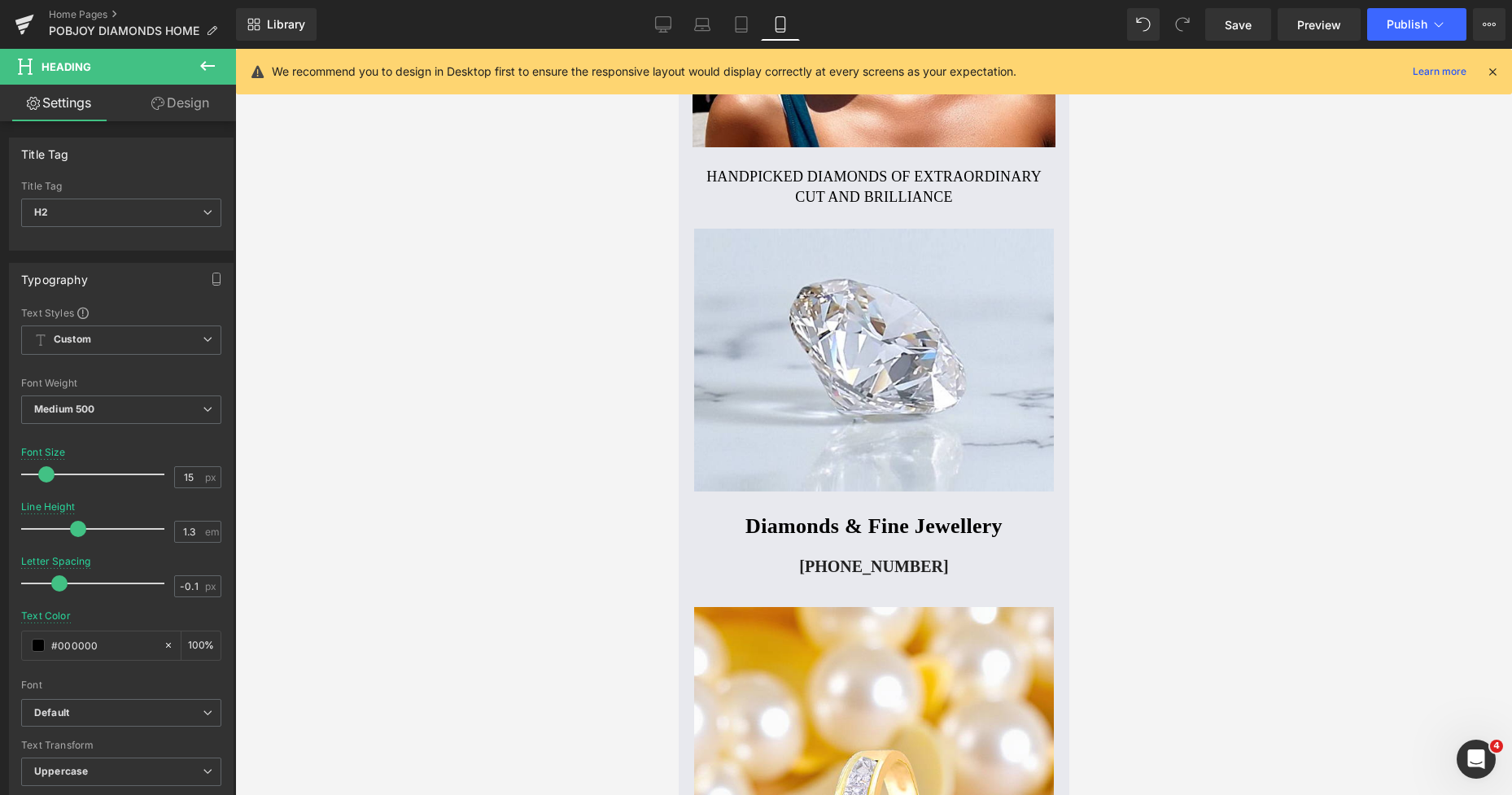
scroll to position [316, 0]
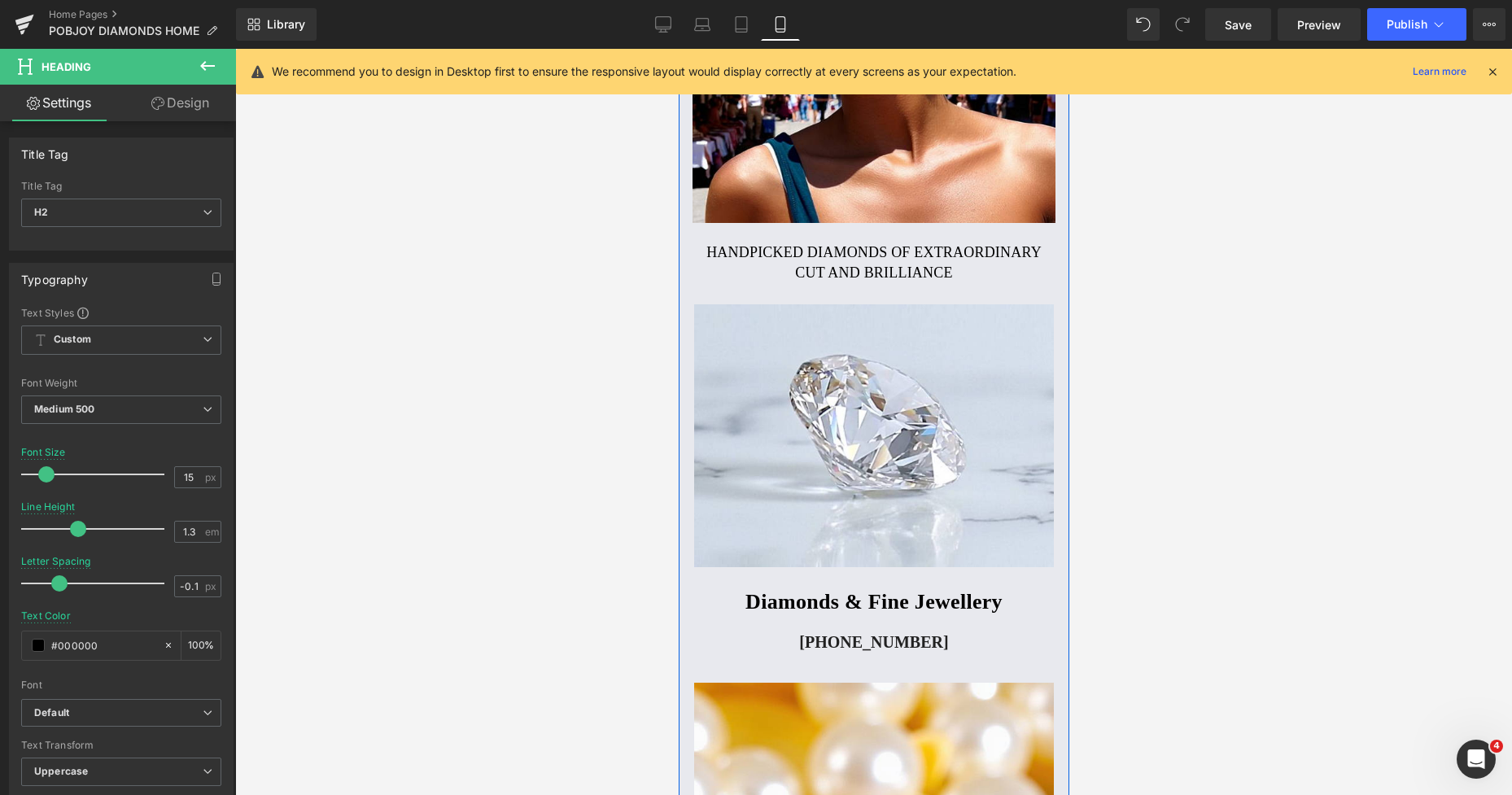
click at [719, 252] on h2 "Handpicked diamonds of extraordinary cut and brilliance" at bounding box center [873, 263] width 355 height 41
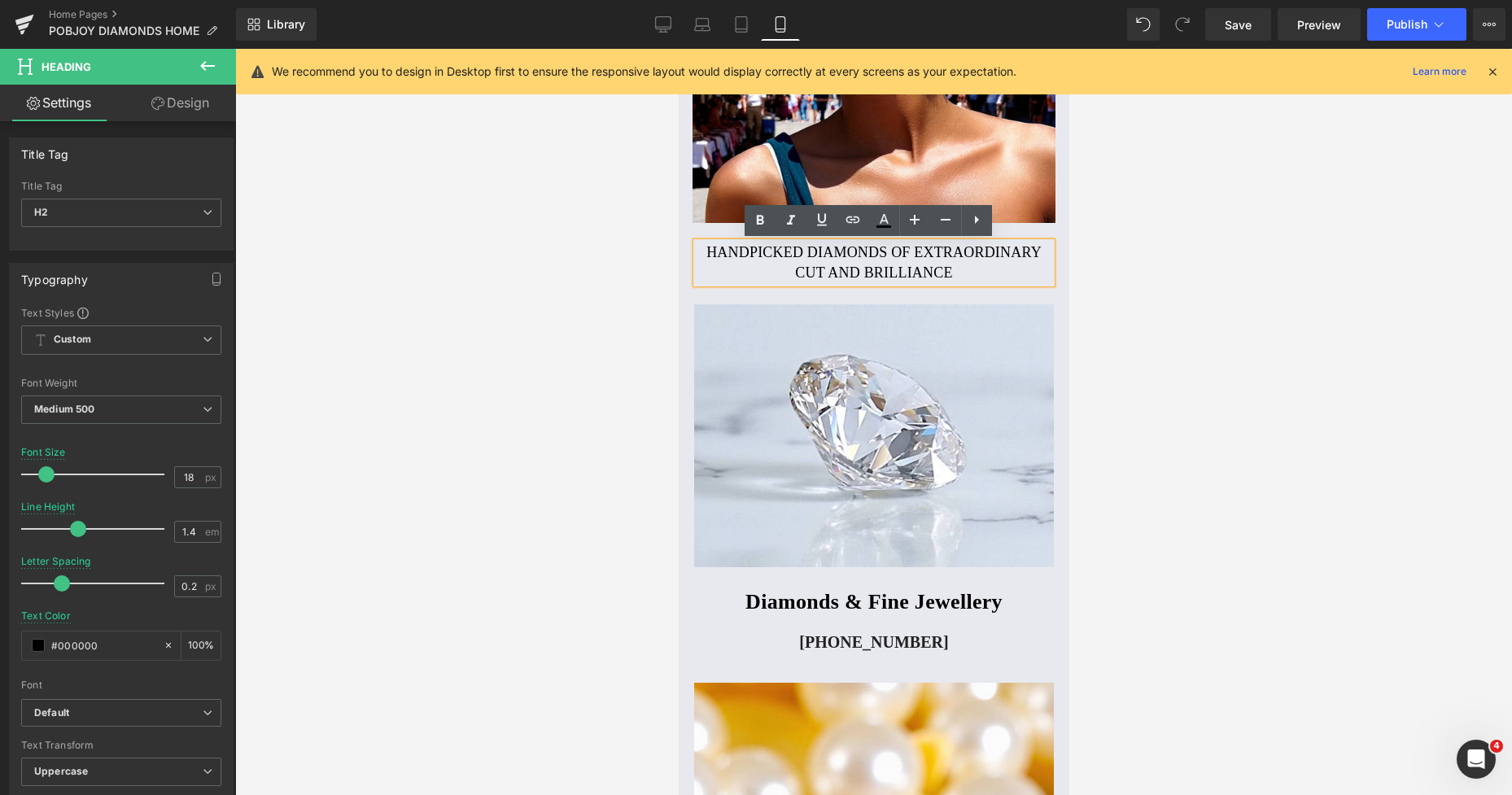
click at [719, 252] on h2 "Handpicked diamonds of extraordinary cut and brilliance" at bounding box center [873, 263] width 355 height 41
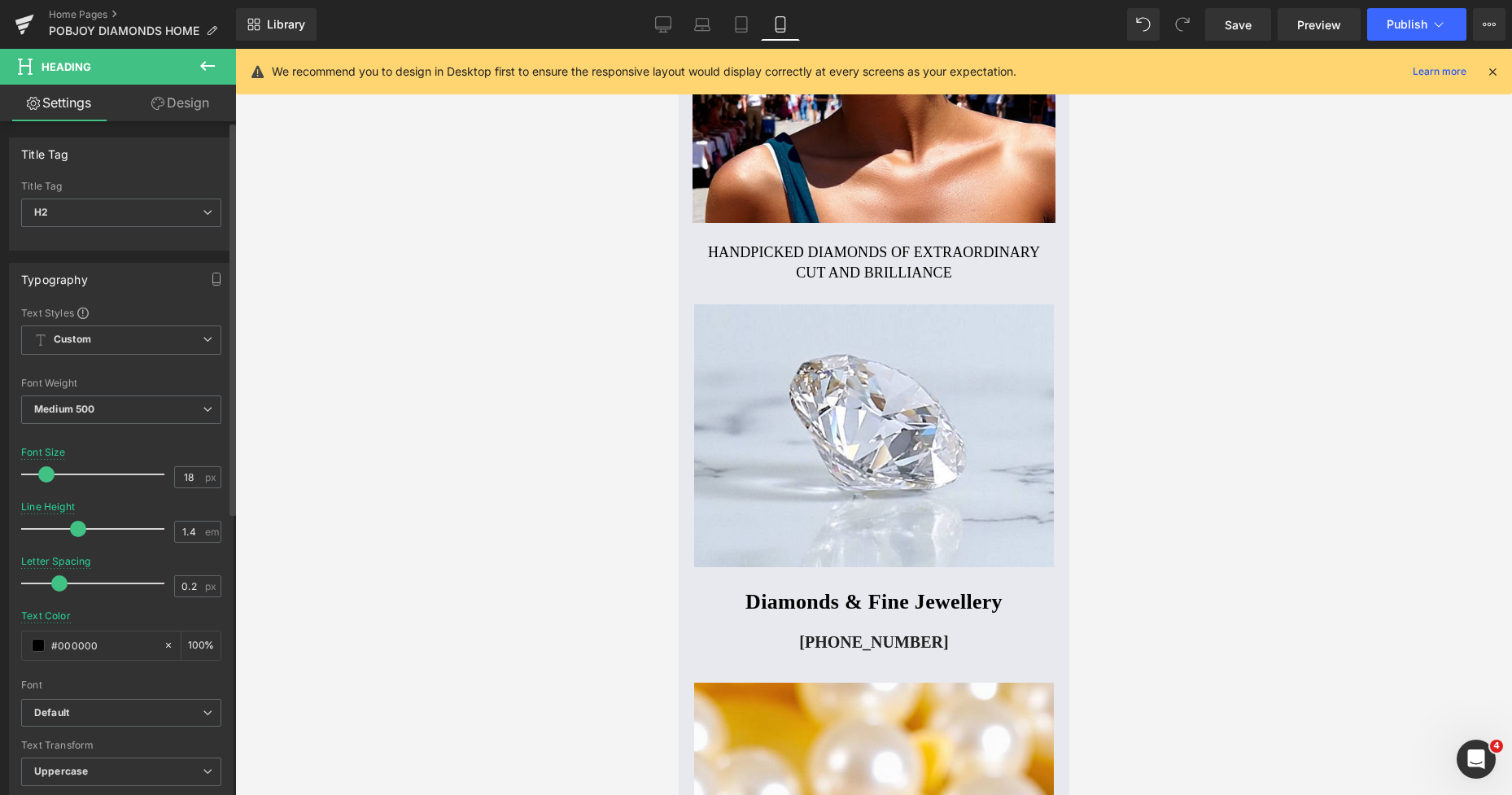
click at [62, 585] on span at bounding box center [59, 583] width 16 height 16
click at [1235, 26] on span "Save" at bounding box center [1237, 24] width 27 height 17
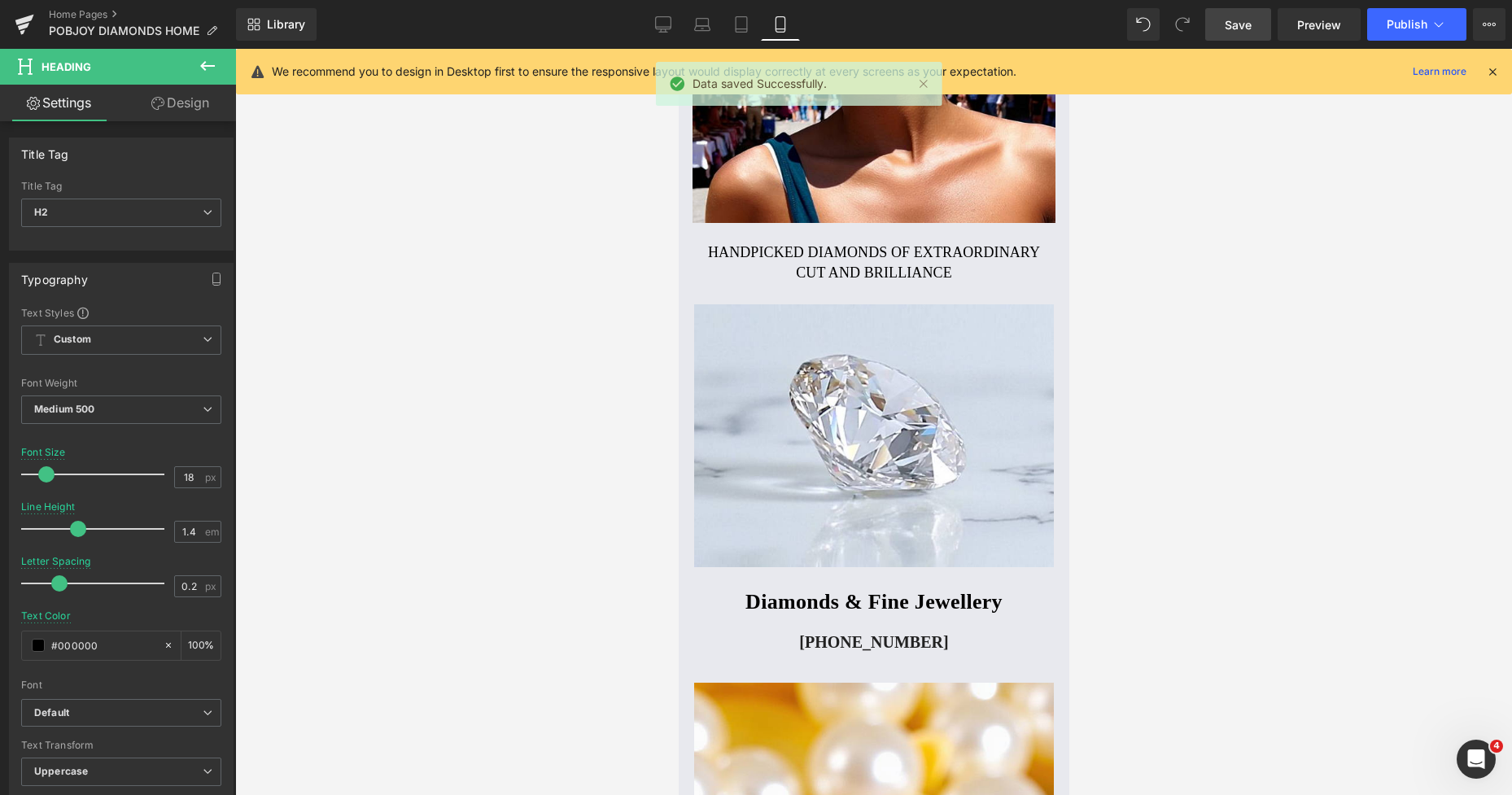
click at [1227, 23] on span "Save" at bounding box center [1237, 24] width 27 height 17
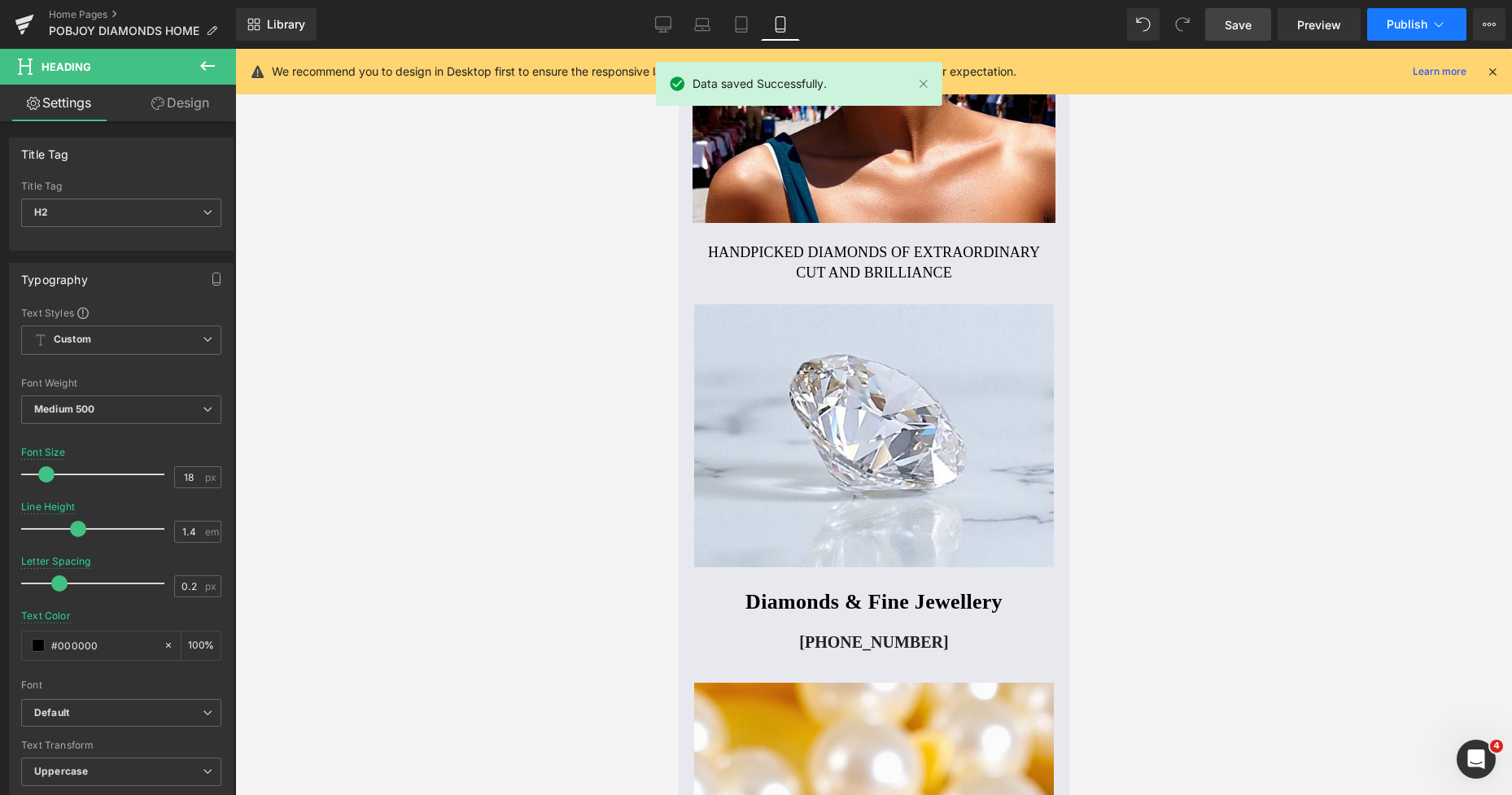
click at [1394, 28] on span "Publish" at bounding box center [1407, 24] width 41 height 13
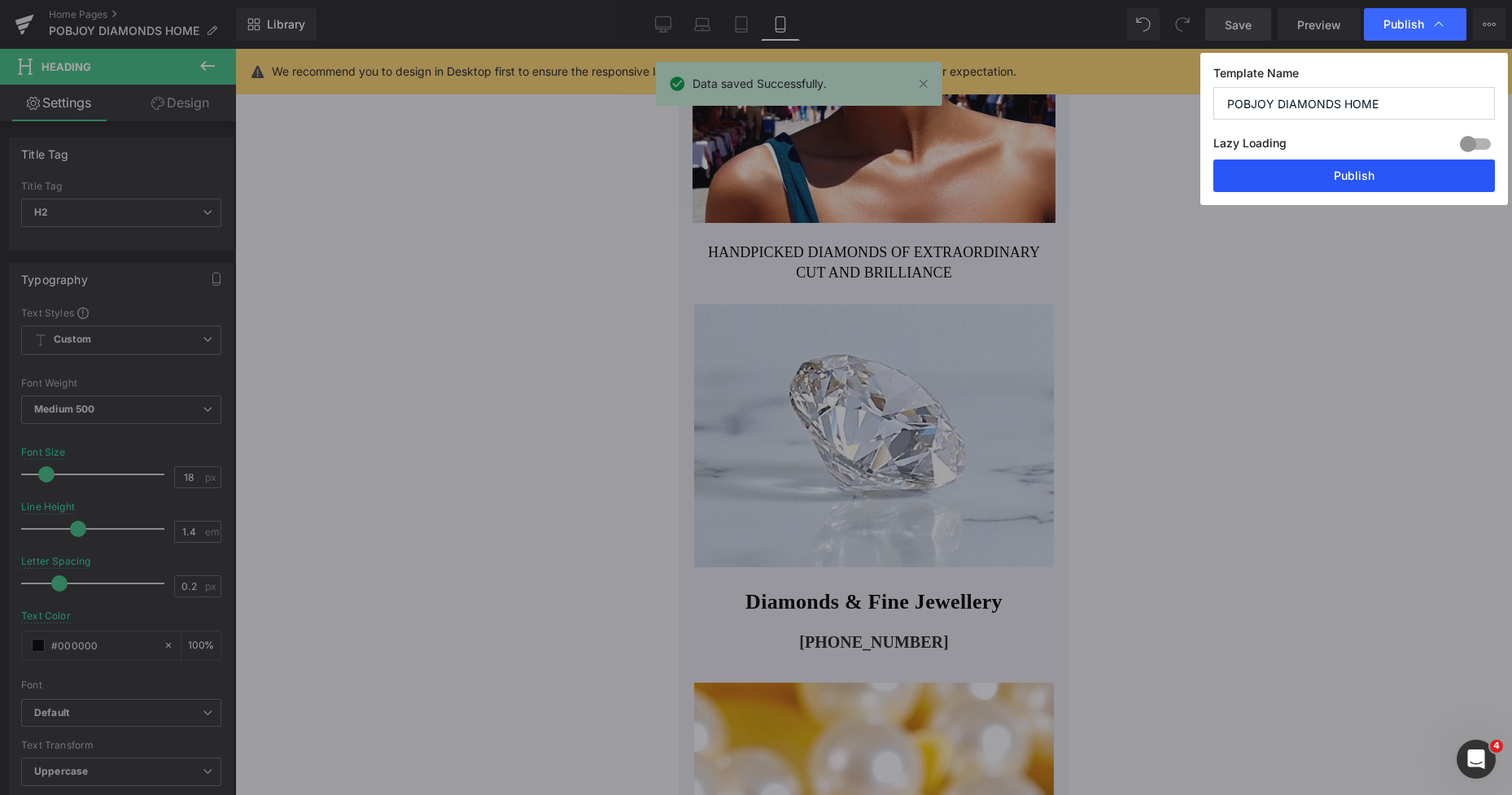
click at [1336, 171] on button "Publish" at bounding box center [1353, 176] width 281 height 33
